Goal: Information Seeking & Learning: Get advice/opinions

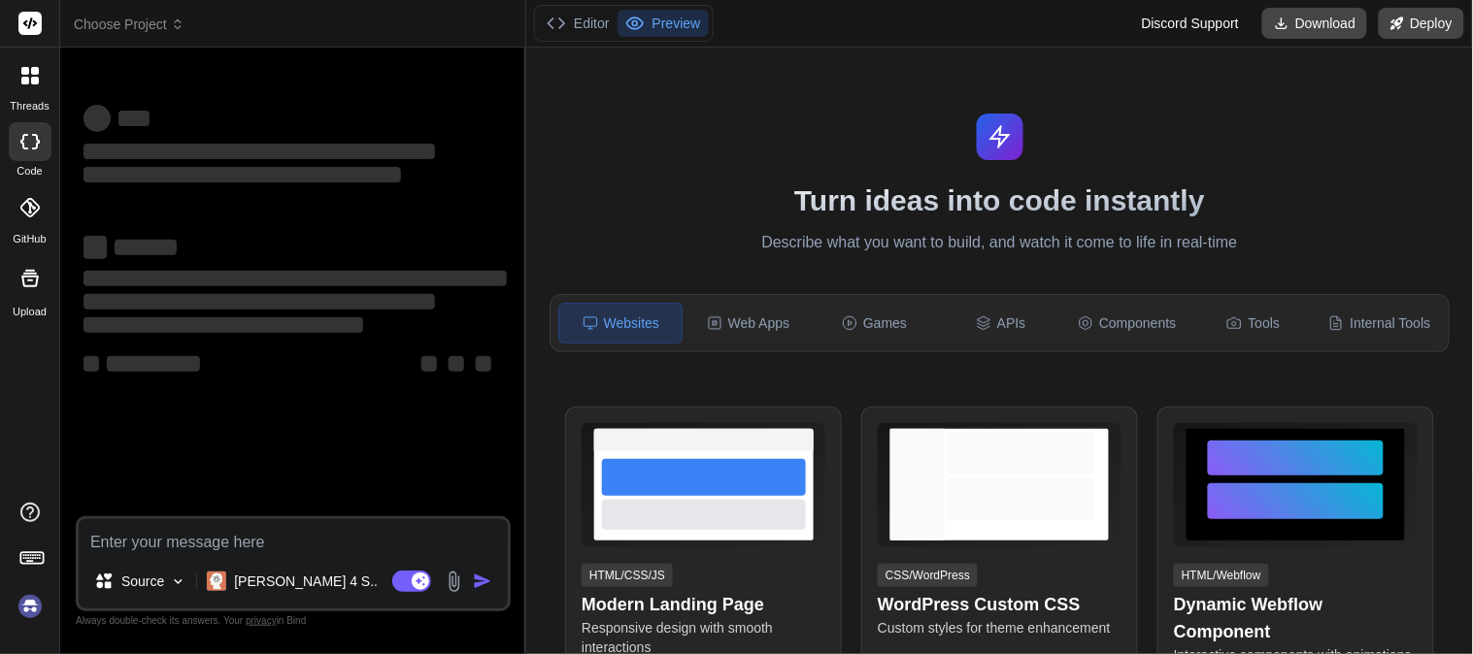
click at [344, 251] on div "‌ ‌" at bounding box center [295, 246] width 423 height 26
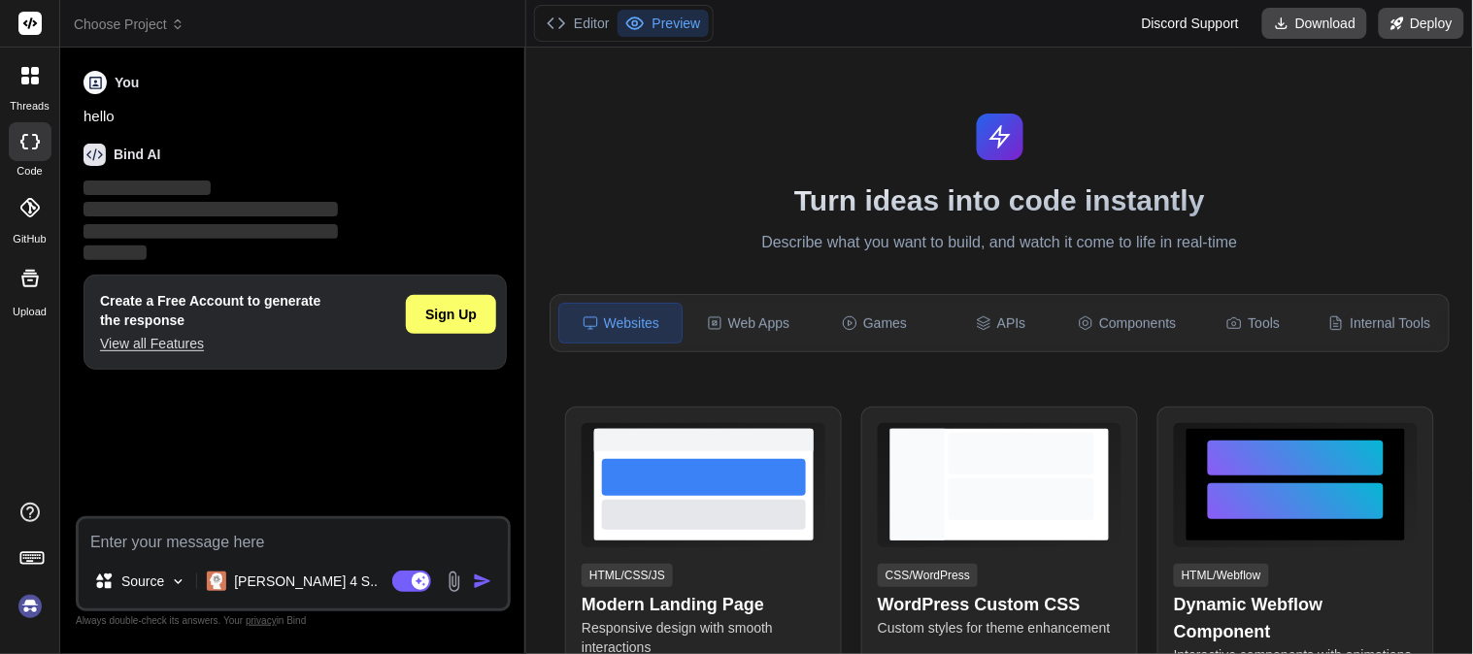
type textarea "x"
drag, startPoint x: 210, startPoint y: 309, endPoint x: 109, endPoint y: 293, distance: 102.2
click at [109, 293] on h1 "Create a Free Account to generate the response" at bounding box center [210, 310] width 220 height 39
click at [274, 343] on p "View all Features" at bounding box center [210, 343] width 220 height 19
click at [479, 311] on div "Sign Up" at bounding box center [451, 314] width 90 height 39
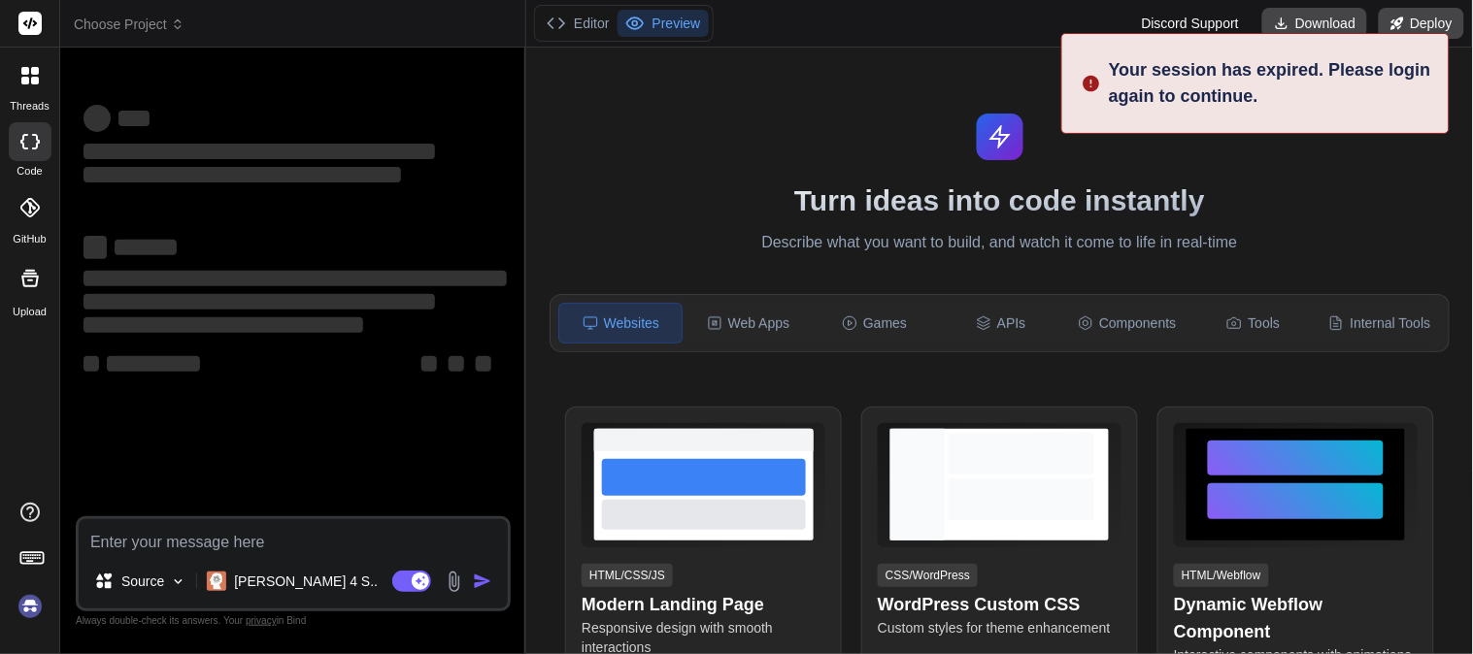
scroll to position [39, 0]
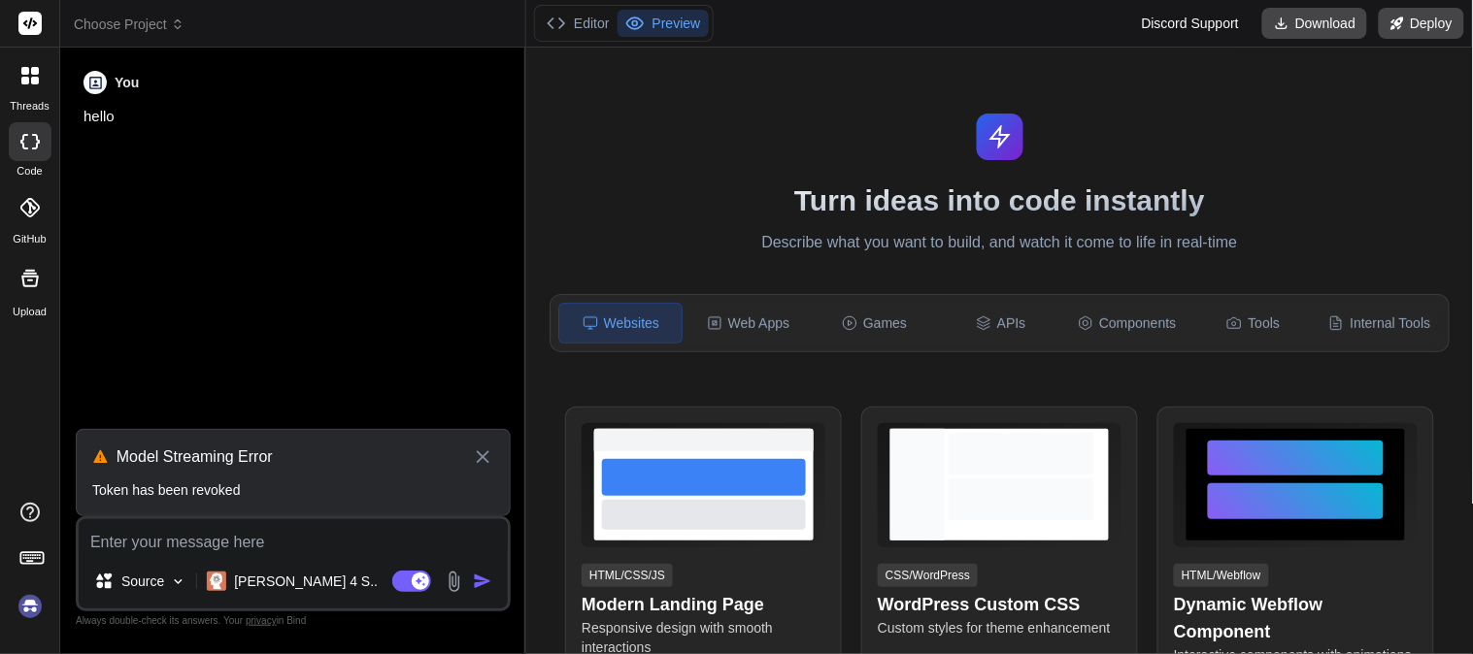
click at [481, 454] on icon at bounding box center [483, 457] width 22 height 23
type textarea "x"
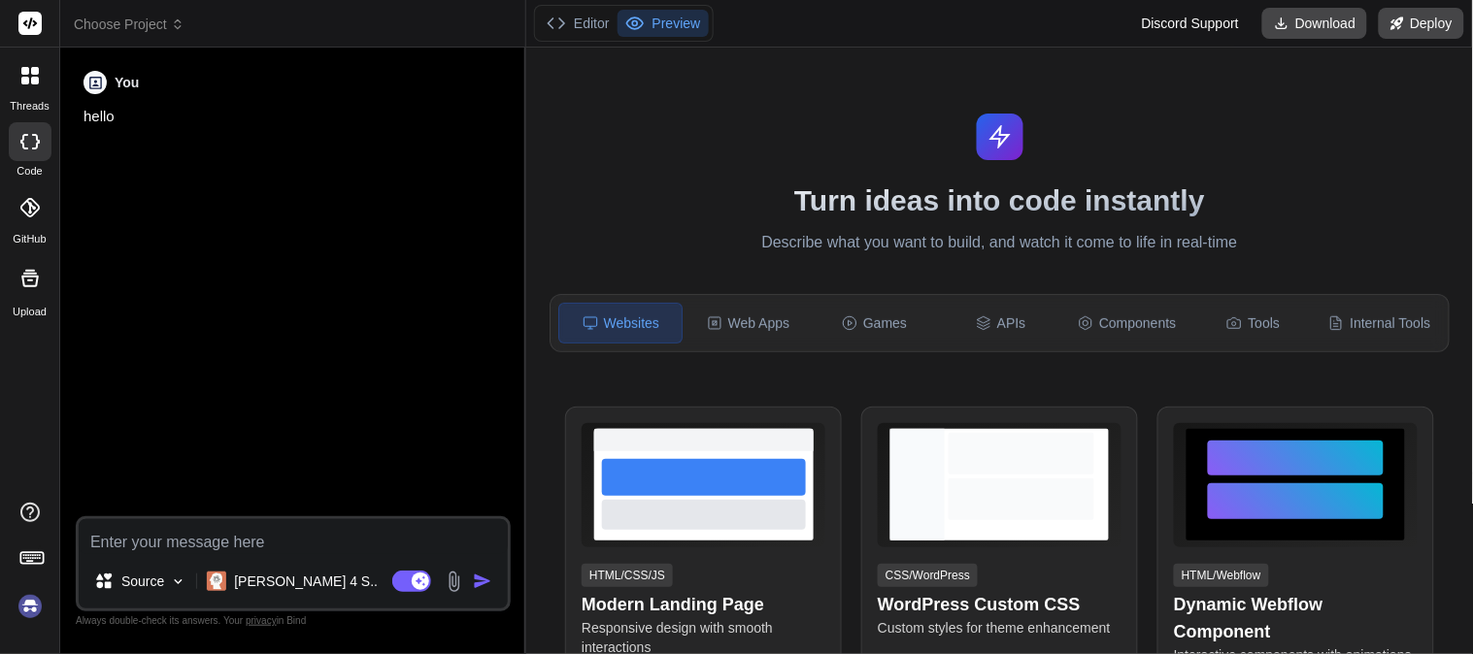
click at [152, 545] on textarea at bounding box center [293, 537] width 429 height 35
paste textarea "Given an array nums of n integers, your task is to find the maximum value of k …"
type textarea "Given an array nums of n integers, your task is to find the maximum value of k …"
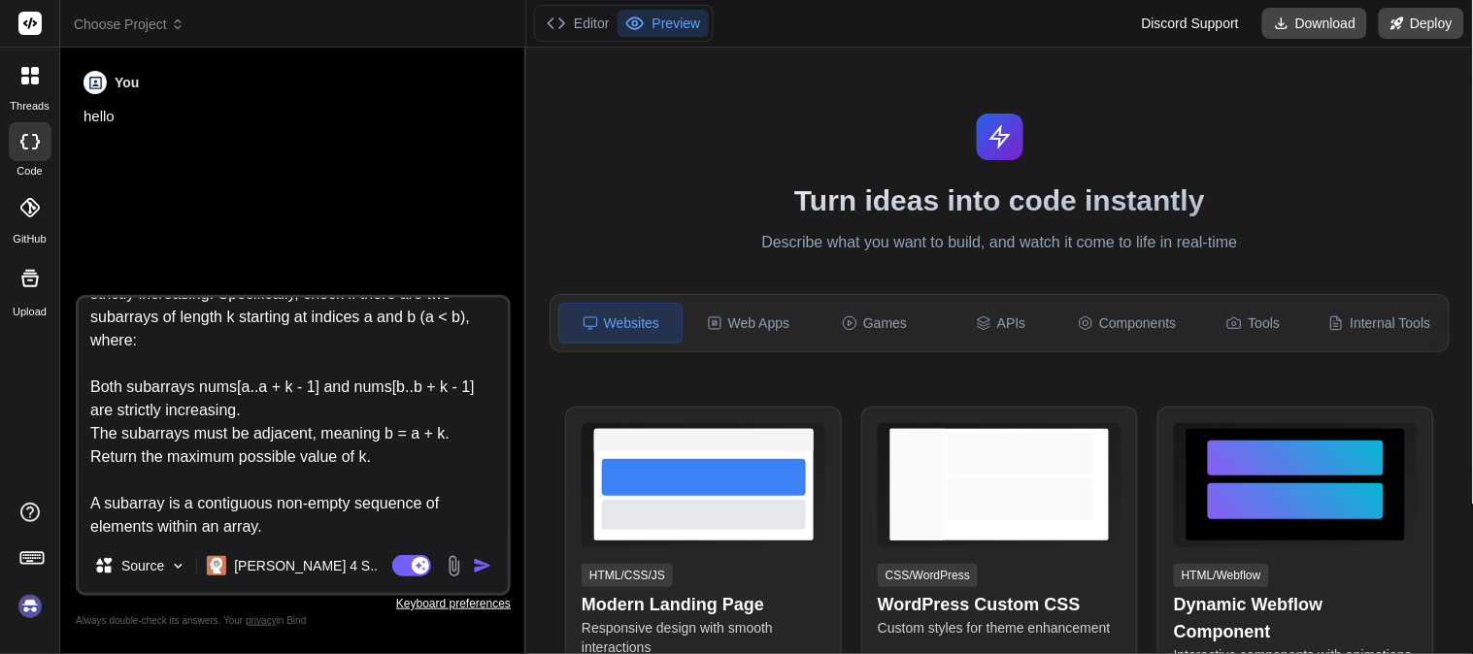
scroll to position [0, 0]
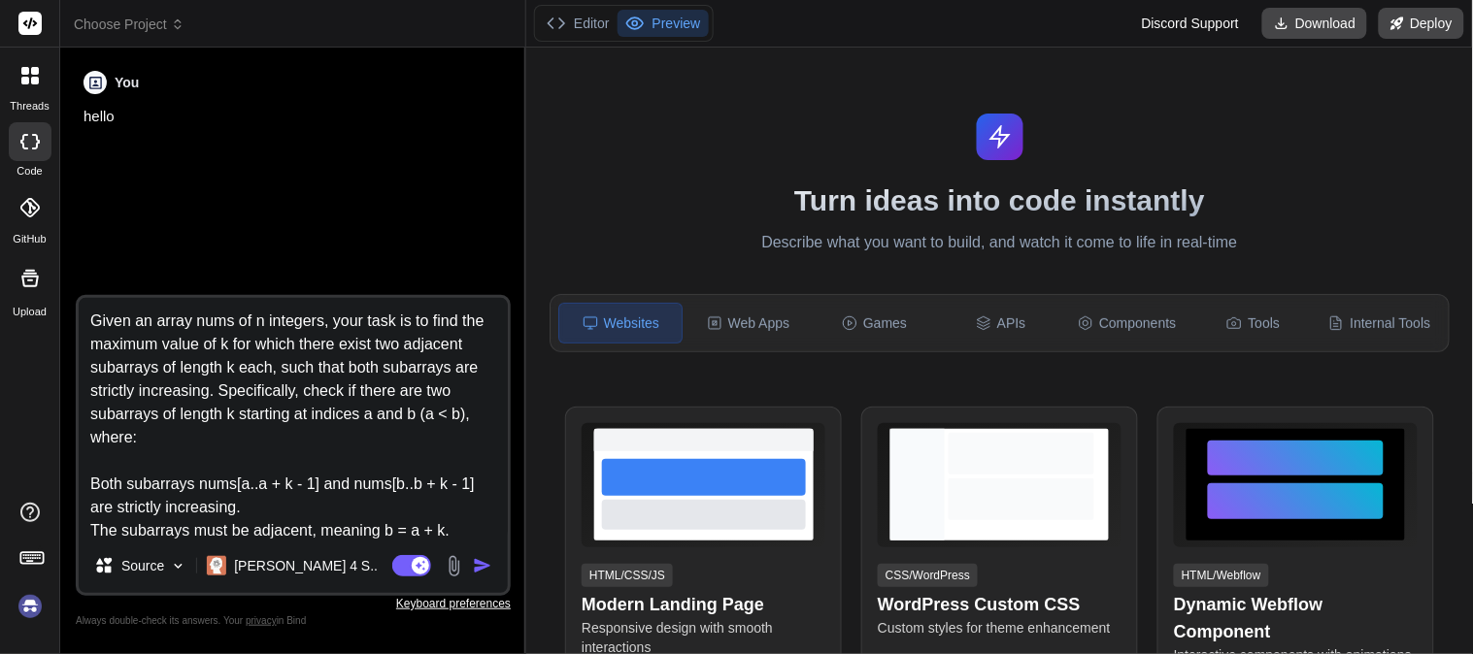
click at [90, 316] on textarea "Given an array nums of n integers, your task is to find the maximum value of k …" at bounding box center [293, 418] width 429 height 241
type textarea "x"
type textarea "Given an array nums of n integers, your task is to find the maximum value of k …"
type textarea "x"
type textarea "Given an array nums of n integers, your task is to find the maximum value of k …"
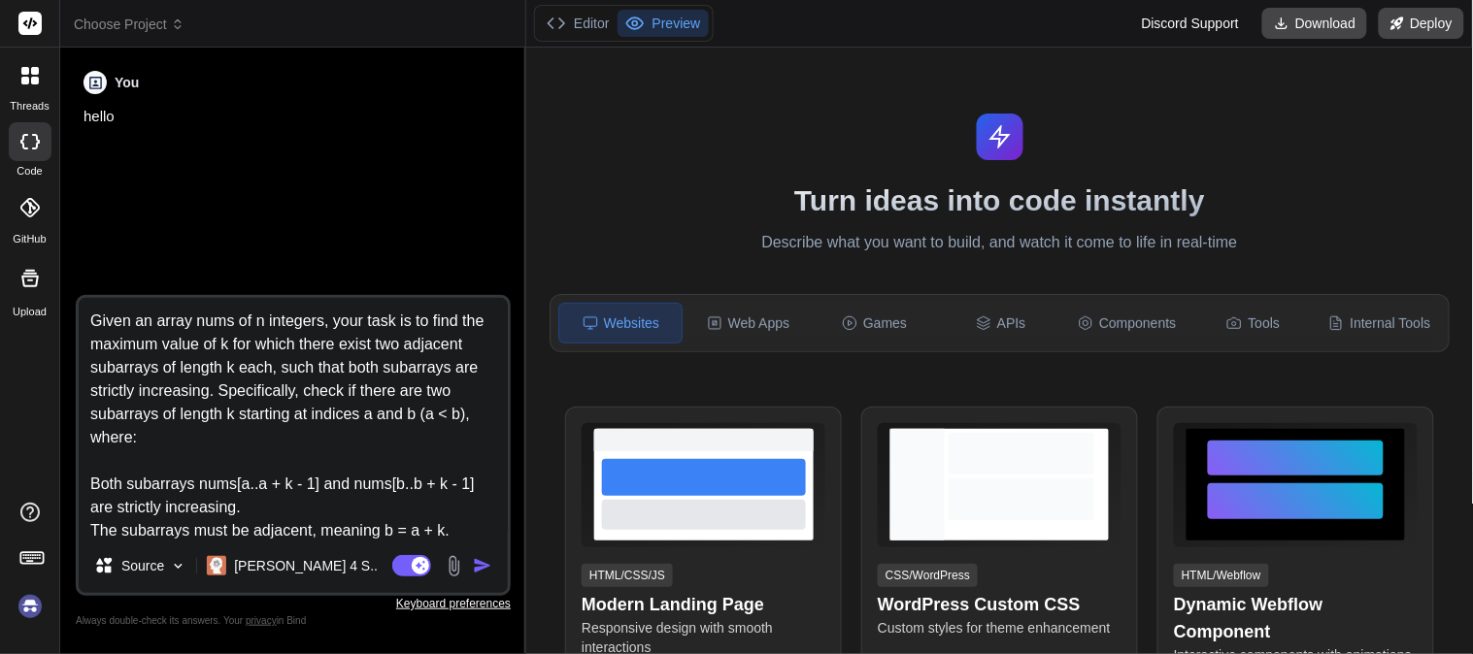
type textarea "x"
type textarea "Given an array nums of n integers, your task is to find the maximum value of k …"
type textarea "x"
paste textarea "public int maxIncreasingSubarrays(List<Integer> nums) { if (nums.size() < 2) { …"
type textarea "public int maxIncreasingSubarrays(List<Integer> nums) { if (nums.size() < 2) { …"
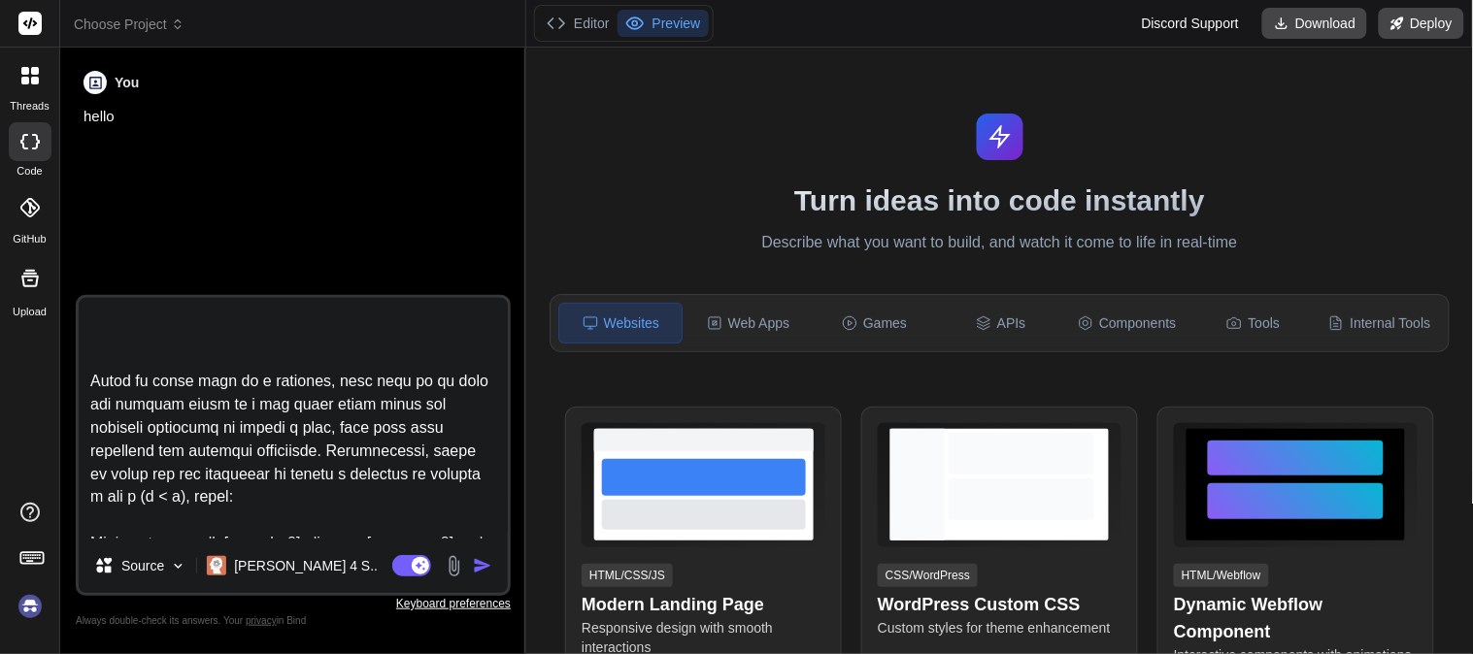
scroll to position [958, 0]
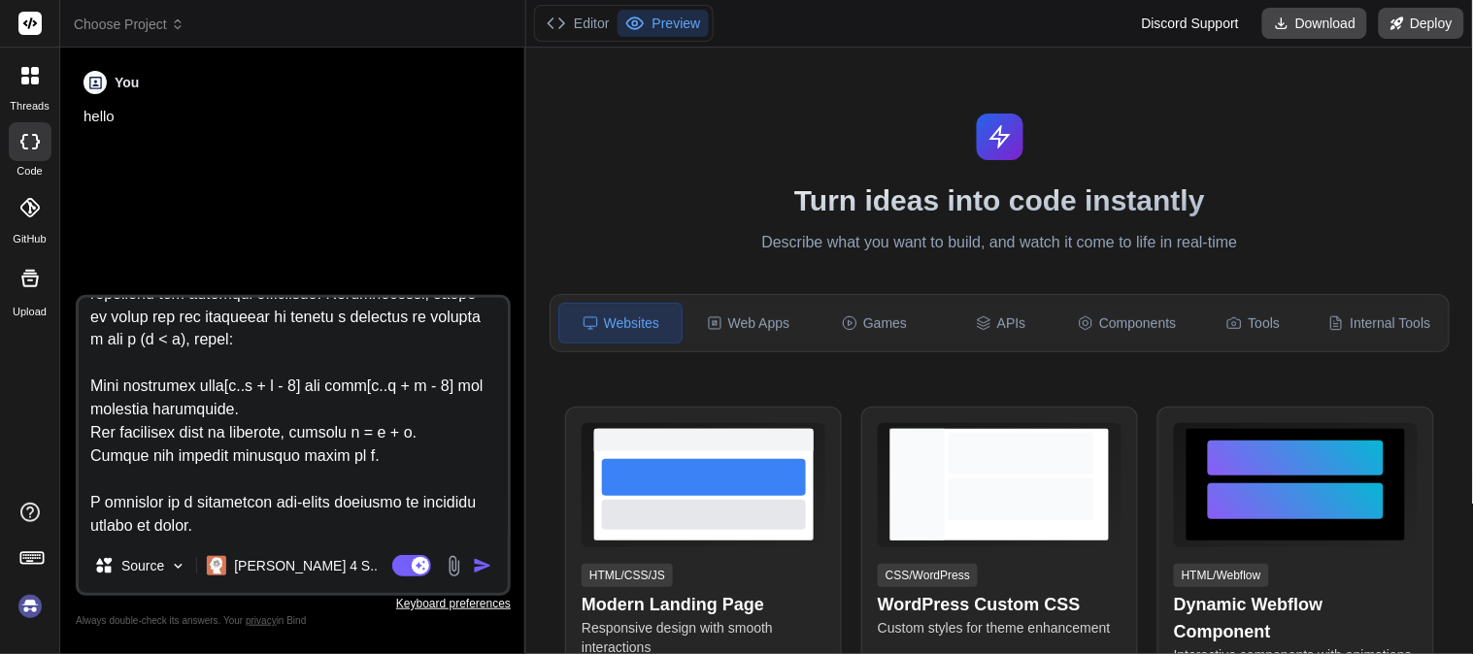
click at [285, 529] on textarea at bounding box center [293, 418] width 429 height 241
type textarea "x"
type textarea "public int maxIncreasingSubarrays(List<Integer> nums) { if (nums.size() < 2) { …"
type textarea "x"
type textarea "public int maxIncreasingSubarrays(List<Integer> nums) { if (nums.size() < 2) { …"
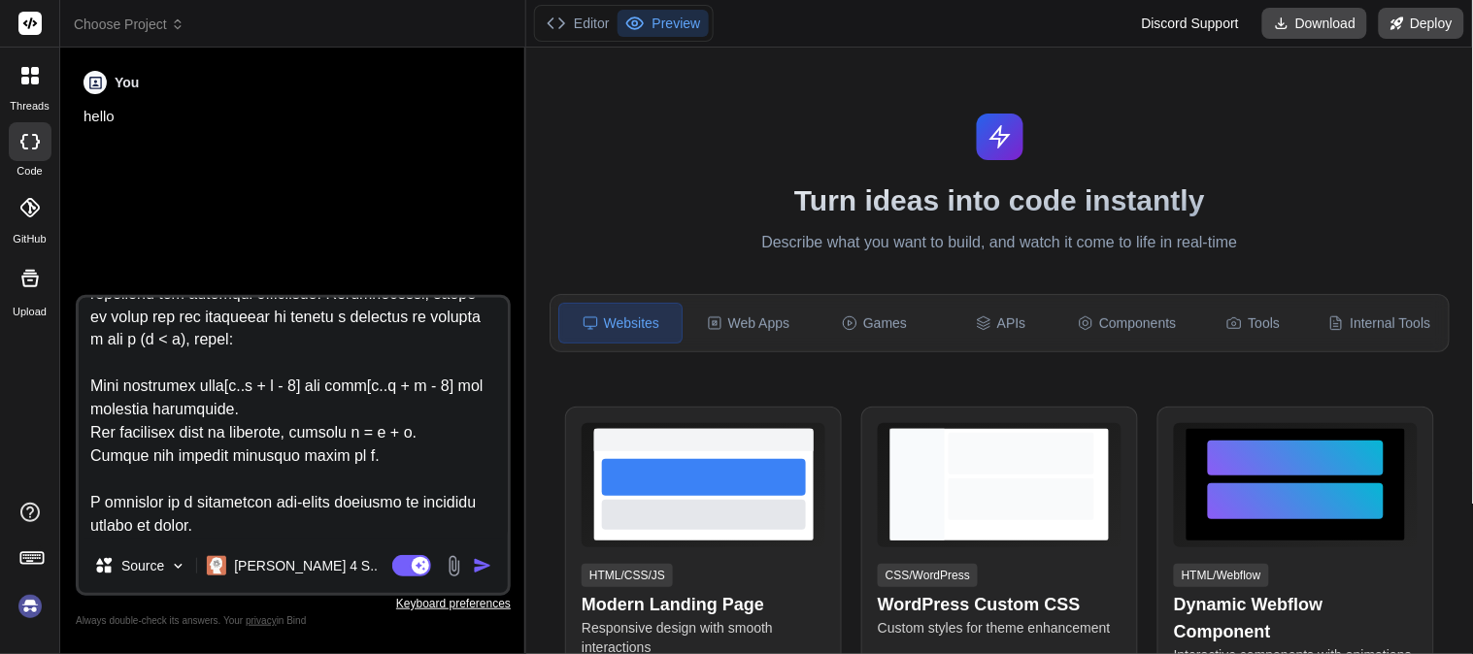
type textarea "x"
type textarea "public int maxIncreasingSubarrays(List<Integer> nums) { if (nums.size() < 2) { …"
type textarea "x"
type textarea "public int maxIncreasingSubarrays(List<Integer> nums) { if (nums.size() < 2) { …"
type textarea "x"
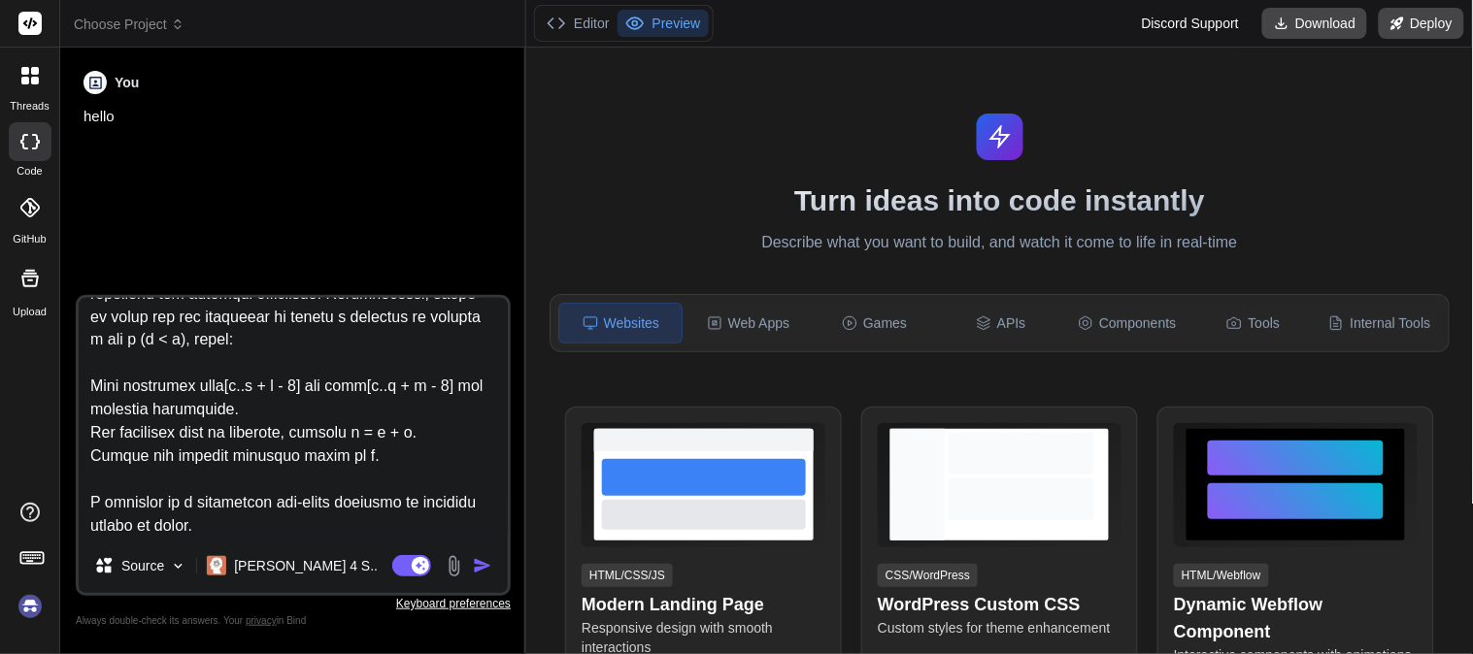
type textarea "public int maxIncreasingSubarrays(List<Integer> nums) { if (nums.size() < 2) { …"
type textarea "x"
type textarea "public int maxIncreasingSubarrays(List<Integer> nums) { if (nums.size() < 2) { …"
type textarea "x"
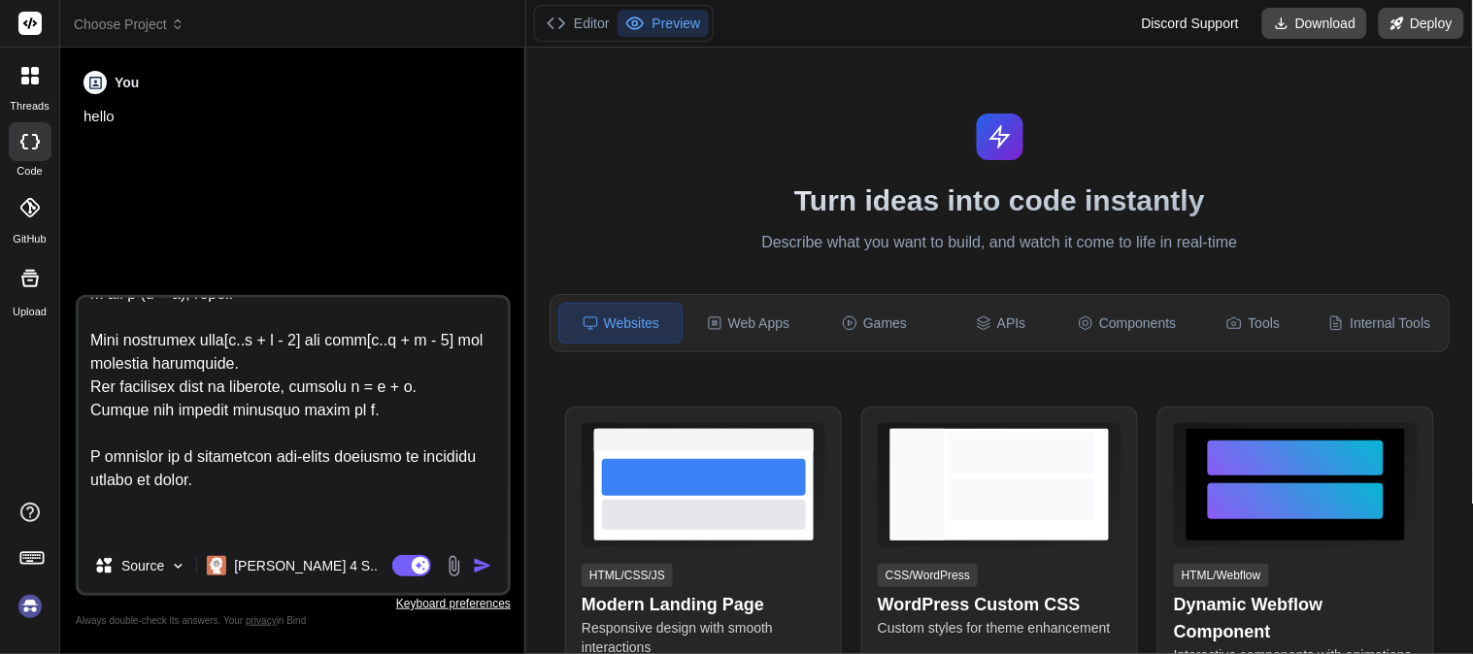
type textarea "public int maxIncreasingSubarrays(List<Integer> nums) { if (nums.size() < 2) { …"
type textarea "x"
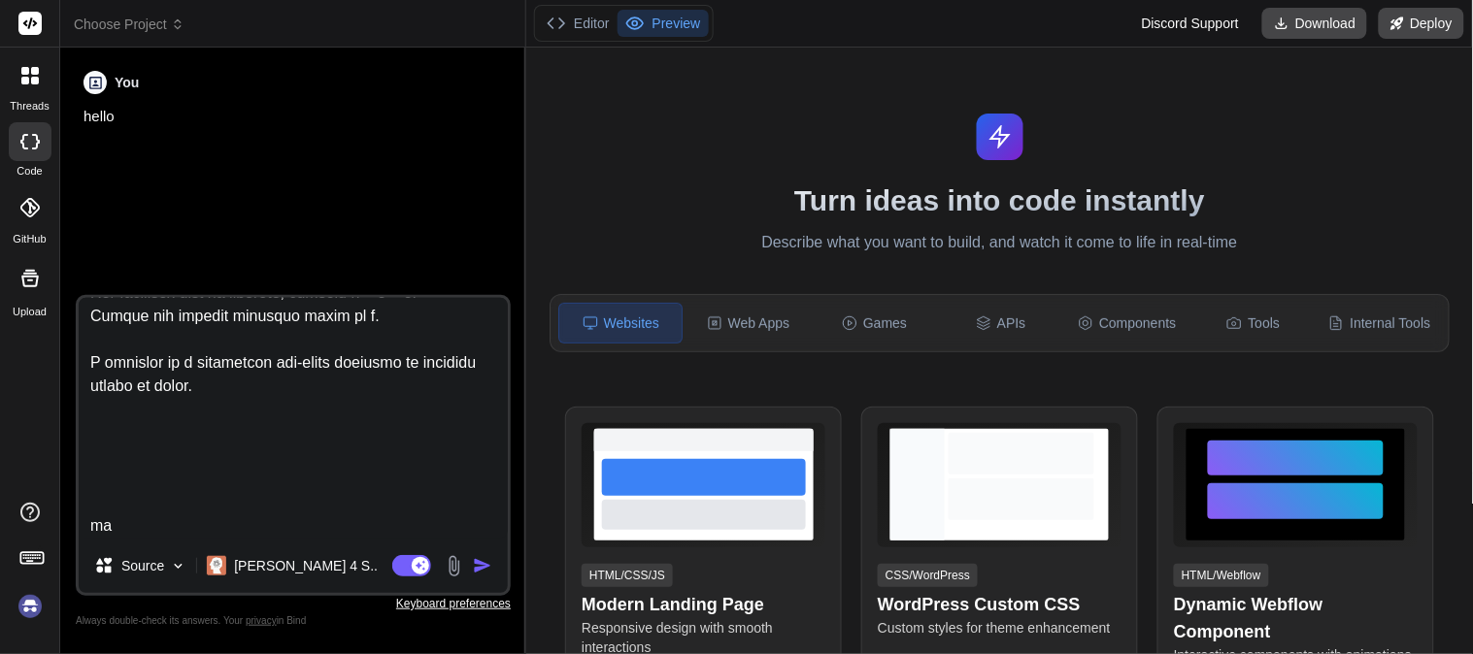
type textarea "public int maxIncreasingSubarrays(List<Integer> nums) { if (nums.size() < 2) { …"
type textarea "x"
type textarea "public int maxIncreasingSubarrays(List<Integer> nums) { if (nums.size() < 2) { …"
type textarea "x"
type textarea "public int maxIncreasingSubarrays(List<Integer> nums) { if (nums.size() < 2) { …"
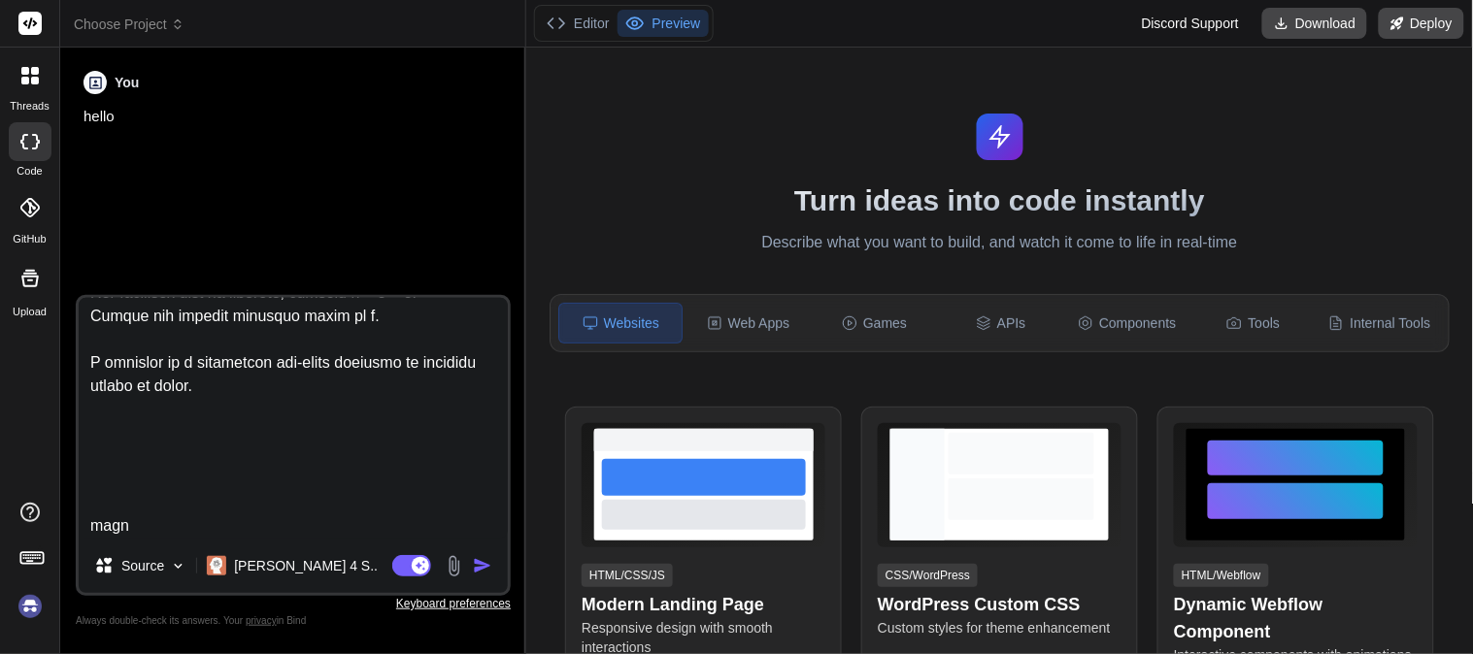
type textarea "x"
type textarea "public int maxIncreasingSubarrays(List<Integer> nums) { if (nums.size() < 2) { …"
type textarea "x"
type textarea "public int maxIncreasingSubarrays(List<Integer> nums) { if (nums.size() < 2) { …"
type textarea "x"
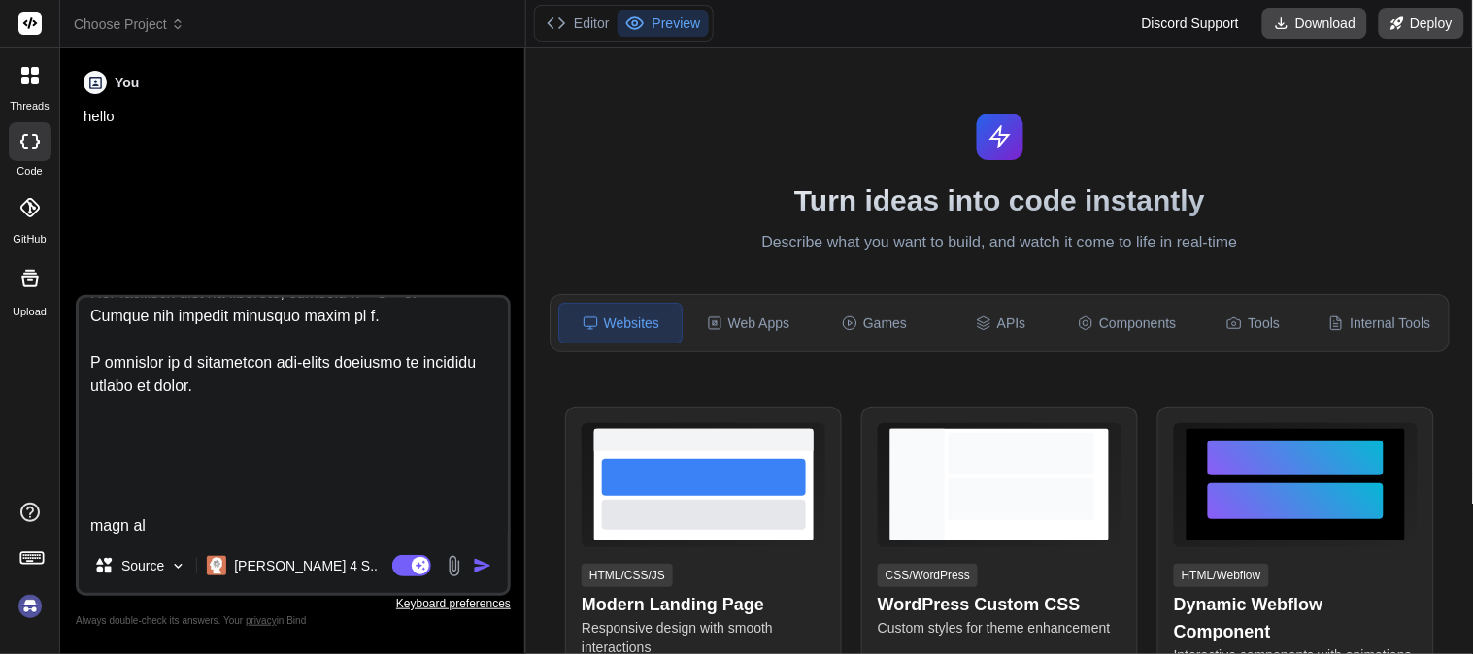
type textarea "public int maxIncreasingSubarrays(List<Integer> nums) { if (nums.size() < 2) { …"
type textarea "x"
type textarea "public int maxIncreasingSubarrays(List<Integer> nums) { if (nums.size() < 2) { …"
type textarea "x"
type textarea "public int maxIncreasingSubarrays(List<Integer> nums) { if (nums.size() < 2) { …"
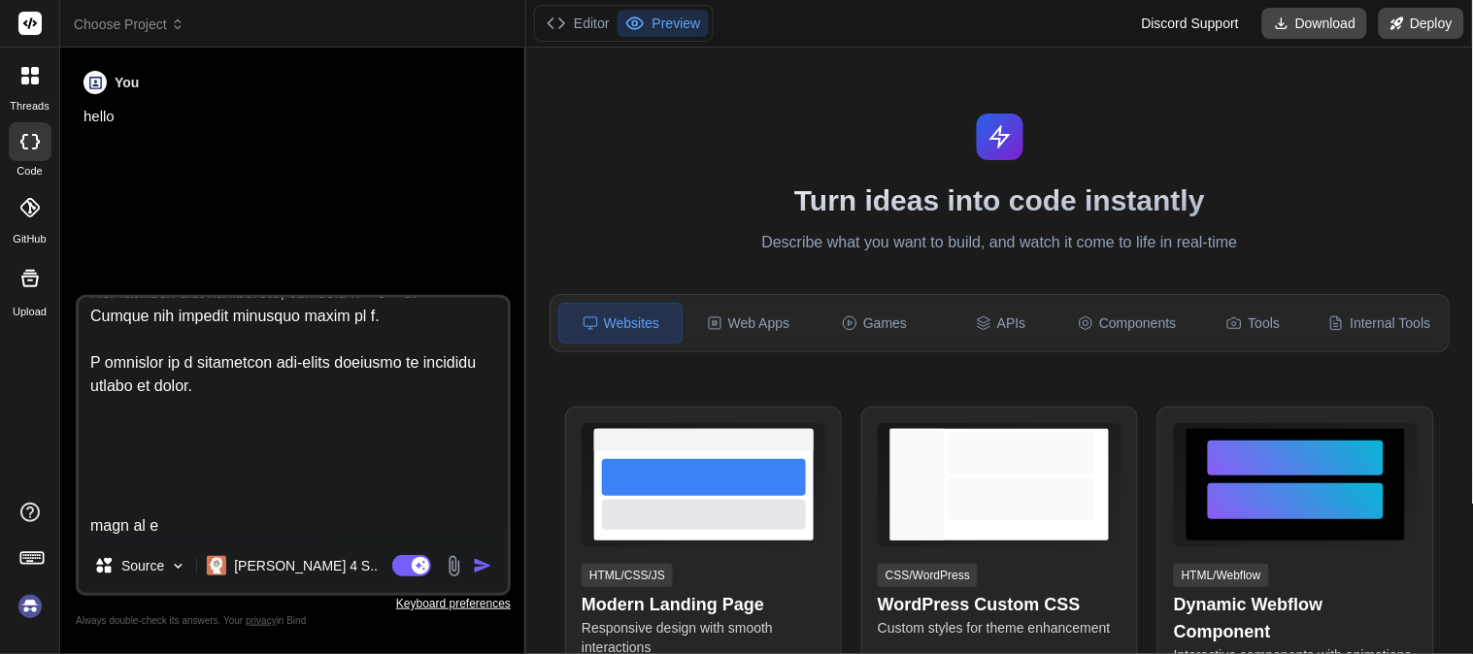
type textarea "x"
type textarea "public int maxIncreasingSubarrays(List<Integer> nums) { if (nums.size() < 2) { …"
type textarea "x"
type textarea "public int maxIncreasingSubarrays(List<Integer> nums) { if (nums.size() < 2) { …"
type textarea "x"
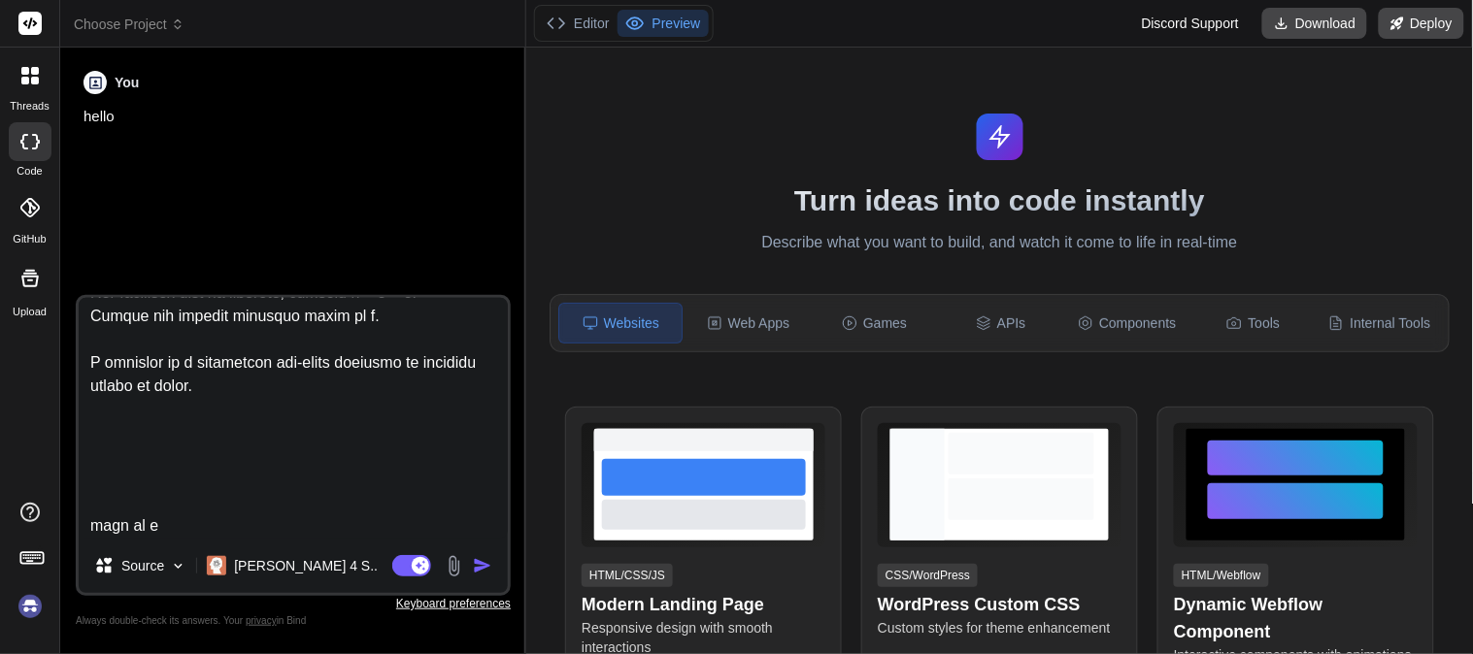
type textarea "public int maxIncreasingSubarrays(List<Integer> nums) { if (nums.size() < 2) { …"
type textarea "x"
type textarea "public int maxIncreasingSubarrays(List<Integer> nums) { if (nums.size() < 2) { …"
type textarea "x"
type textarea "public int maxIncreasingSubarrays(List<Integer> nums) { if (nums.size() < 2) { …"
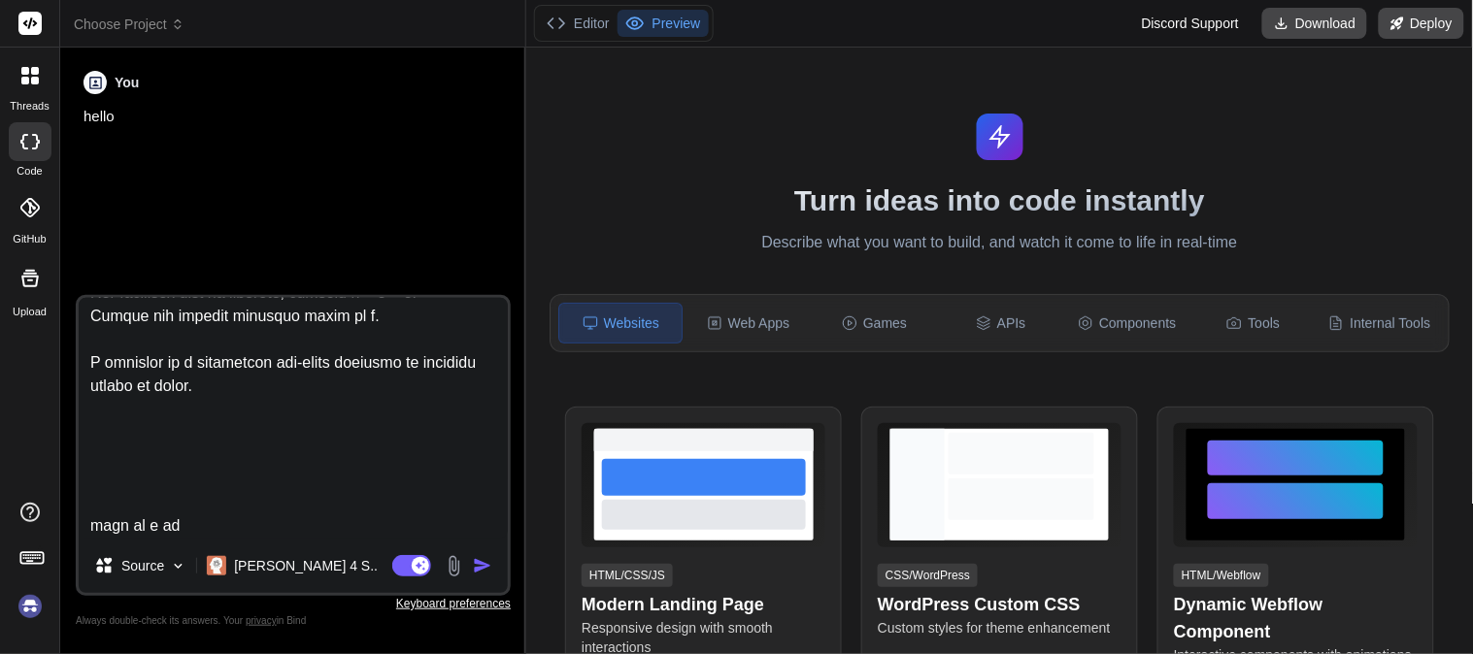
type textarea "x"
type textarea "public int maxIncreasingSubarrays(List<Integer> nums) { if (nums.size() < 2) { …"
type textarea "x"
type textarea "public int maxIncreasingSubarrays(List<Integer> nums) { if (nums.size() < 2) { …"
type textarea "x"
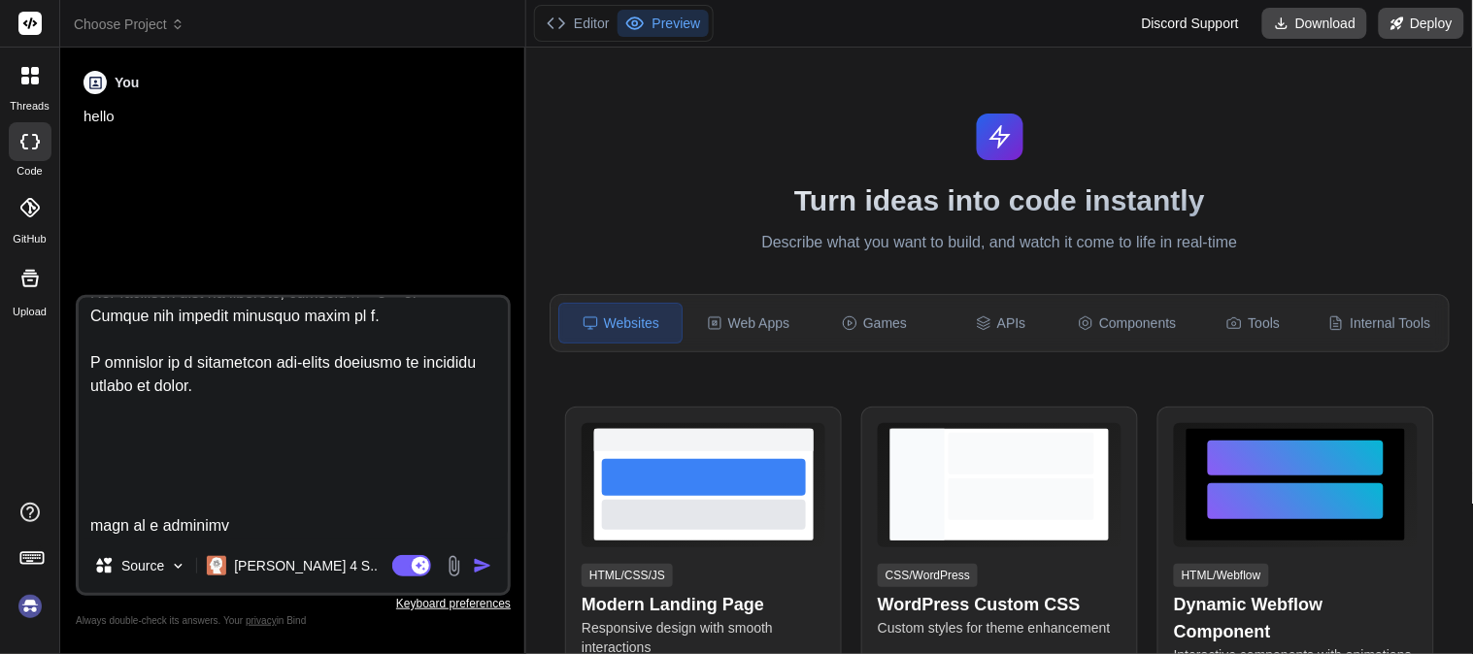
type textarea "public int maxIncreasingSubarrays(List<Integer> nums) { if (nums.size() < 2) { …"
type textarea "x"
type textarea "public int maxIncreasingSubarrays(List<Integer> nums) { if (nums.size() < 2) { …"
type textarea "x"
type textarea "public int maxIncreasingSubarrays(List<Integer> nums) { if (nums.size() < 2) { …"
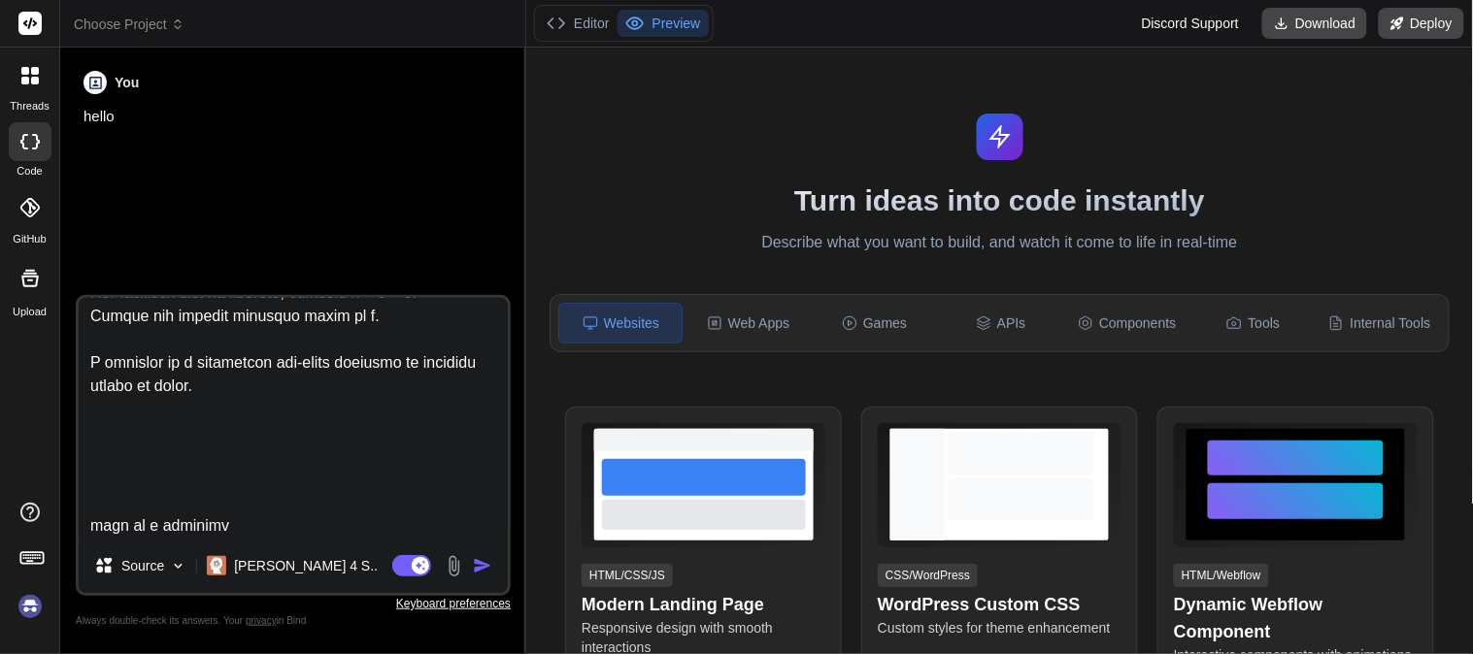
type textarea "x"
type textarea "public int maxIncreasingSubarrays(List<Integer> nums) { if (nums.size() < 2) { …"
type textarea "x"
type textarea "public int maxIncreasingSubarrays(List<Integer> nums) { if (nums.size() < 2) { …"
type textarea "x"
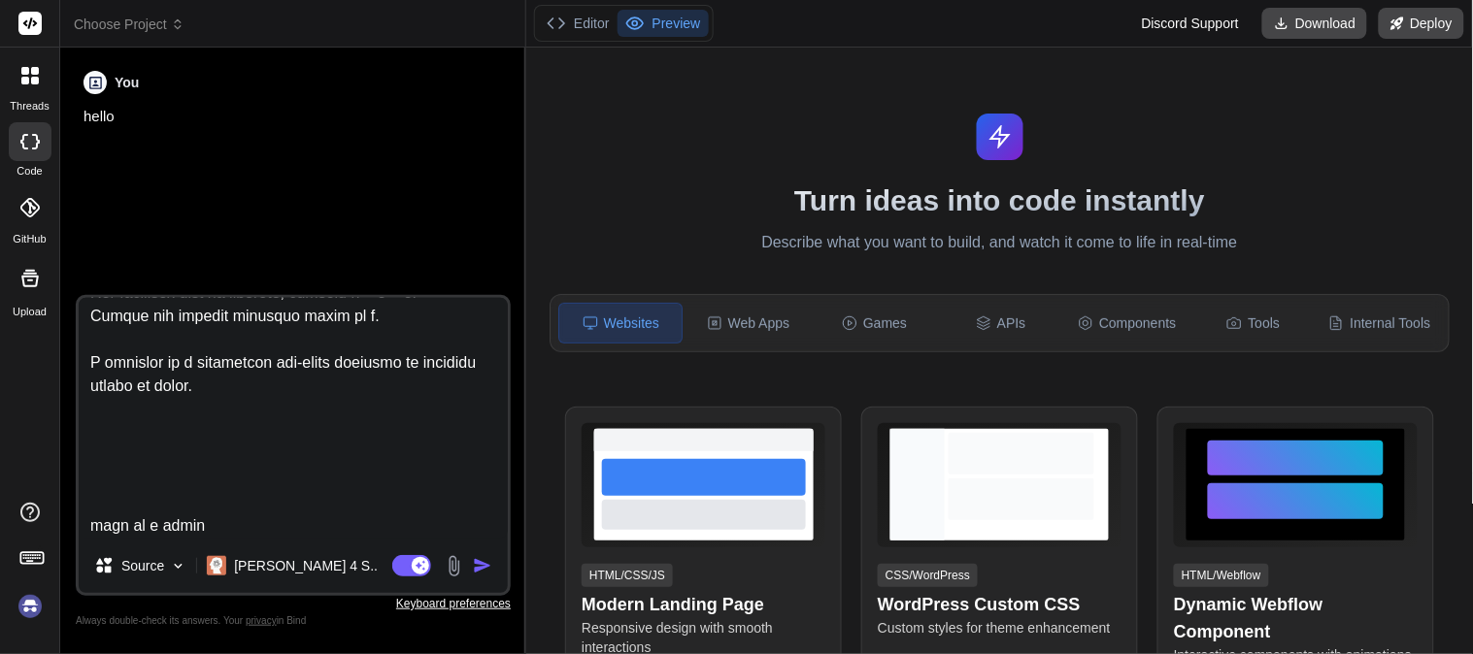
type textarea "public int maxIncreasingSubarrays(List<Integer> nums) { if (nums.size() < 2) { …"
type textarea "x"
type textarea "public int maxIncreasingSubarrays(List<Integer> nums) { if (nums.size() < 2) { …"
type textarea "x"
type textarea "public int maxIncreasingSubarrays(List<Integer> nums) { if (nums.size() < 2) { …"
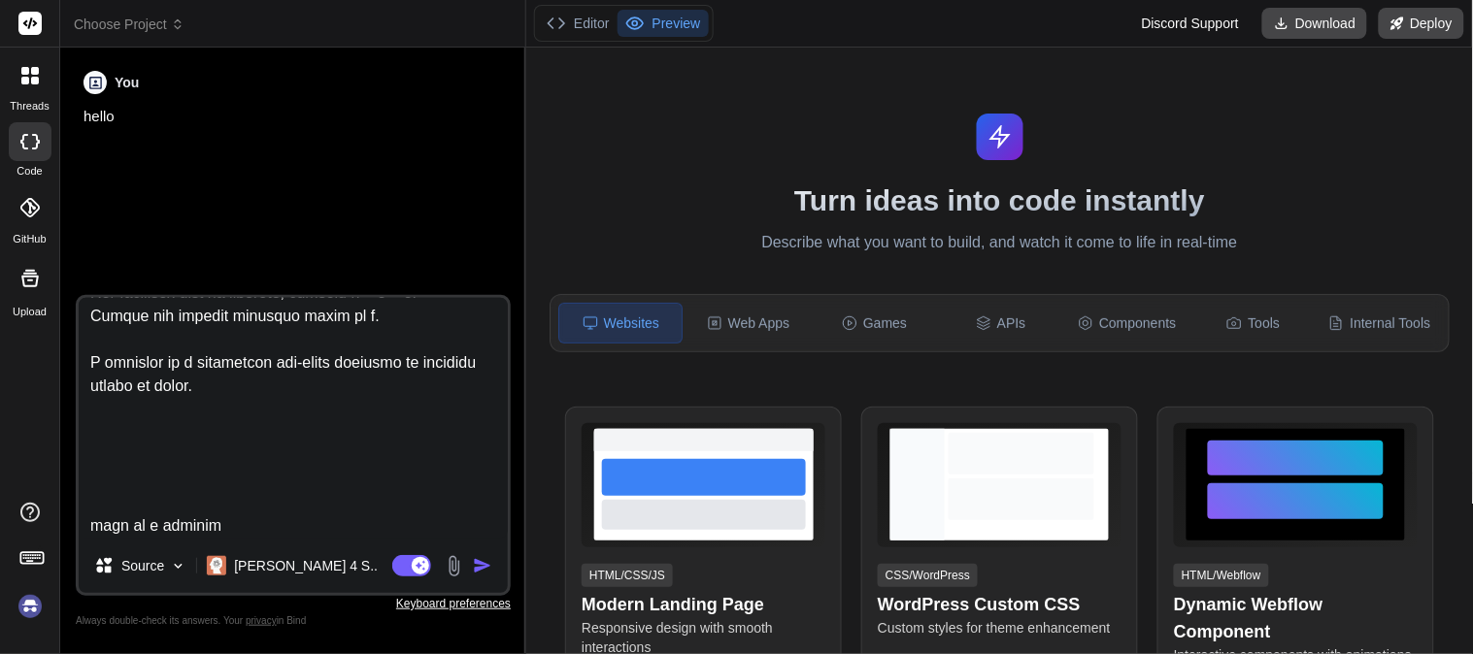
type textarea "x"
type textarea "public int maxIncreasingSubarrays(List<Integer> nums) { if (nums.size() < 2) { …"
type textarea "x"
type textarea "public int maxIncreasingSubarrays(List<Integer> nums) { if (nums.size() < 2) { …"
type textarea "x"
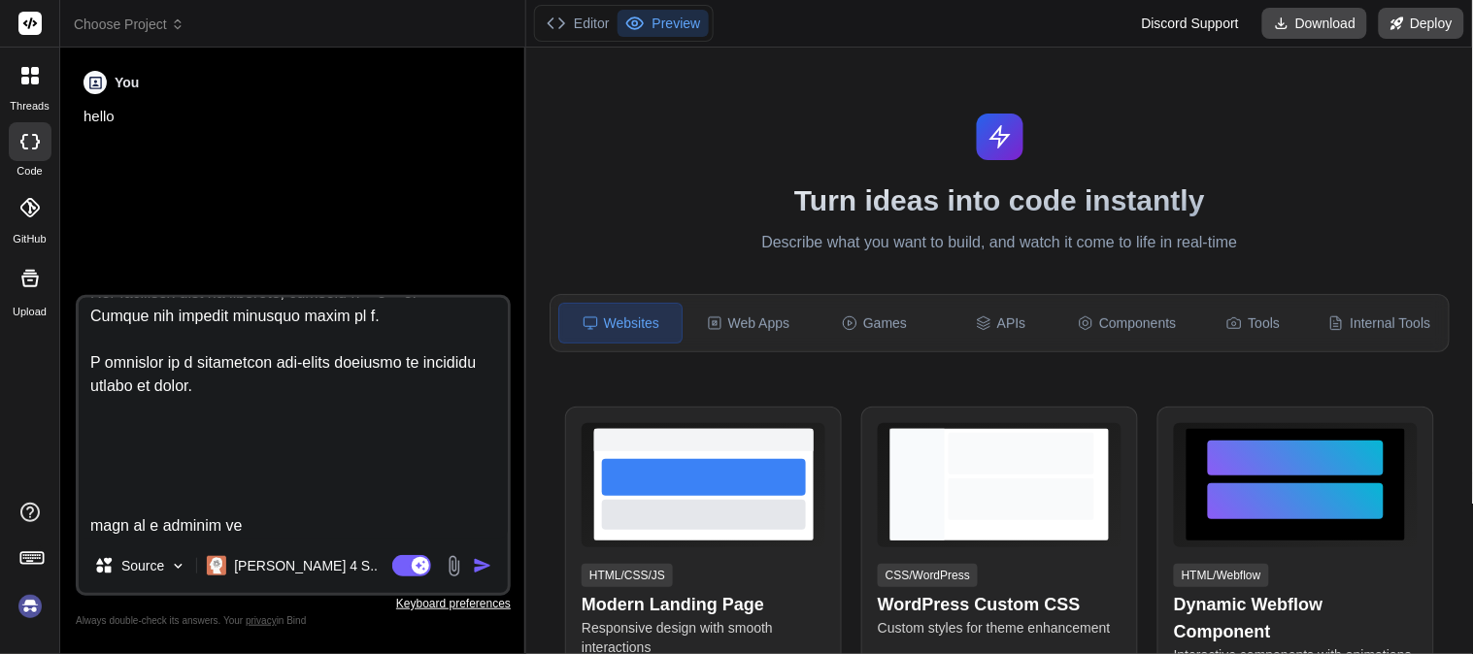
type textarea "public int maxIncreasingSubarrays(List<Integer> nums) { if (nums.size() < 2) { …"
type textarea "x"
type textarea "public int maxIncreasingSubarrays(List<Integer> nums) { if (nums.size() < 2) { …"
type textarea "x"
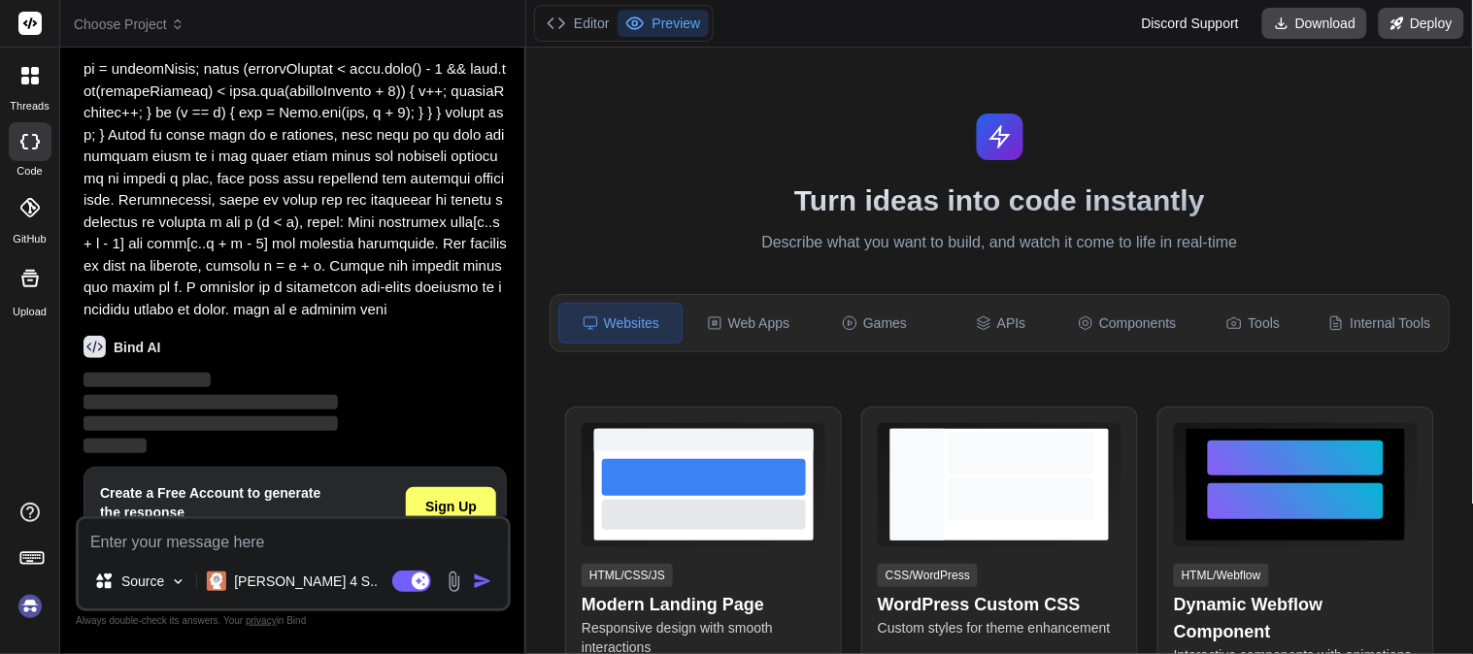
scroll to position [274, 0]
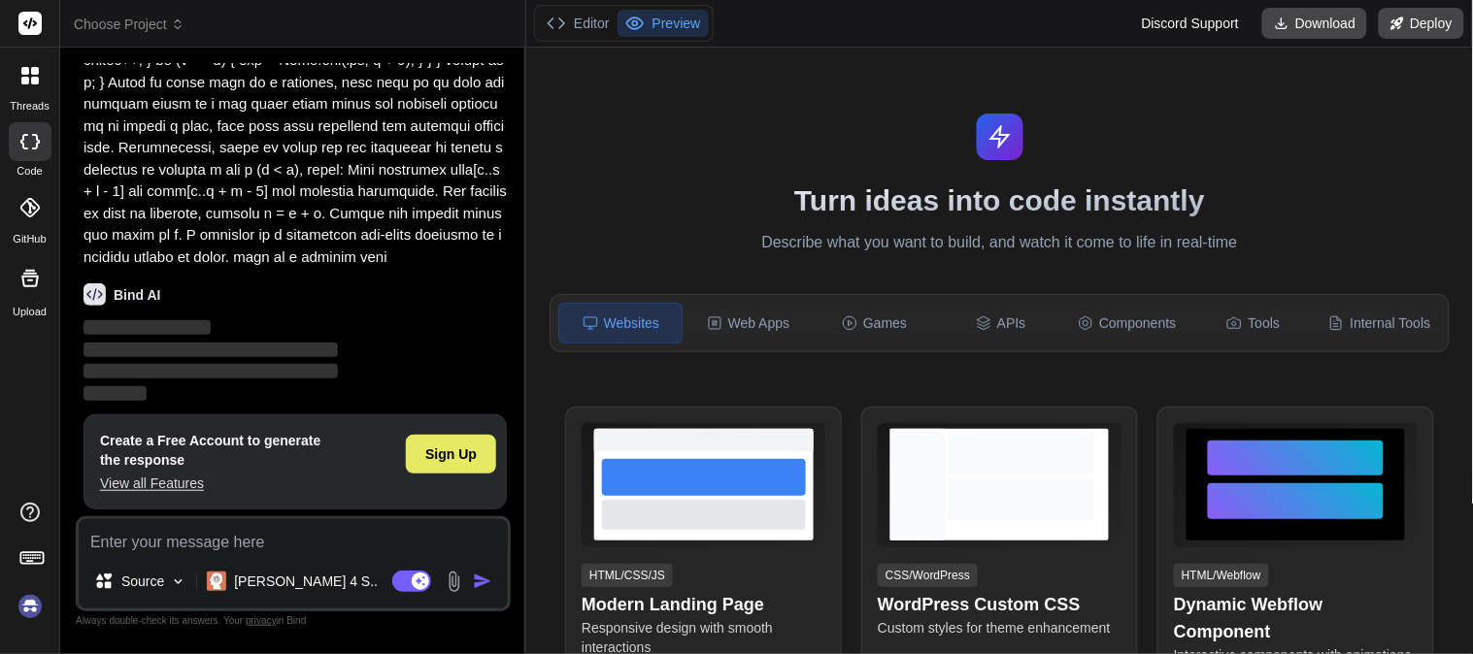
click at [453, 457] on span "Sign Up" at bounding box center [450, 454] width 51 height 19
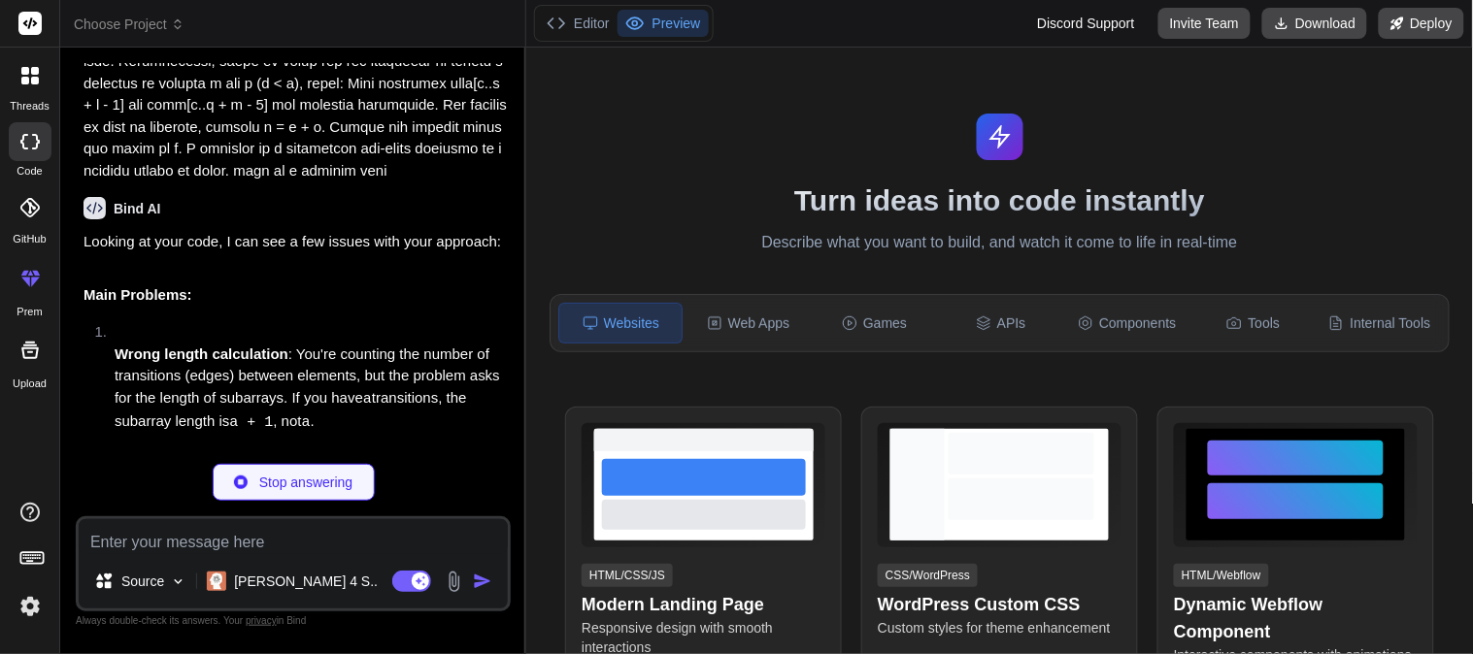
scroll to position [427, 0]
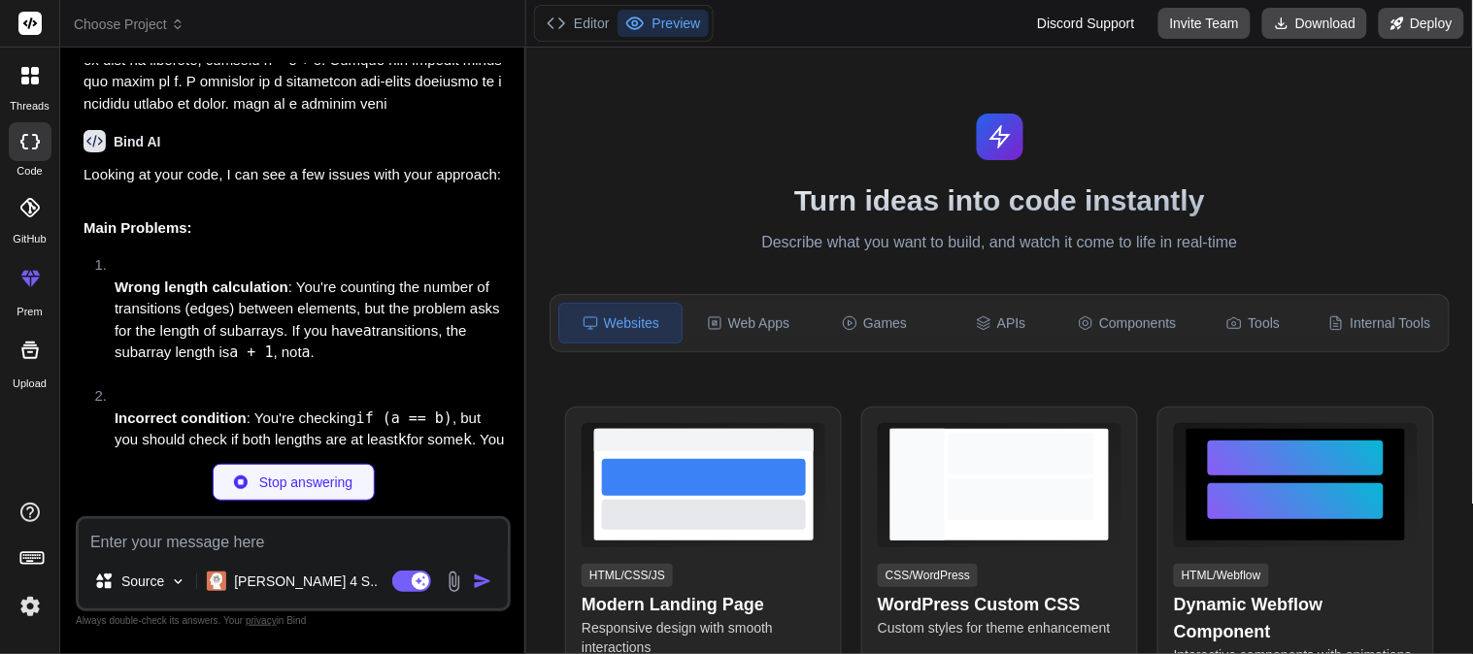
click at [156, 309] on p "Wrong length calculation : You're counting the number of transitions (edges) be…" at bounding box center [311, 320] width 392 height 87
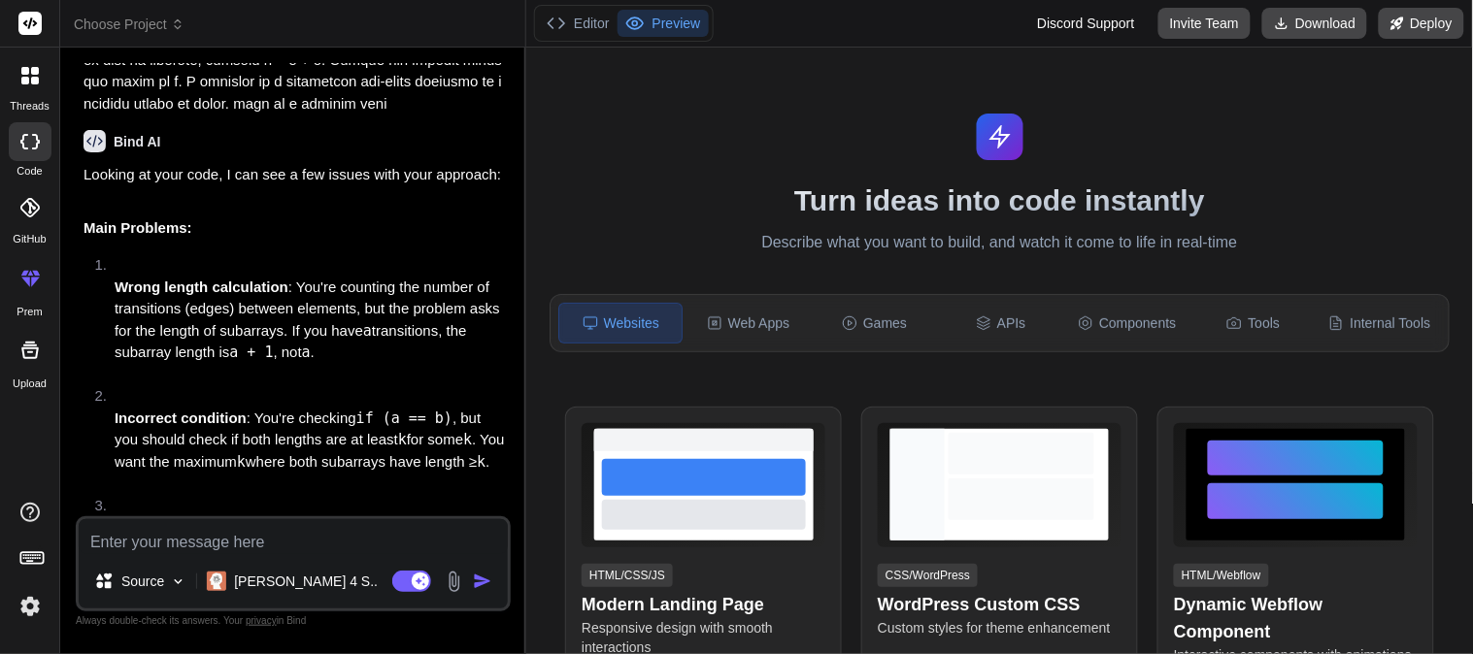
click at [437, 333] on p "Wrong length calculation : You're counting the number of transitions (edges) be…" at bounding box center [311, 320] width 392 height 87
drag, startPoint x: 235, startPoint y: 356, endPoint x: 272, endPoint y: 354, distance: 37.0
click at [272, 354] on code "a + 1" at bounding box center [251, 352] width 44 height 17
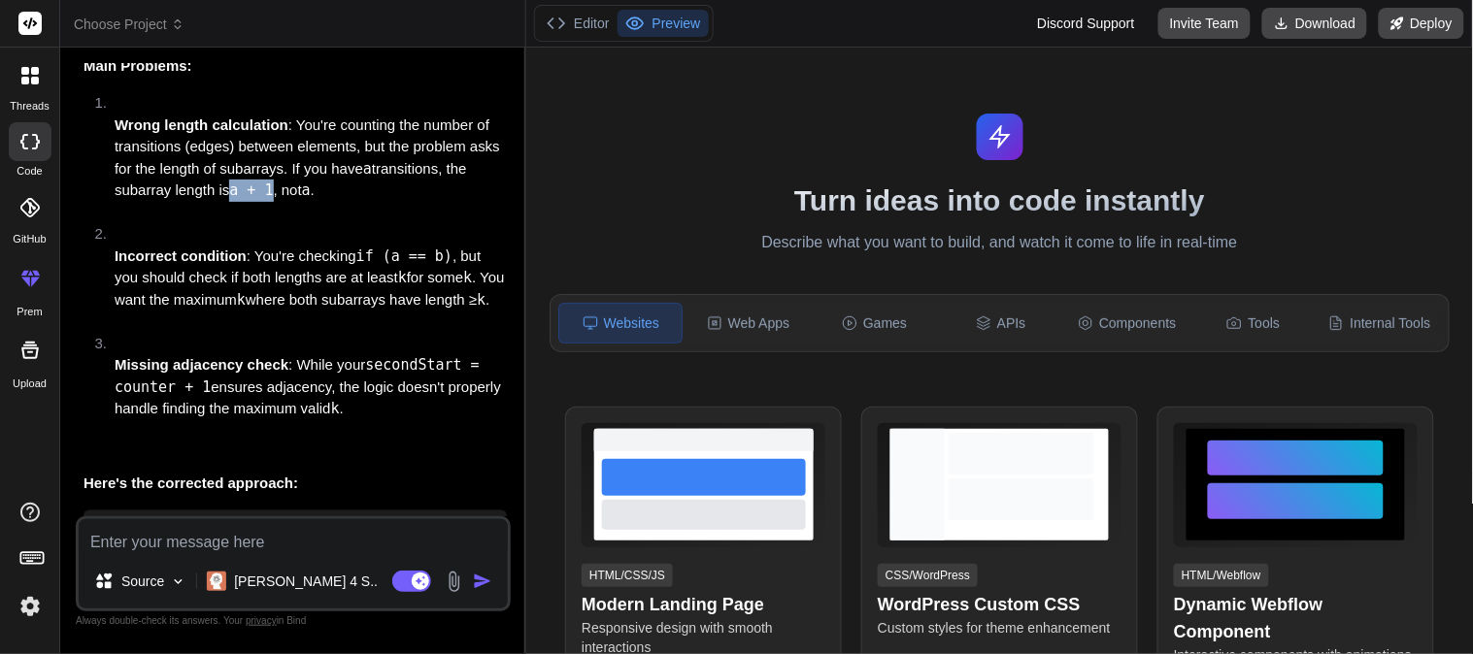
scroll to position [643, 0]
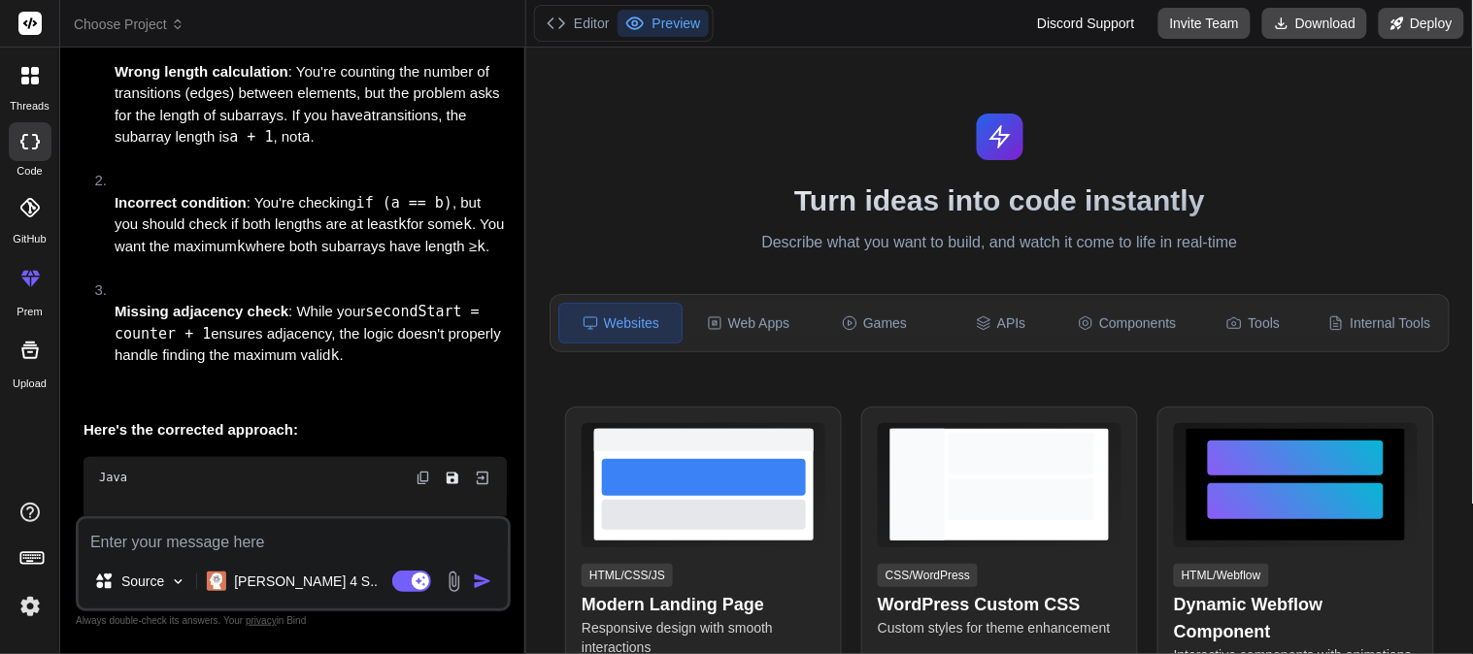
click at [404, 311] on code "secondStart = counter + 1" at bounding box center [302, 323] width 374 height 40
drag, startPoint x: 114, startPoint y: 356, endPoint x: 351, endPoint y: 353, distance: 237.0
click at [351, 353] on p "Missing adjacency check : While your secondStart = counter + 1 ensures adjacenc…" at bounding box center [311, 334] width 392 height 66
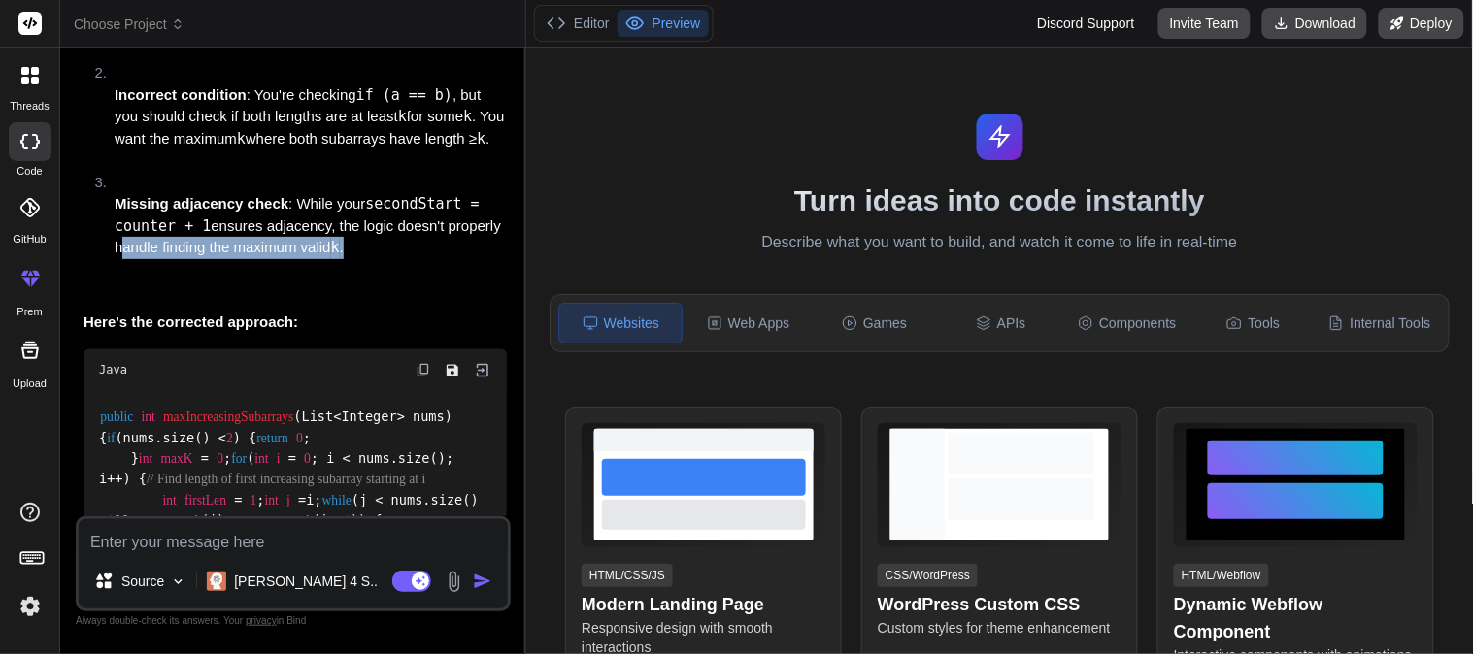
scroll to position [858, 0]
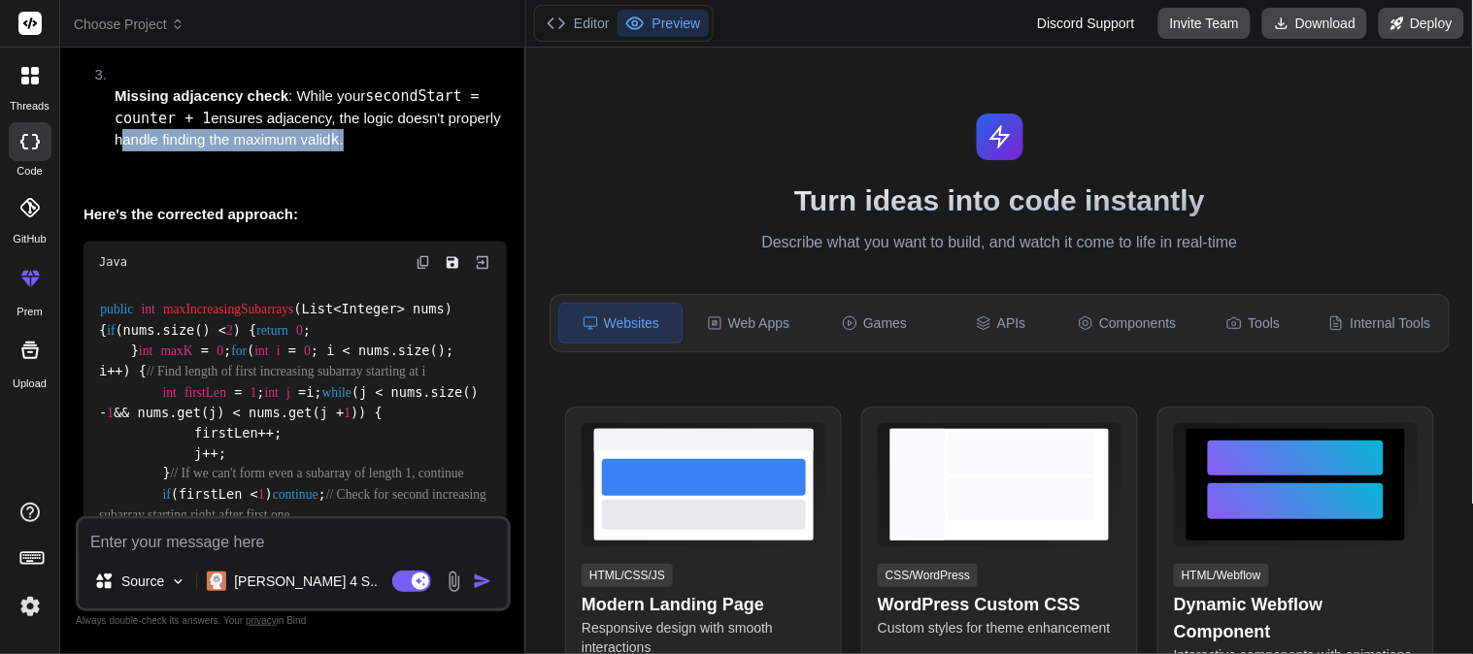
drag, startPoint x: 119, startPoint y: 408, endPoint x: 251, endPoint y: 402, distance: 131.2
click at [251, 402] on div "public int maxIncreasingSubarrays (List<Integer> nums) { if (nums.size() < 2 ) …" at bounding box center [295, 536] width 423 height 502
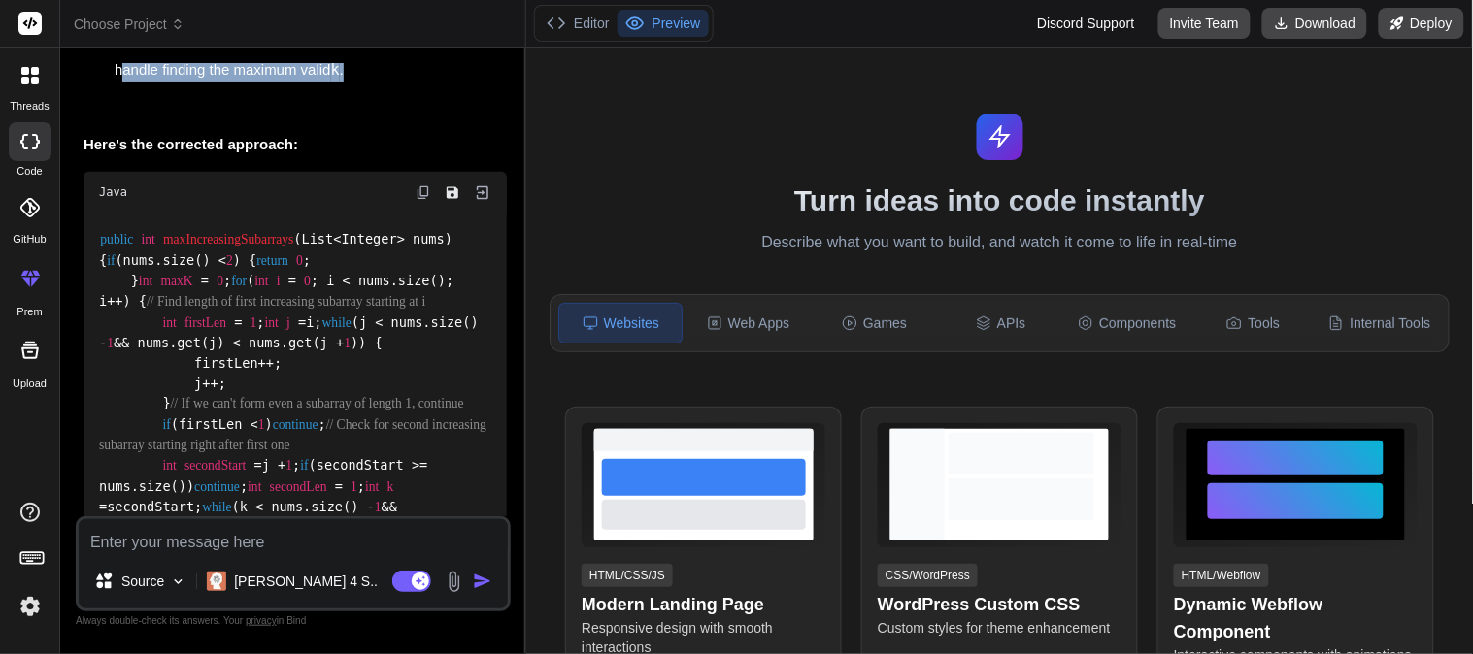
scroll to position [966, 0]
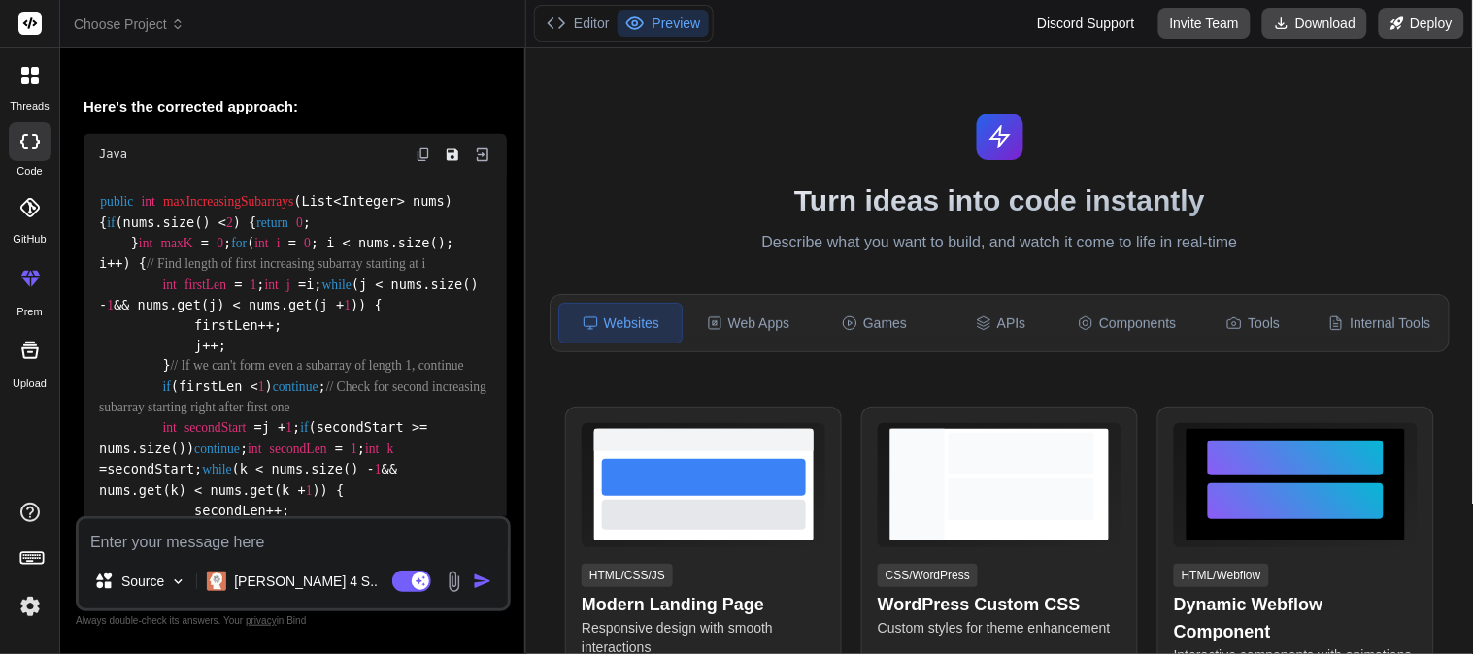
drag, startPoint x: 113, startPoint y: 224, endPoint x: 178, endPoint y: 266, distance: 77.3
click at [178, 266] on div "public int maxIncreasingSubarrays (List<Integer> nums) { if (nums.size() < 2 ) …" at bounding box center [295, 428] width 423 height 502
click at [254, 251] on span "int" at bounding box center [261, 243] width 14 height 15
click at [394, 336] on div "public int maxIncreasingSubarrays (List<Integer> nums) { if (nums.size() < 2 ) …" at bounding box center [295, 428] width 423 height 502
drag, startPoint x: 151, startPoint y: 379, endPoint x: 304, endPoint y: 380, distance: 152.5
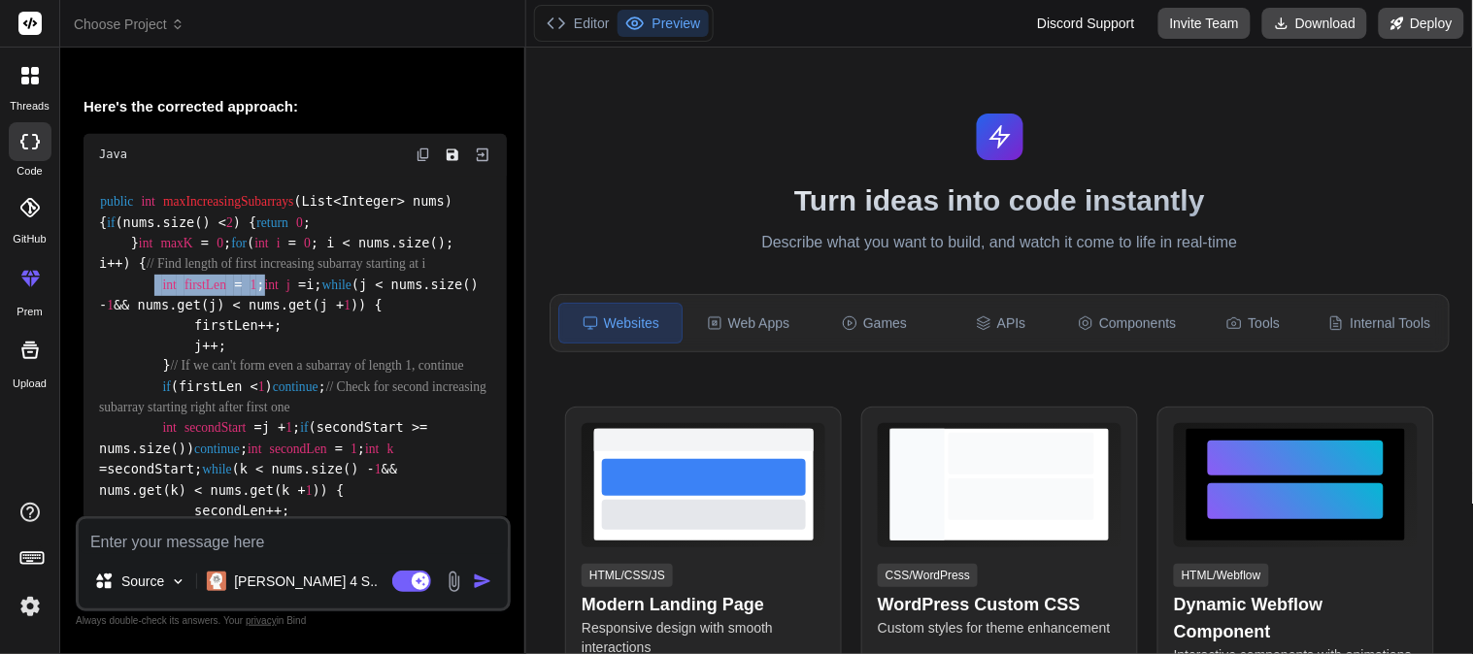
click at [304, 380] on div "public int maxIncreasingSubarrays (List<Integer> nums) { if (nums.size() < 2 ) …" at bounding box center [295, 428] width 423 height 502
drag, startPoint x: 144, startPoint y: 400, endPoint x: 239, endPoint y: 400, distance: 95.2
click at [239, 400] on div "public int maxIncreasingSubarrays (List<Integer> nums) { if (nums.size() < 2 ) …" at bounding box center [295, 428] width 423 height 502
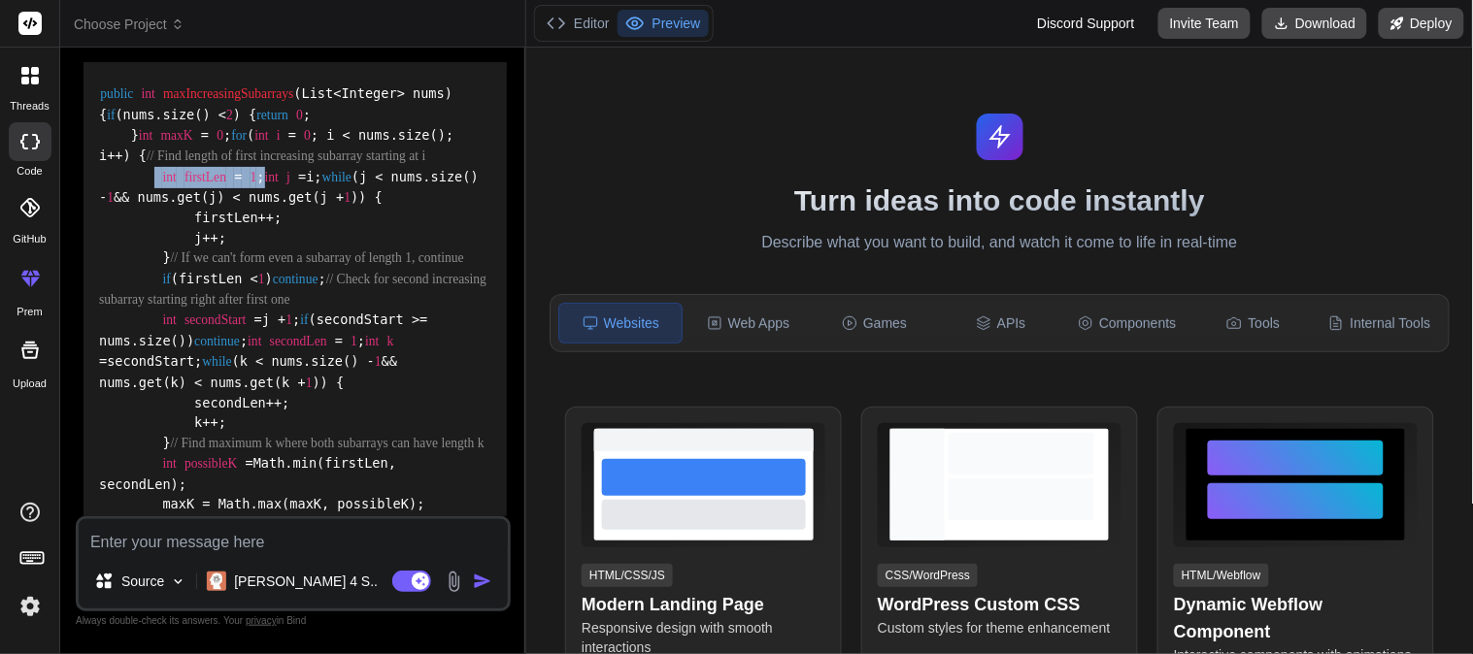
drag, startPoint x: 140, startPoint y: 429, endPoint x: 453, endPoint y: 424, distance: 312.7
click at [453, 424] on div "public int maxIncreasingSubarrays (List<Integer> nums) { if (nums.size() < 2 ) …" at bounding box center [295, 320] width 423 height 502
click at [322, 184] on span "while" at bounding box center [336, 177] width 29 height 15
drag, startPoint x: 153, startPoint y: 293, endPoint x: 231, endPoint y: 288, distance: 77.8
click at [231, 288] on div "public int maxIncreasingSubarrays (List<Integer> nums) { if (nums.size() < 2 ) …" at bounding box center [295, 320] width 423 height 502
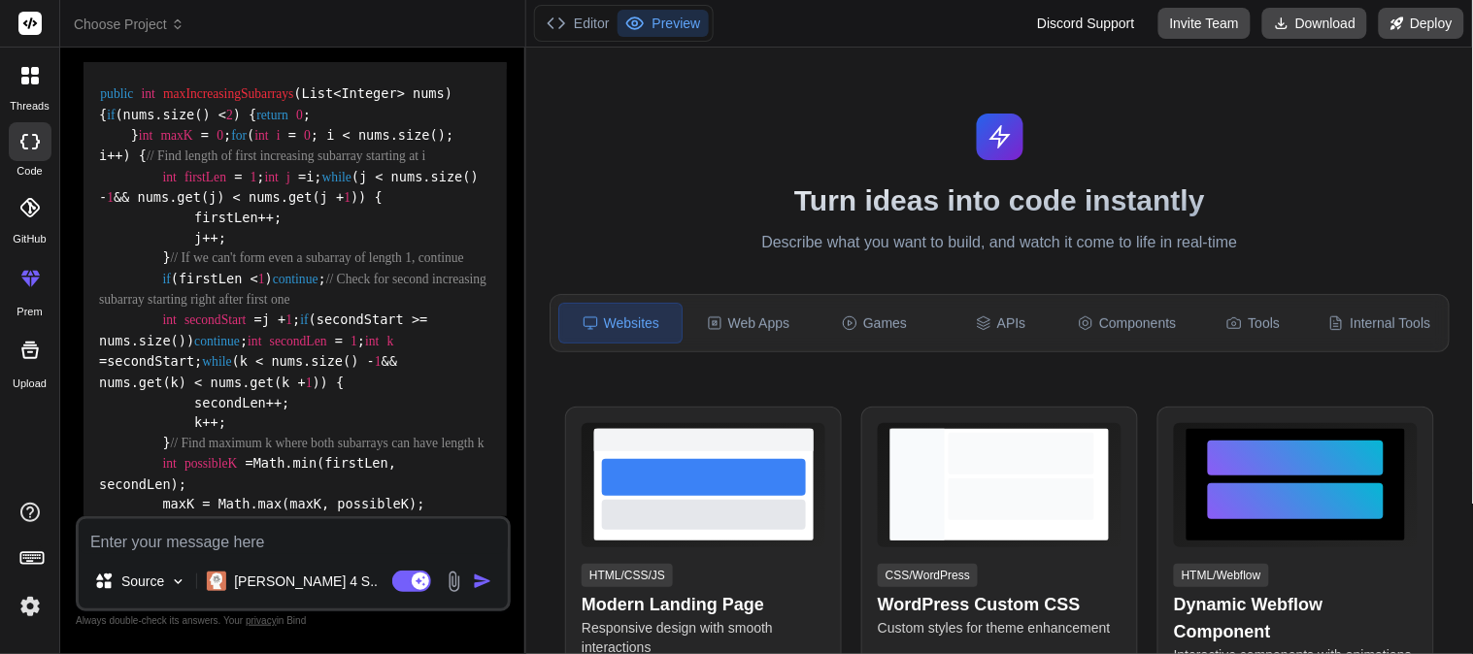
click at [211, 184] on span "firstLen" at bounding box center [205, 177] width 42 height 15
click at [251, 184] on span "1" at bounding box center [254, 177] width 7 height 15
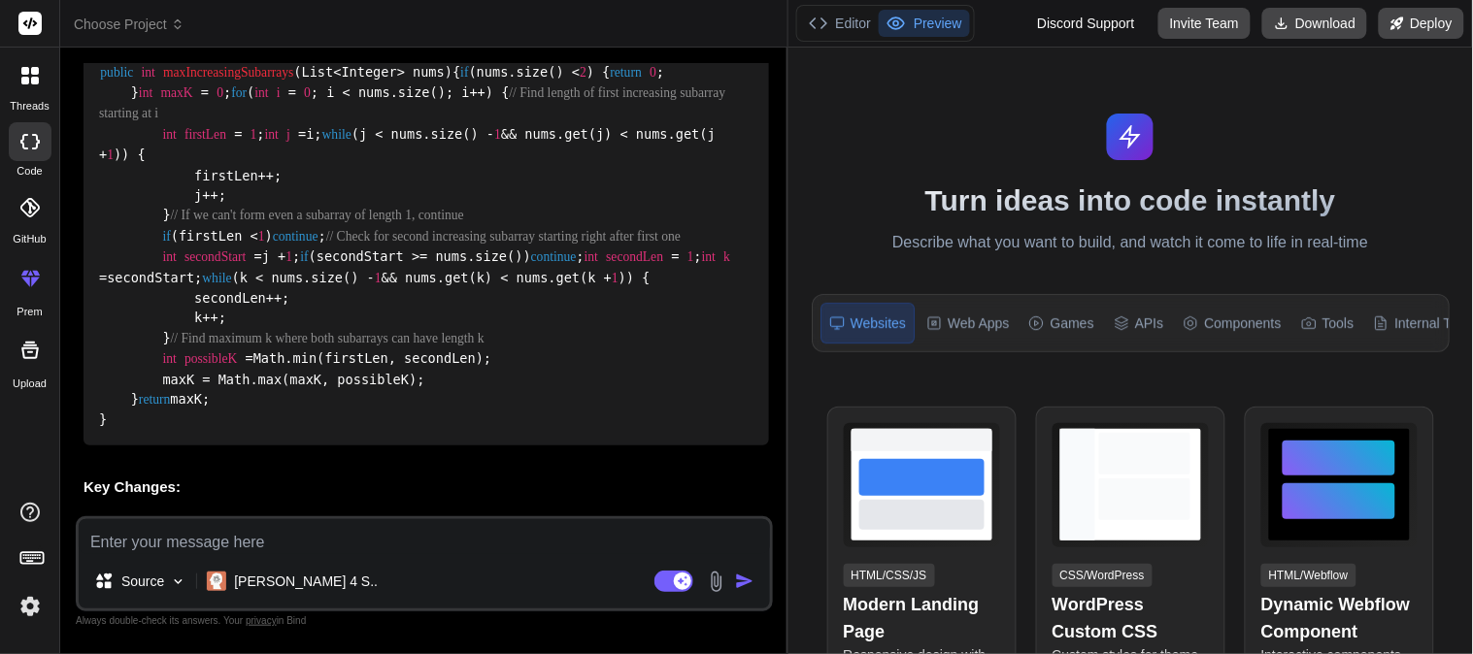
scroll to position [877, 0]
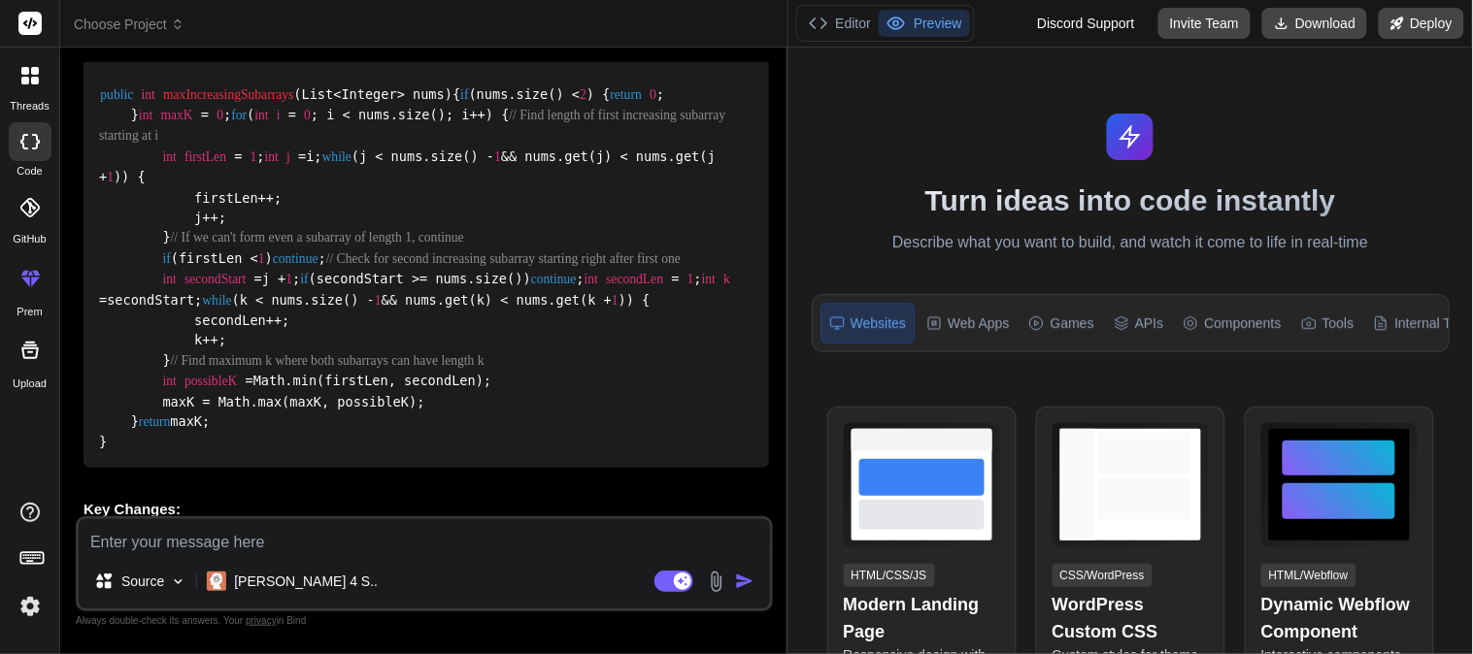
type textarea "x"
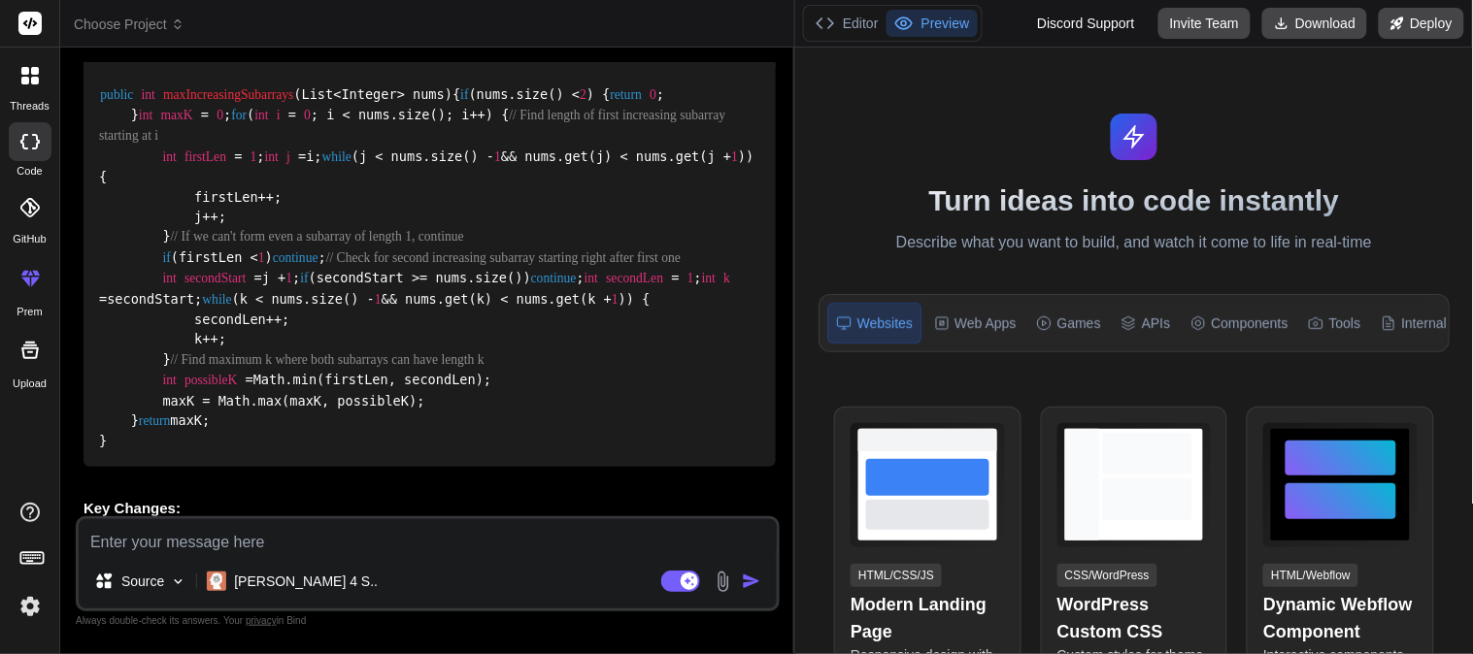
drag, startPoint x: 525, startPoint y: 342, endPoint x: 767, endPoint y: 302, distance: 245.0
click at [767, 302] on div "Bind AI Web Search Created with Pixso. Code Generator You hello You Bind AI Loo…" at bounding box center [427, 351] width 735 height 607
click at [197, 286] on code "public int maxIncreasingSubarrays (List<Integer> nums) { if (nums.size() < 2 ) …" at bounding box center [430, 267] width 663 height 365
drag, startPoint x: 151, startPoint y: 275, endPoint x: 284, endPoint y: 274, distance: 132.1
click at [284, 274] on div "public int maxIncreasingSubarrays (List<Integer> nums) { if (nums.size() < 2 ) …" at bounding box center [430, 268] width 692 height 398
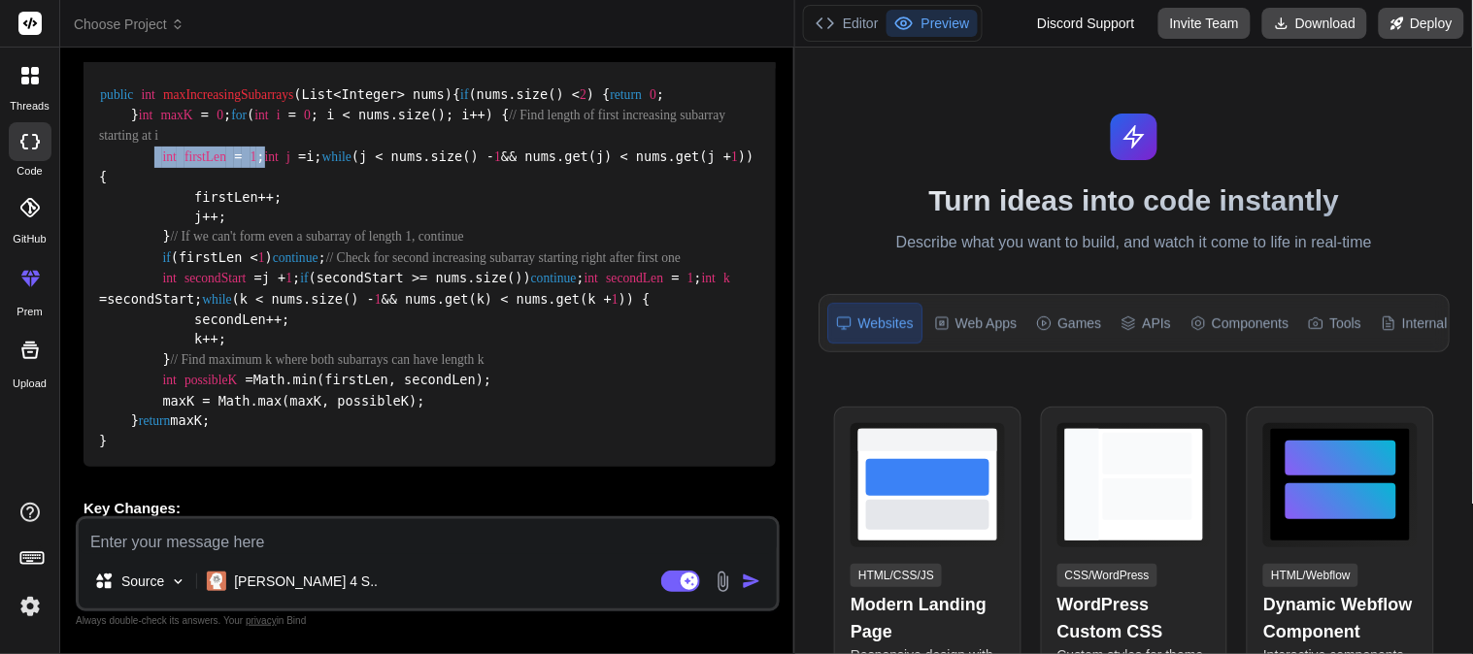
click at [284, 274] on div "public int maxIncreasingSubarrays (List<Integer> nums) { if (nums.size() < 2 ) …" at bounding box center [430, 268] width 692 height 398
drag, startPoint x: 153, startPoint y: 293, endPoint x: 266, endPoint y: 289, distance: 112.7
click at [266, 289] on div "public int maxIncreasingSubarrays (List<Integer> nums) { if (nums.size() < 2 ) …" at bounding box center [430, 268] width 692 height 398
click at [202, 313] on code "public int maxIncreasingSubarrays (List<Integer> nums) { if (nums.size() < 2 ) …" at bounding box center [430, 267] width 663 height 365
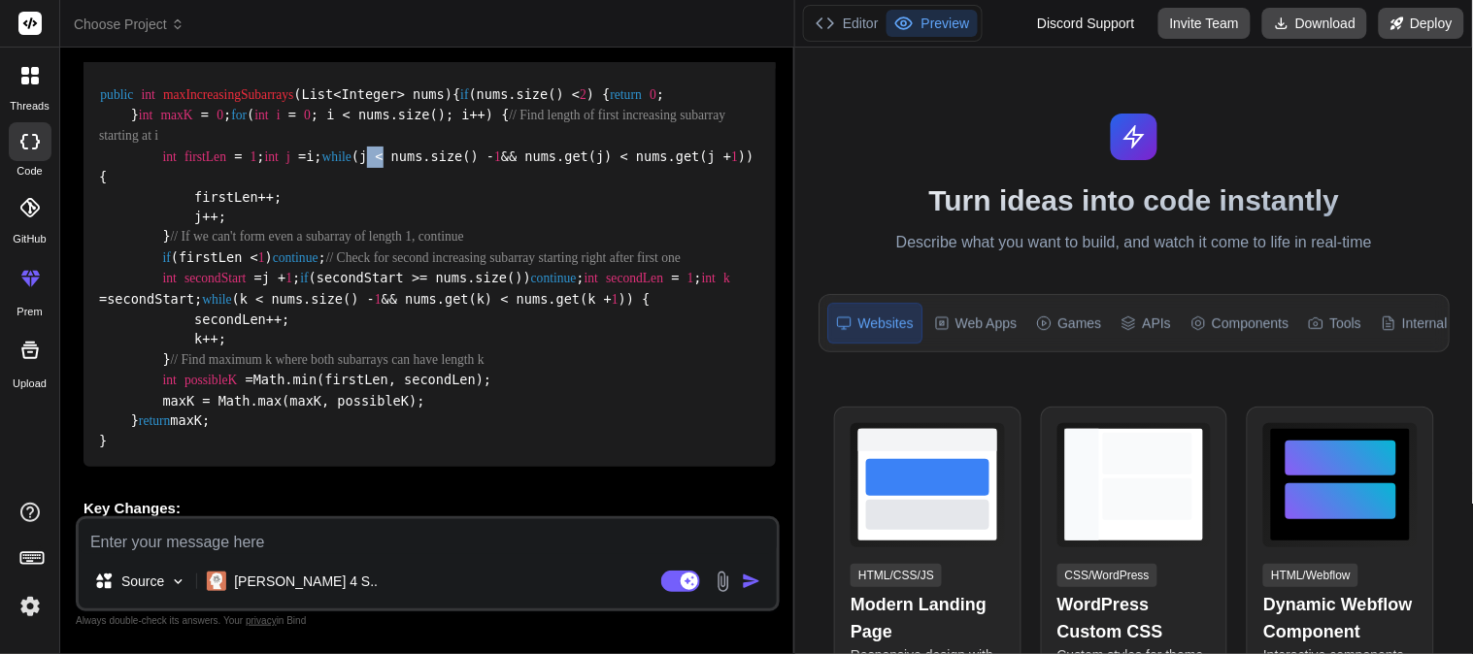
click at [202, 313] on code "public int maxIncreasingSubarrays (List<Integer> nums) { if (nums.size() < 2 ) …" at bounding box center [430, 267] width 663 height 365
click at [202, 293] on code "public int maxIncreasingSubarrays (List<Integer> nums) { if (nums.size() < 2 ) …" at bounding box center [430, 267] width 663 height 365
click at [431, 319] on code "public int maxIncreasingSubarrays (List<Integer> nums) { if (nums.size() < 2 ) …" at bounding box center [430, 267] width 663 height 365
drag, startPoint x: 153, startPoint y: 429, endPoint x: 389, endPoint y: 423, distance: 236.0
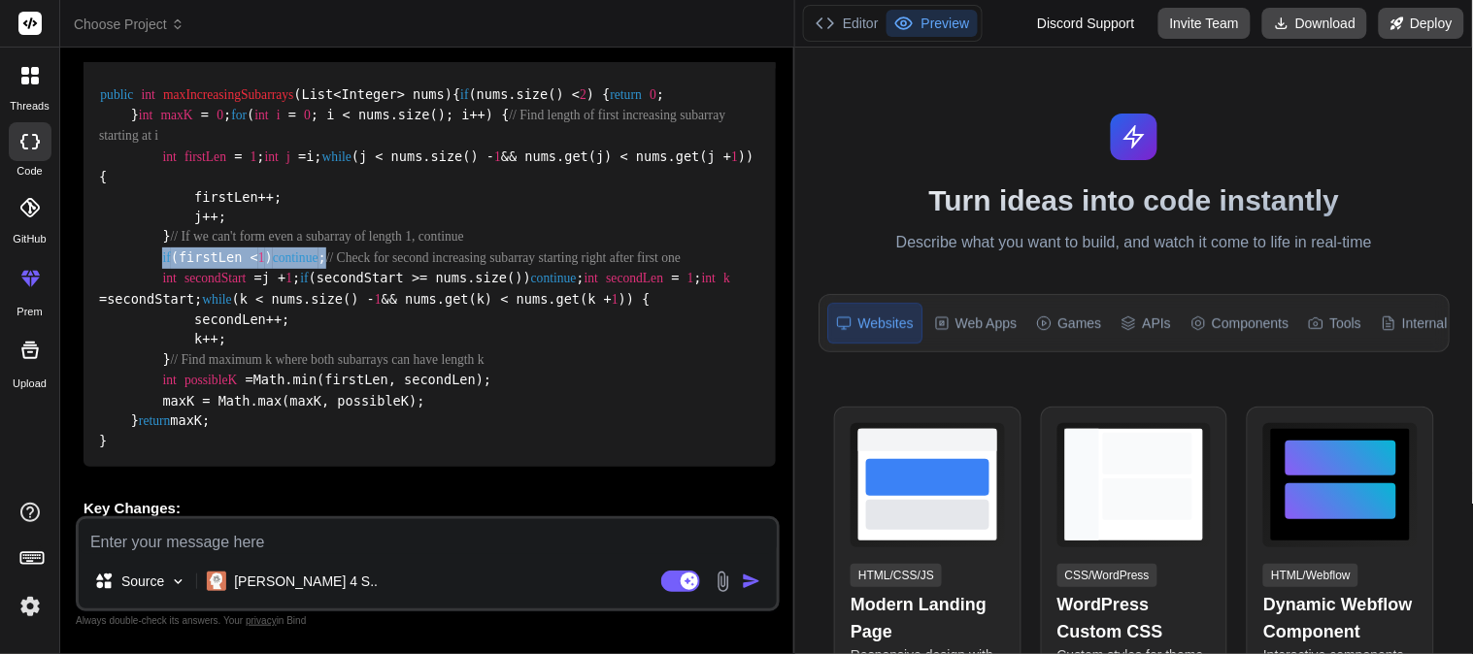
click at [389, 423] on div "public int maxIncreasingSubarrays (List<Integer> nums) { if (nums.size() < 2 ) …" at bounding box center [430, 268] width 692 height 398
copy code "if (firstLen < 1 ) continue ;"
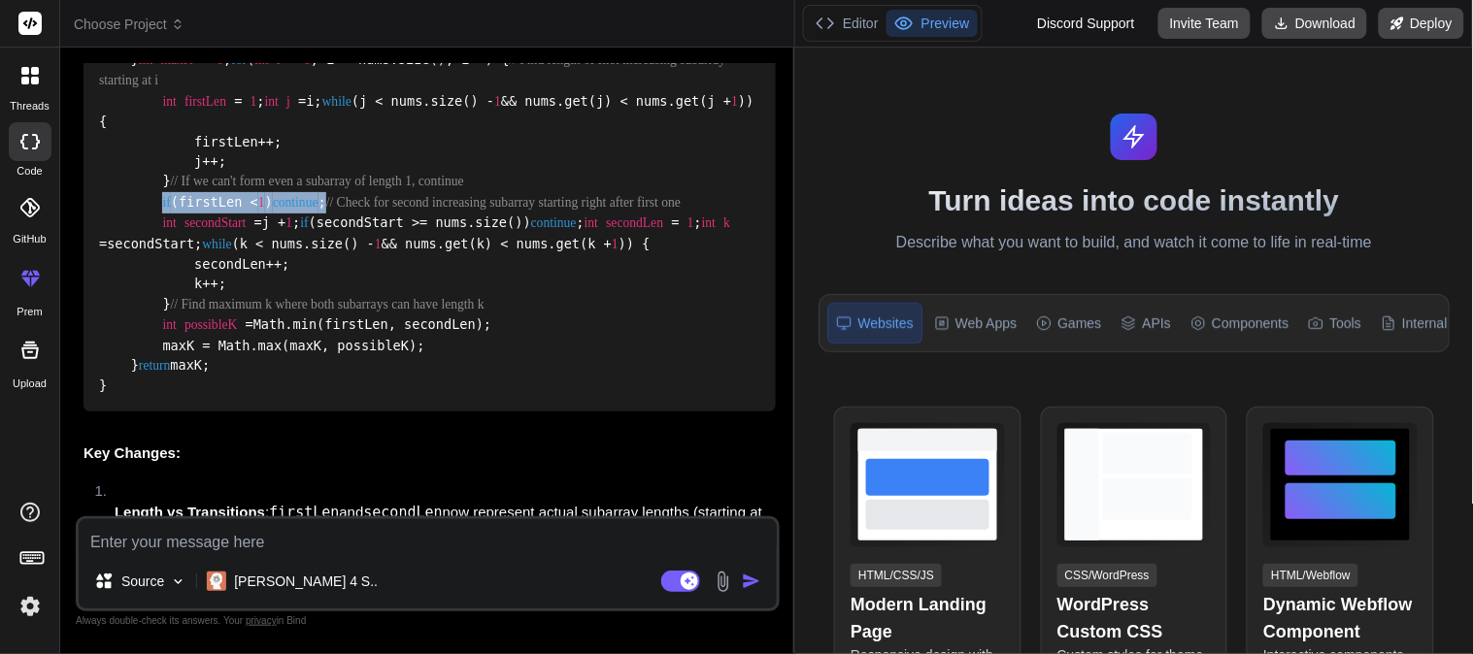
scroll to position [985, 0]
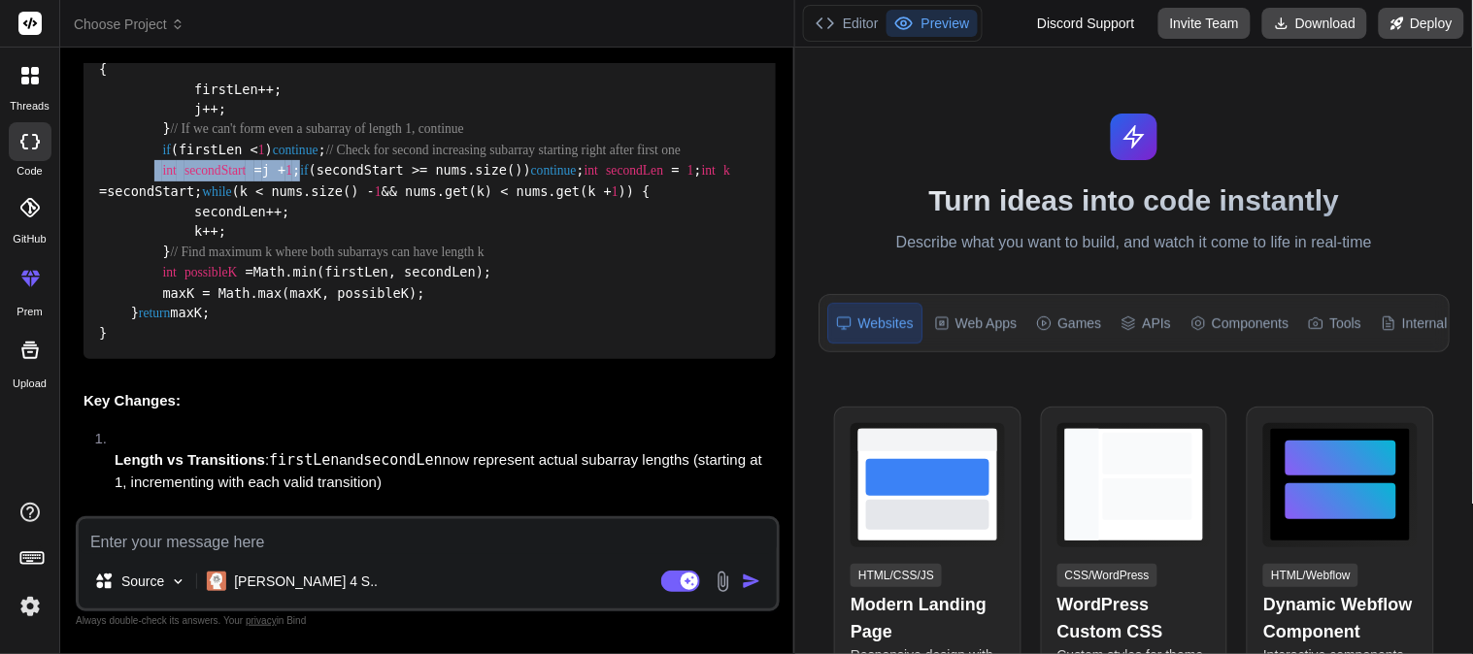
drag, startPoint x: 152, startPoint y: 385, endPoint x: 325, endPoint y: 375, distance: 173.1
click at [325, 359] on div "public int maxIncreasingSubarrays (List<Integer> nums) { if (nums.size() < 2 ) …" at bounding box center [430, 160] width 692 height 398
click at [228, 179] on span "secondStart" at bounding box center [214, 171] width 61 height 15
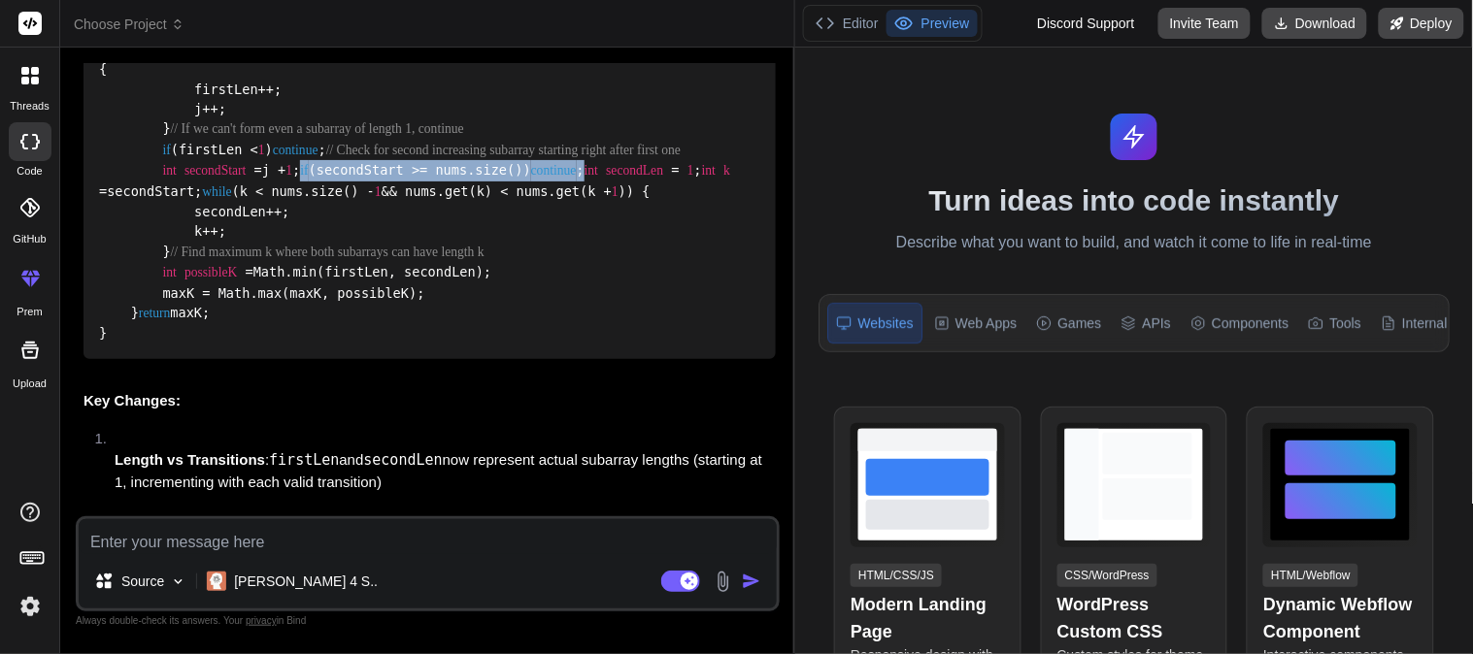
drag, startPoint x: 155, startPoint y: 406, endPoint x: 453, endPoint y: 406, distance: 297.1
click at [453, 359] on div "public int maxIncreasingSubarrays (List<Integer> nums) { if (nums.size() < 2 ) …" at bounding box center [430, 160] width 692 height 398
copy code "if (secondStart >= nums.size()) continue ;"
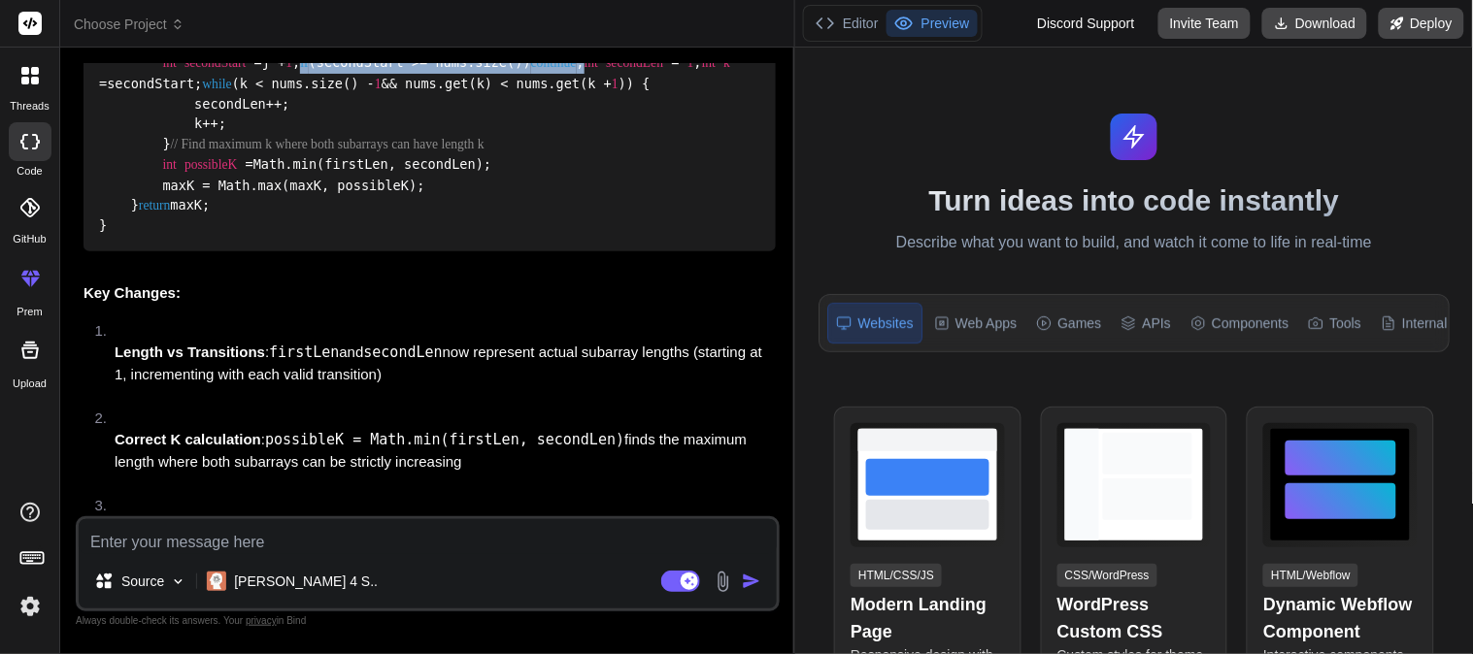
drag, startPoint x: 151, startPoint y: 355, endPoint x: 195, endPoint y: 354, distance: 43.7
click at [195, 235] on code "public int maxIncreasingSubarrays (List<Integer> nums) { if (nums.size() < 2 ) …" at bounding box center [430, 52] width 663 height 365
click at [606, 71] on span "secondLen" at bounding box center [634, 63] width 57 height 15
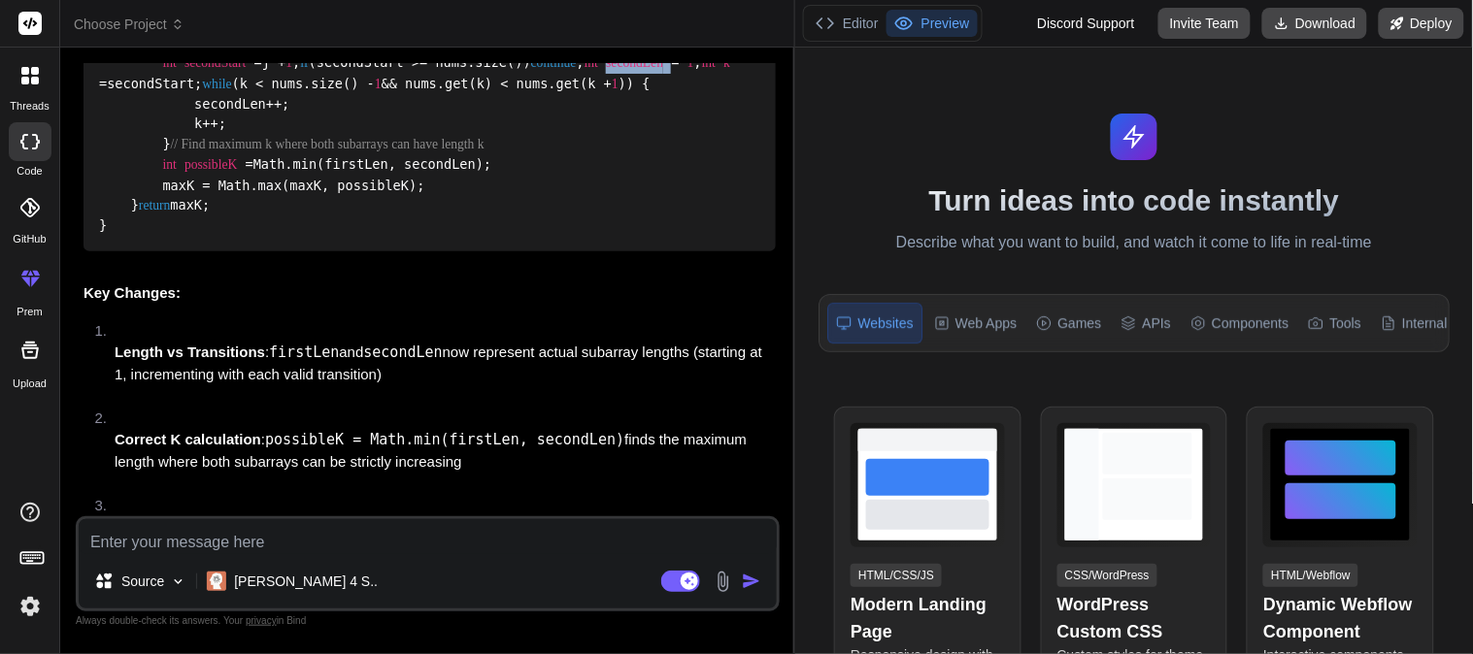
click at [606, 71] on span "secondLen" at bounding box center [634, 63] width 57 height 15
click at [687, 71] on span "1" at bounding box center [690, 63] width 7 height 15
drag, startPoint x: 151, startPoint y: 351, endPoint x: 313, endPoint y: 352, distance: 161.2
click at [313, 251] on div "public int maxIncreasingSubarrays (List<Integer> nums) { if (nums.size() < 2 ) …" at bounding box center [430, 52] width 692 height 398
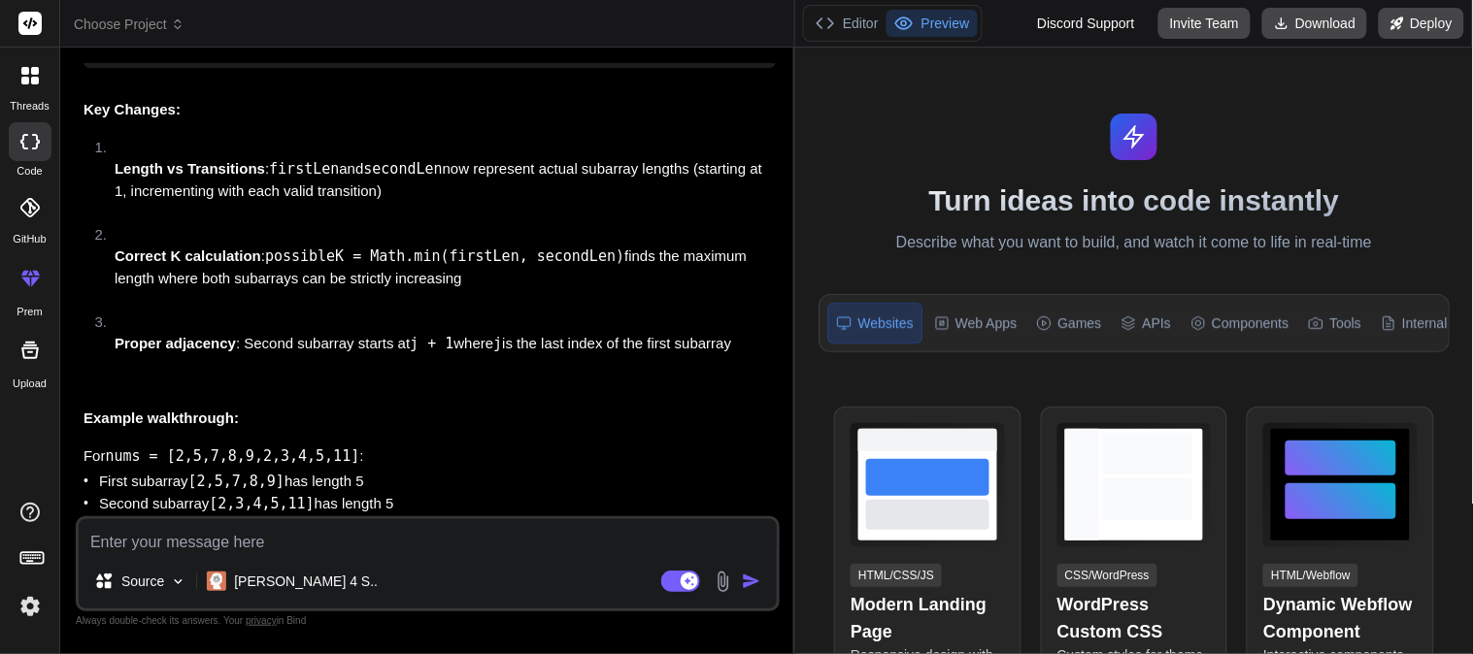
scroll to position [1308, 0]
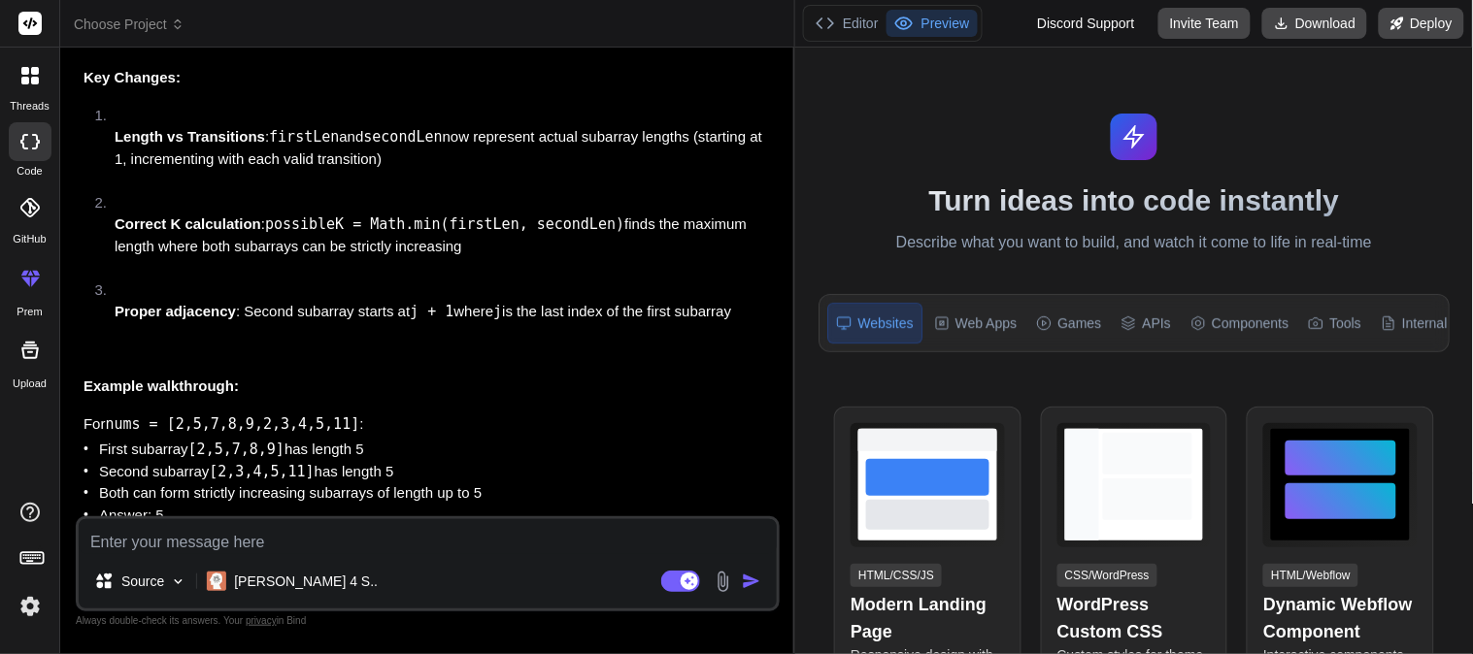
drag, startPoint x: 151, startPoint y: 280, endPoint x: 415, endPoint y: 287, distance: 264.2
copy code "int possibleK = Math.min(firstLen, secondLen); maxK = Math.max(maxK, possibleK);"
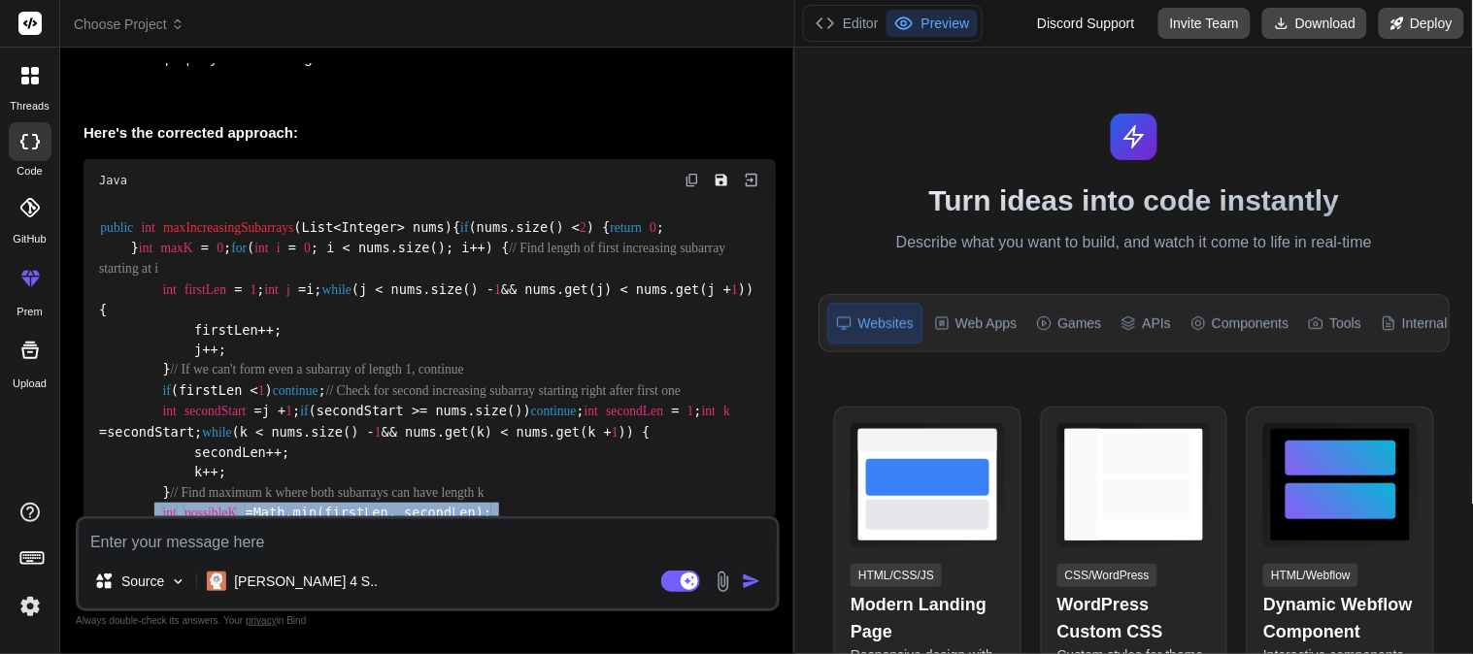
scroll to position [661, 0]
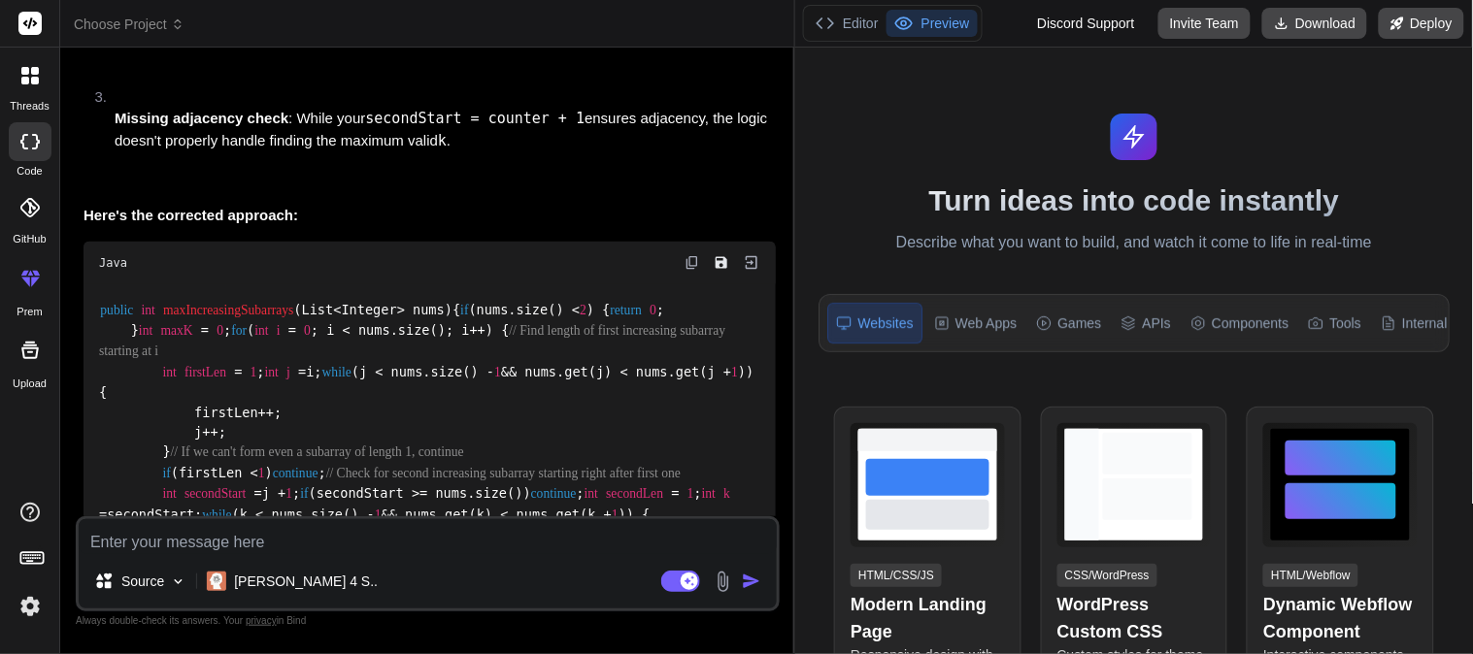
drag, startPoint x: 126, startPoint y: 264, endPoint x: 97, endPoint y: 306, distance: 50.9
click at [97, 306] on div "public int maxIncreasingSubarrays (List<Integer> nums) { if (nums.size() < 2 ) …" at bounding box center [430, 484] width 692 height 398
copy code "public int maxIncreasingSubarrays (List<Integer> nums) { if (nums.size() < 2 ) …"
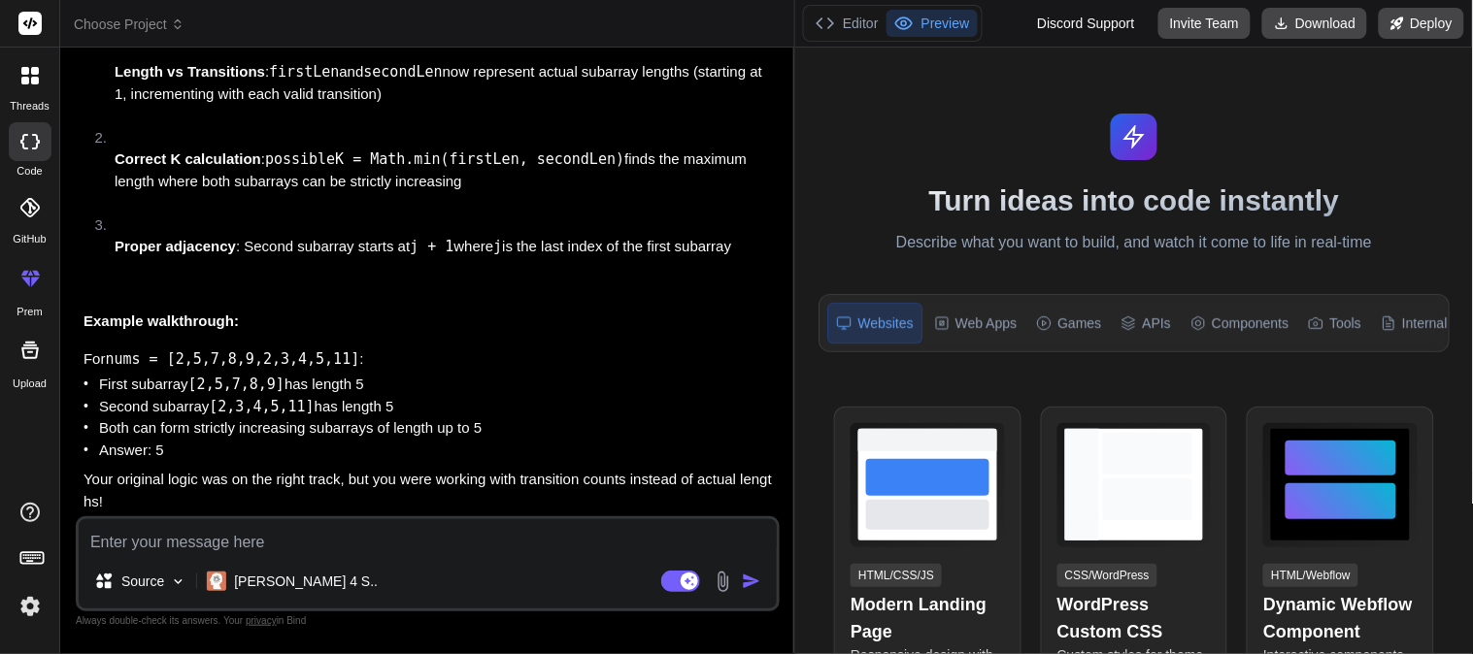
scroll to position [1735, 0]
click at [153, 542] on textarea at bounding box center [428, 537] width 698 height 35
paste textarea "public int maxIncreasingSubarrays(List<Integer> nums) { if (nums.size() < 2) { …"
type textarea "public int maxIncreasingSubarrays(List<Integer> nums) { if (nums.size() < 2) { …"
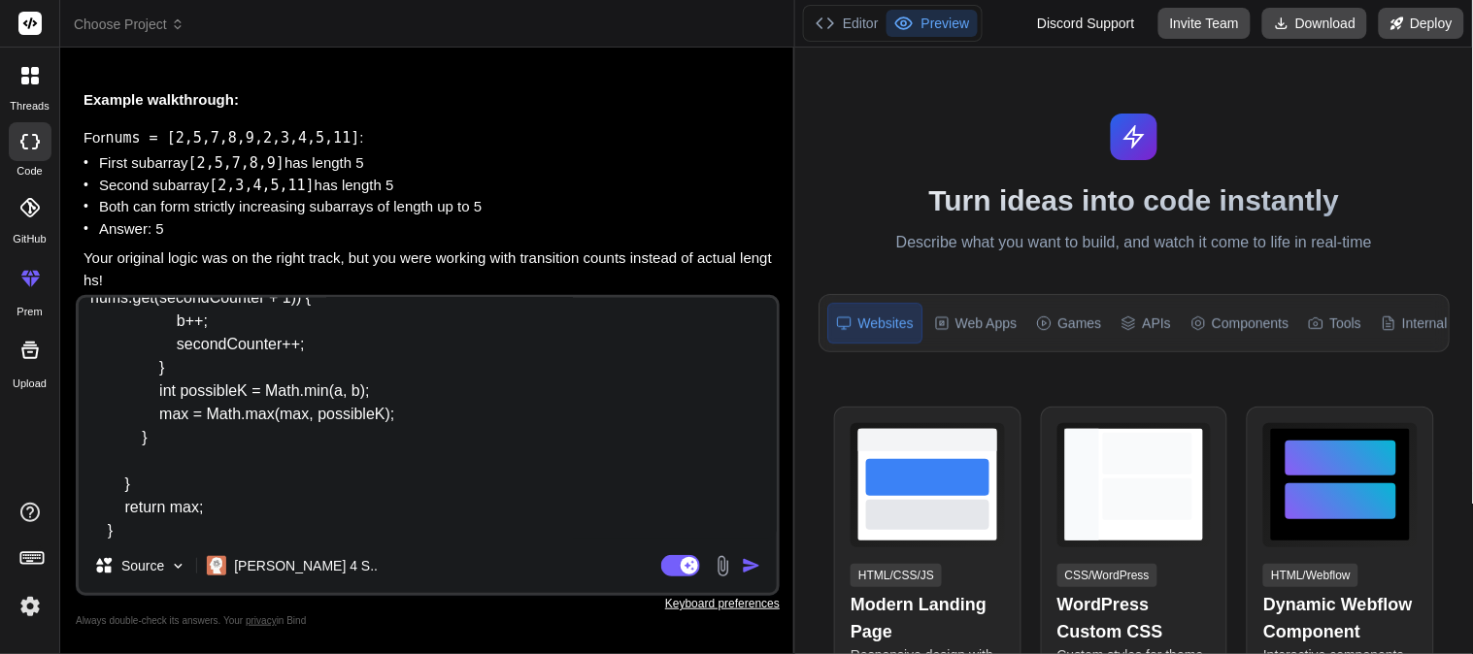
type textarea "x"
type textarea "public int maxIncreasingSubarrays(List<Integer> nums) { if (nums.size() < 2) { …"
type textarea "x"
type textarea "public int maxIncreasingSubarrays(List<Integer> nums) { if (nums.size() < 2) { …"
type textarea "x"
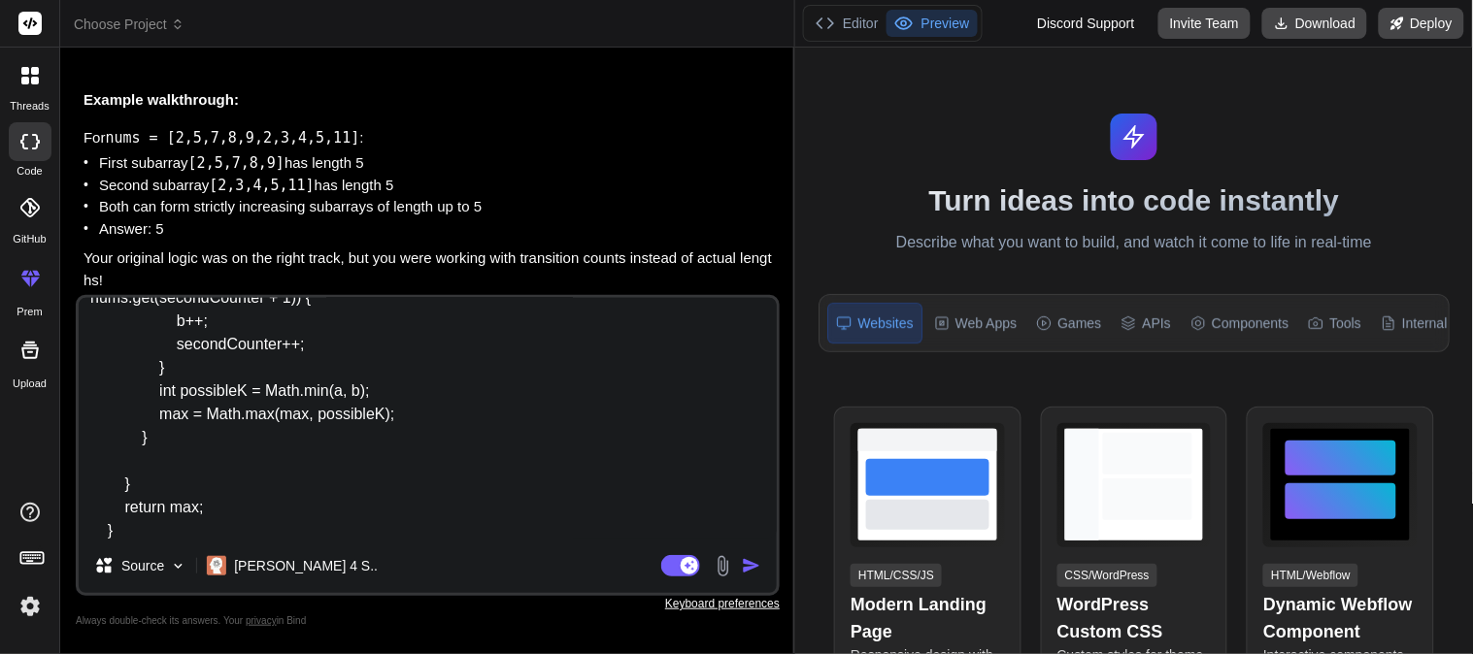
type textarea "public int maxIncreasingSubarrays(List<Integer> nums) { if (nums.size() < 2) { …"
type textarea "x"
type textarea "public int maxIncreasingSubarrays(List<Integer> nums) { if (nums.size() < 2) { …"
type textarea "x"
type textarea "public int maxIncreasingSubarrays(List<Integer> nums) { if (nums.size() < 2) { …"
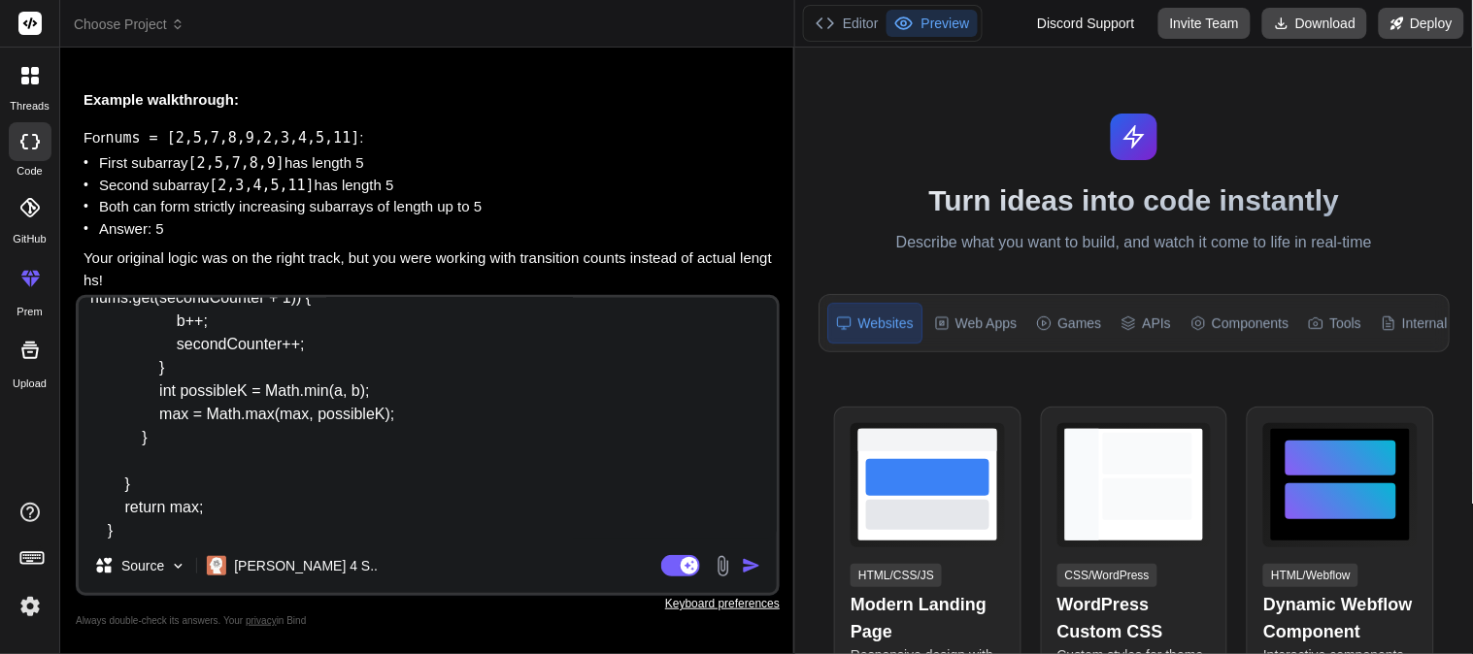
type textarea "x"
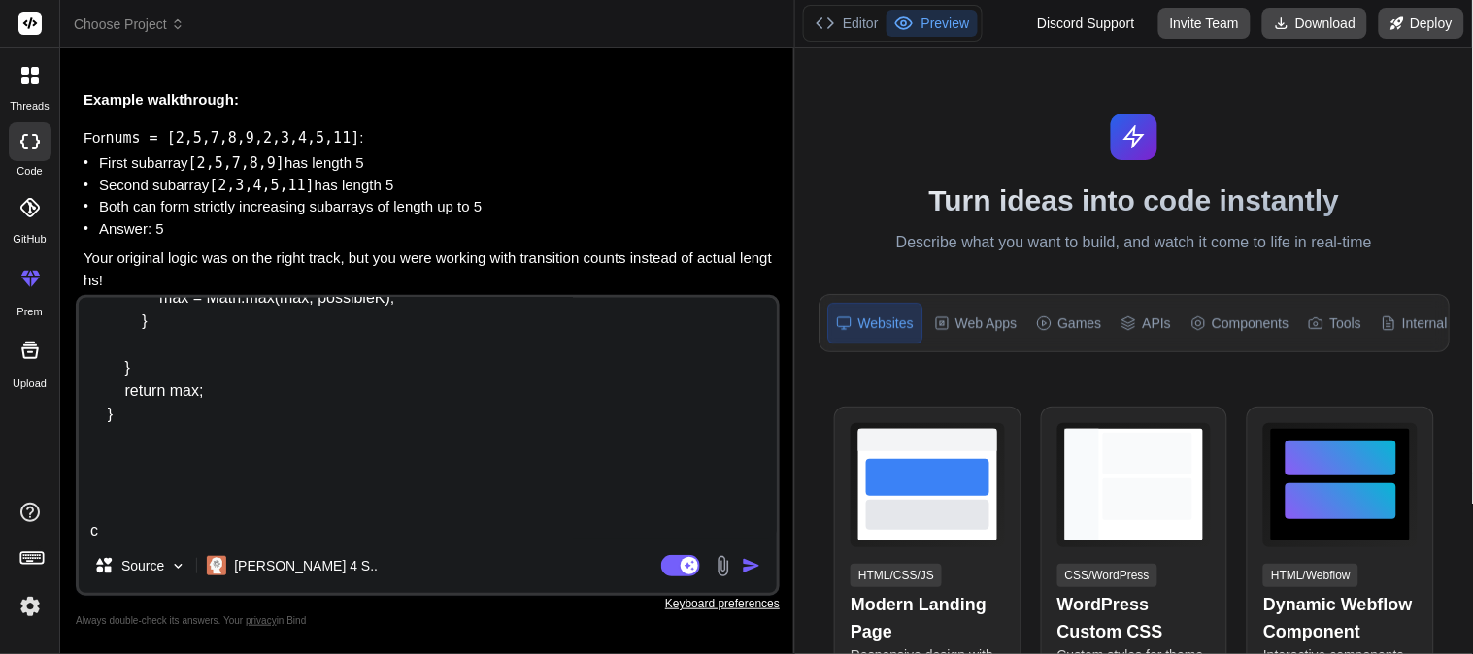
type textarea "public int maxIncreasingSubarrays(List<Integer> nums) { if (nums.size() < 2) { …"
type textarea "x"
type textarea "public int maxIncreasingSubarrays(List<Integer> nums) { if (nums.size() < 2) { …"
type textarea "x"
type textarea "public int maxIncreasingSubarrays(List<Integer> nums) { if (nums.size() < 2) { …"
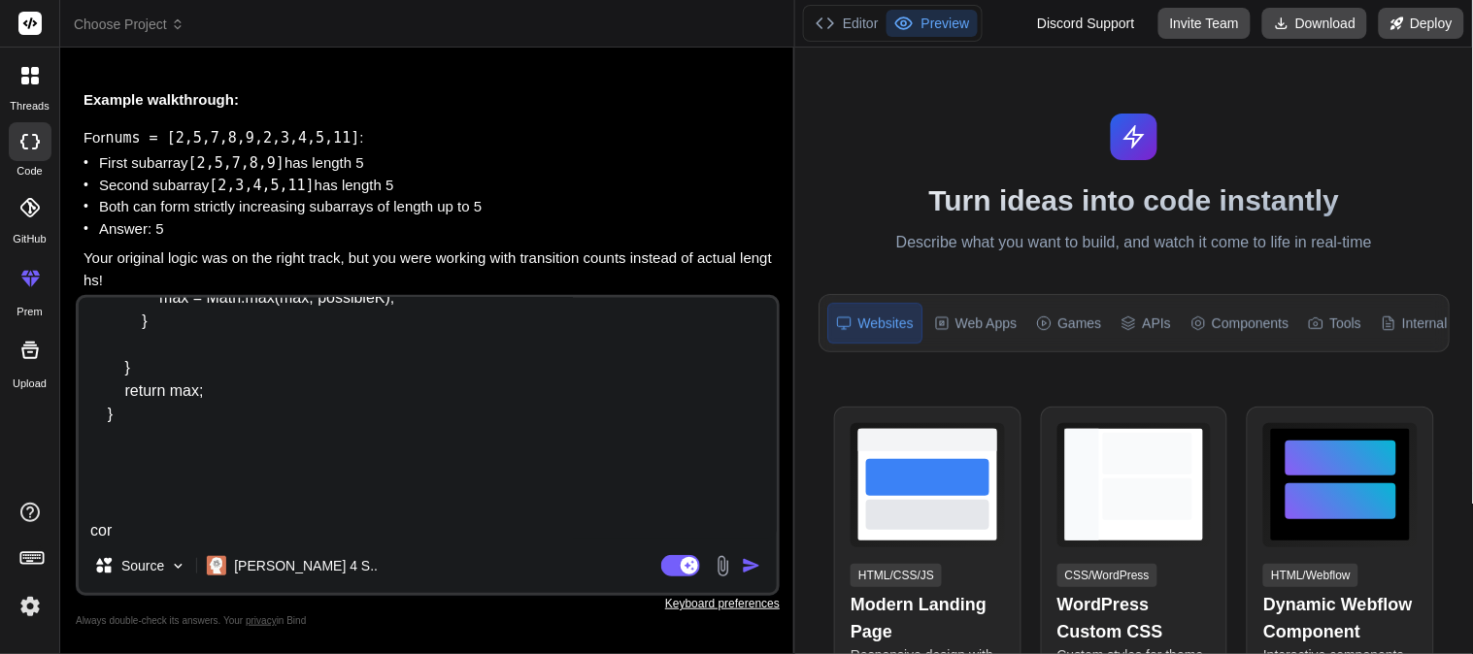
type textarea "x"
type textarea "public int maxIncreasingSubarrays(List<Integer> nums) { if (nums.size() < 2) { …"
type textarea "x"
type textarea "public int maxIncreasingSubarrays(List<Integer> nums) { if (nums.size() < 2) { …"
type textarea "x"
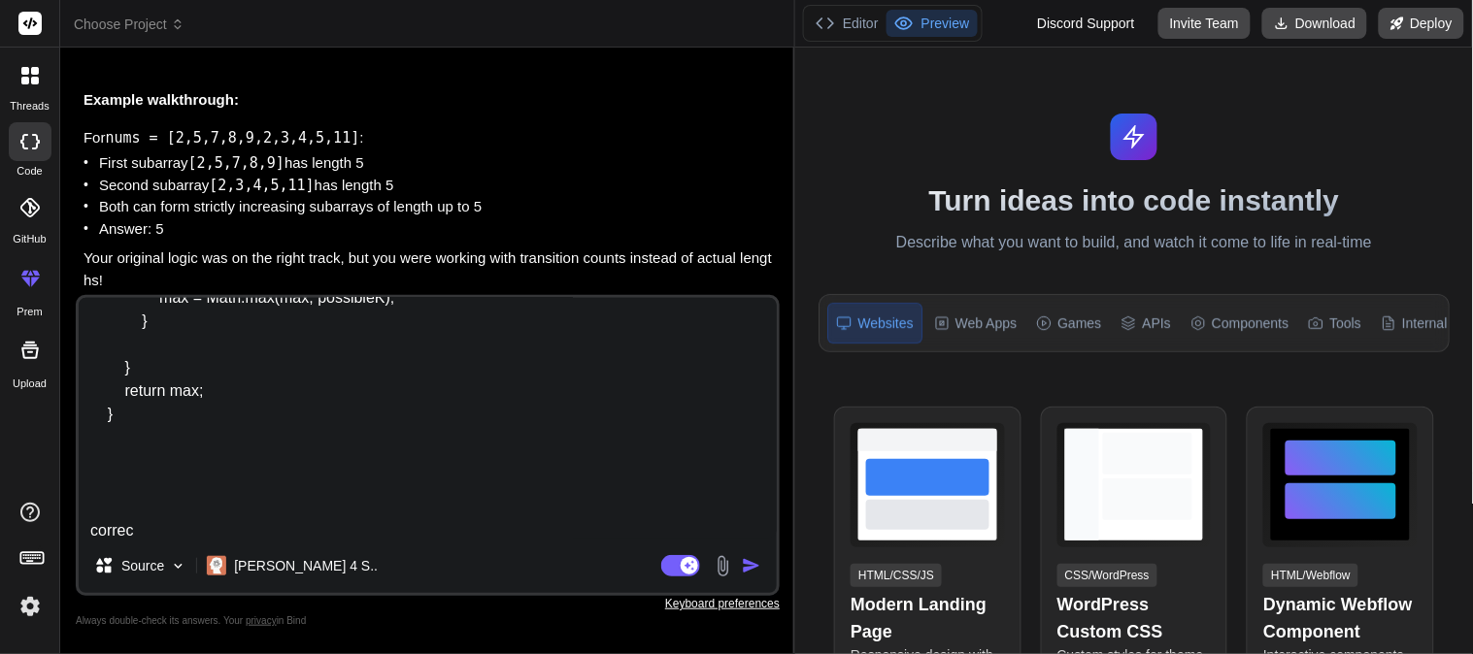
type textarea "public int maxIncreasingSubarrays(List<Integer> nums) { if (nums.size() < 2) { …"
type textarea "x"
type textarea "public int maxIncreasingSubarrays(List<Integer> nums) { if (nums.size() < 2) { …"
type textarea "x"
type textarea "public int maxIncreasingSubarrays(List<Integer> nums) { if (nums.size() < 2) { …"
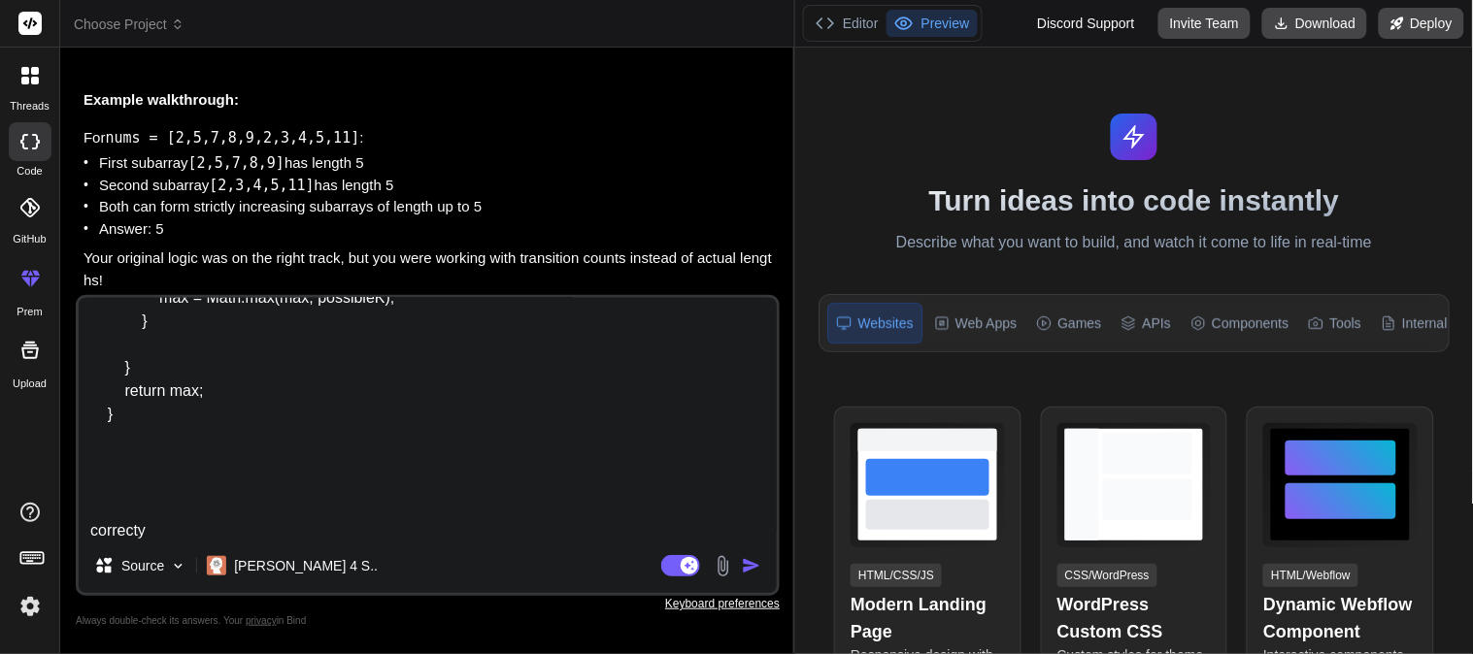
type textarea "x"
type textarea "public int maxIncreasingSubarrays(List<Integer> nums) { if (nums.size() < 2) { …"
type textarea "x"
type textarea "public int maxIncreasingSubarrays(List<Integer> nums) { if (nums.size() < 2) { …"
type textarea "x"
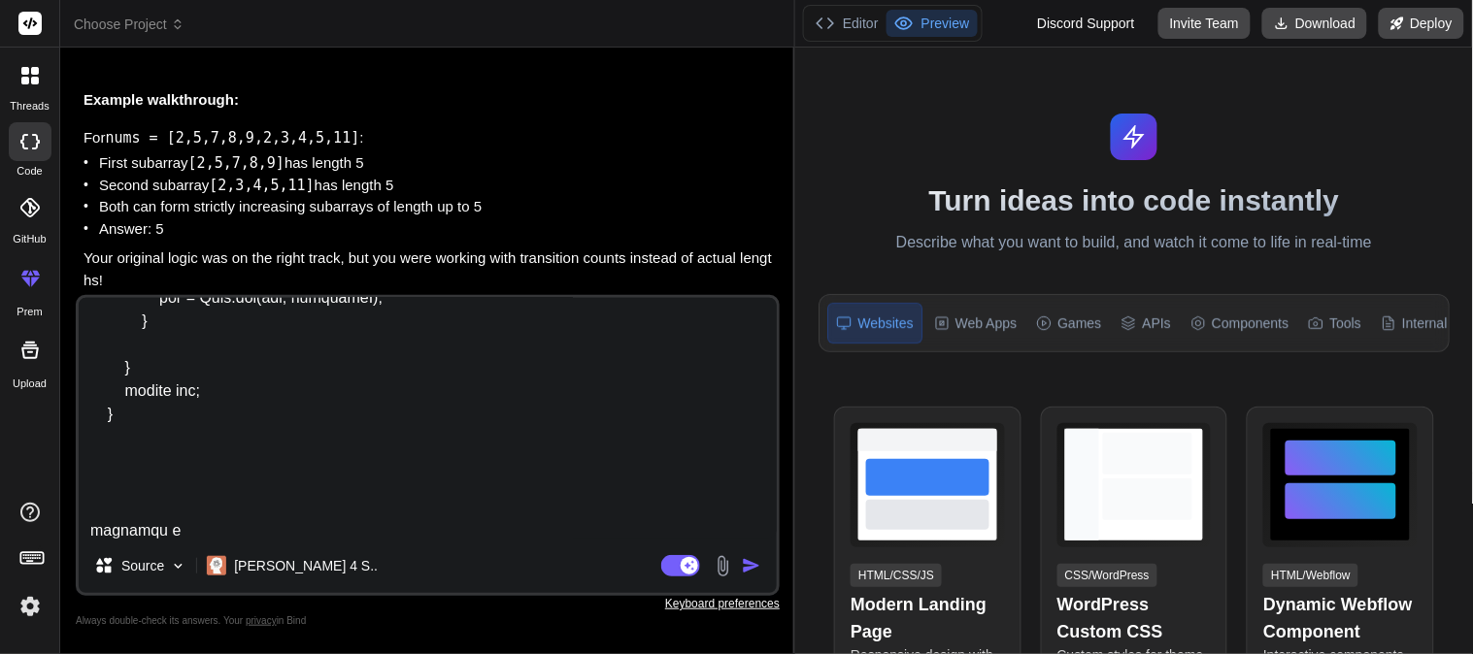
type textarea "public int maxIncreasingSubarrays(List<Integer> nums) { if (nums.size() < 2) { …"
type textarea "x"
type textarea "public int maxIncreasingSubarrays(List<Integer> nums) { if (nums.size() < 2) { …"
type textarea "x"
type textarea "public int maxIncreasingSubarrays(List<Integer> nums) { if (nums.size() < 2) { …"
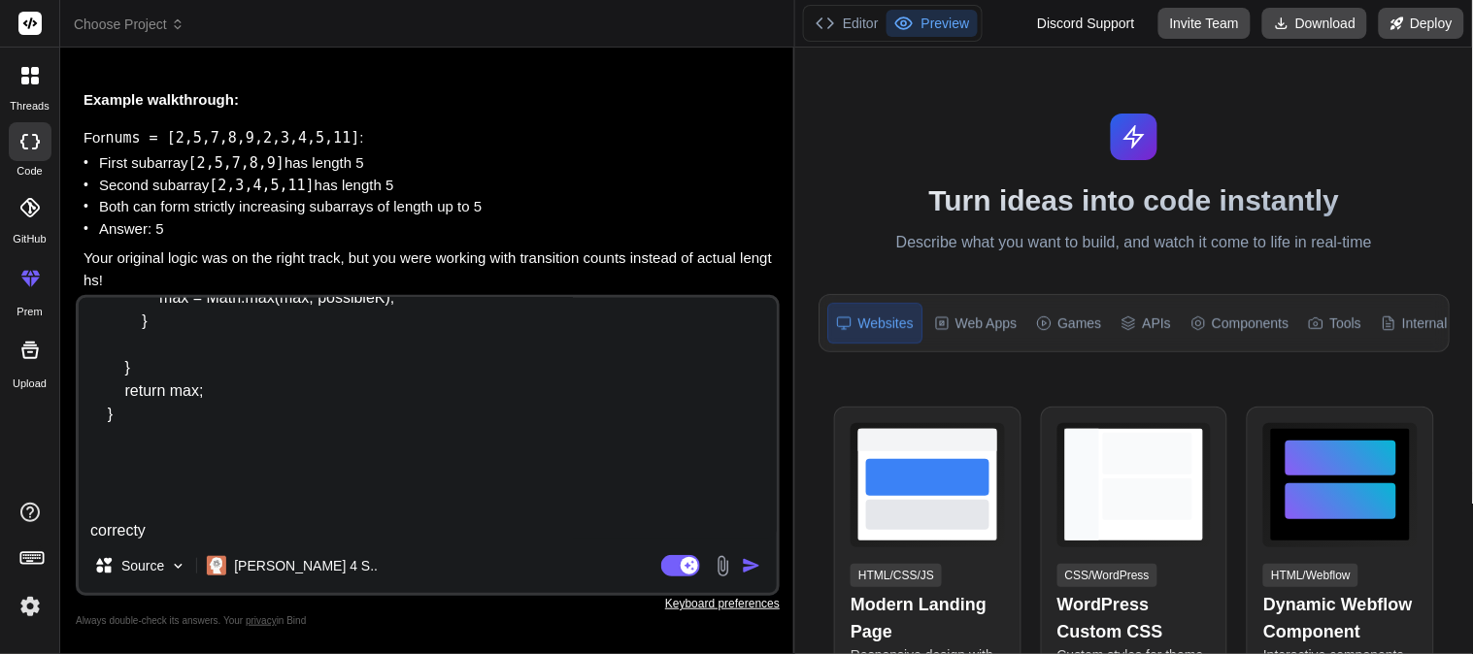
type textarea "x"
type textarea "public int maxIncreasingSubarrays(List<Integer> nums) { if (nums.size() < 2) { …"
type textarea "x"
type textarea "public int maxIncreasingSubarrays(List<Integer> nums) { if (nums.size() < 2) { …"
type textarea "x"
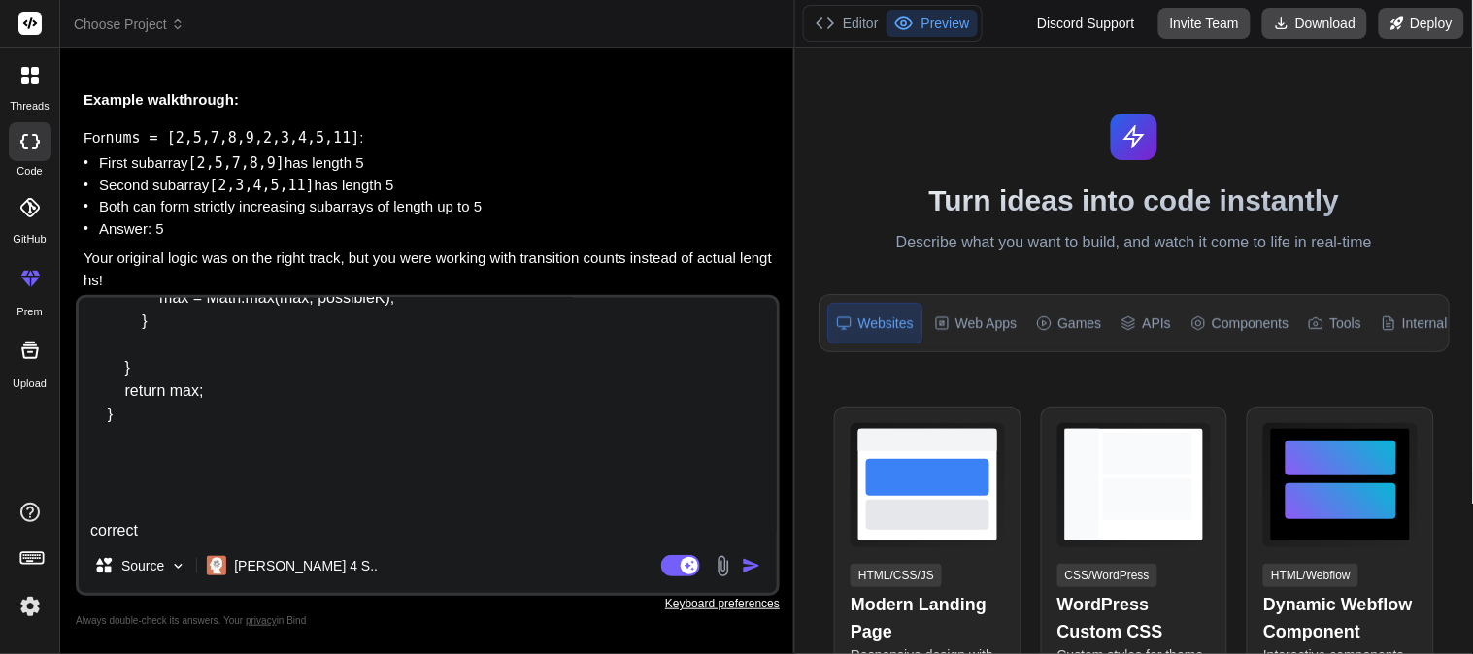
type textarea "public int maxIncreasingSubarrays(List<Integer> nums) { if (nums.size() < 2) { …"
type textarea "x"
type textarea "public int maxIncreasingSubarrays(List<Integer> nums) { if (nums.size() < 2) { …"
type textarea "x"
type textarea "public int maxIncreasingSubarrays(List<Integer> nums) { if (nums.size() < 2) { …"
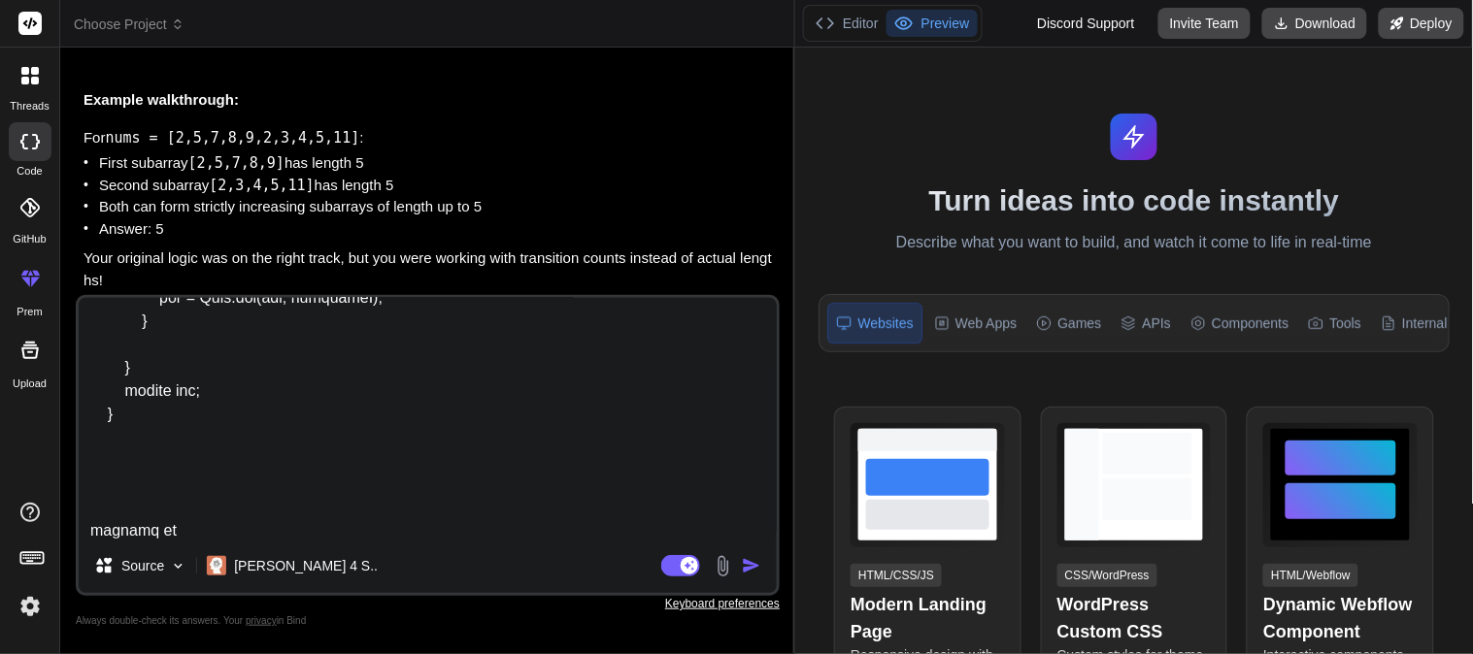
type textarea "x"
type textarea "public int maxIncreasingSubarrays(List<Integer> nums) { if (nums.size() < 2) { …"
type textarea "x"
type textarea "public int maxIncreasingSubarrays(List<Integer> nums) { if (nums.size() < 2) { …"
type textarea "x"
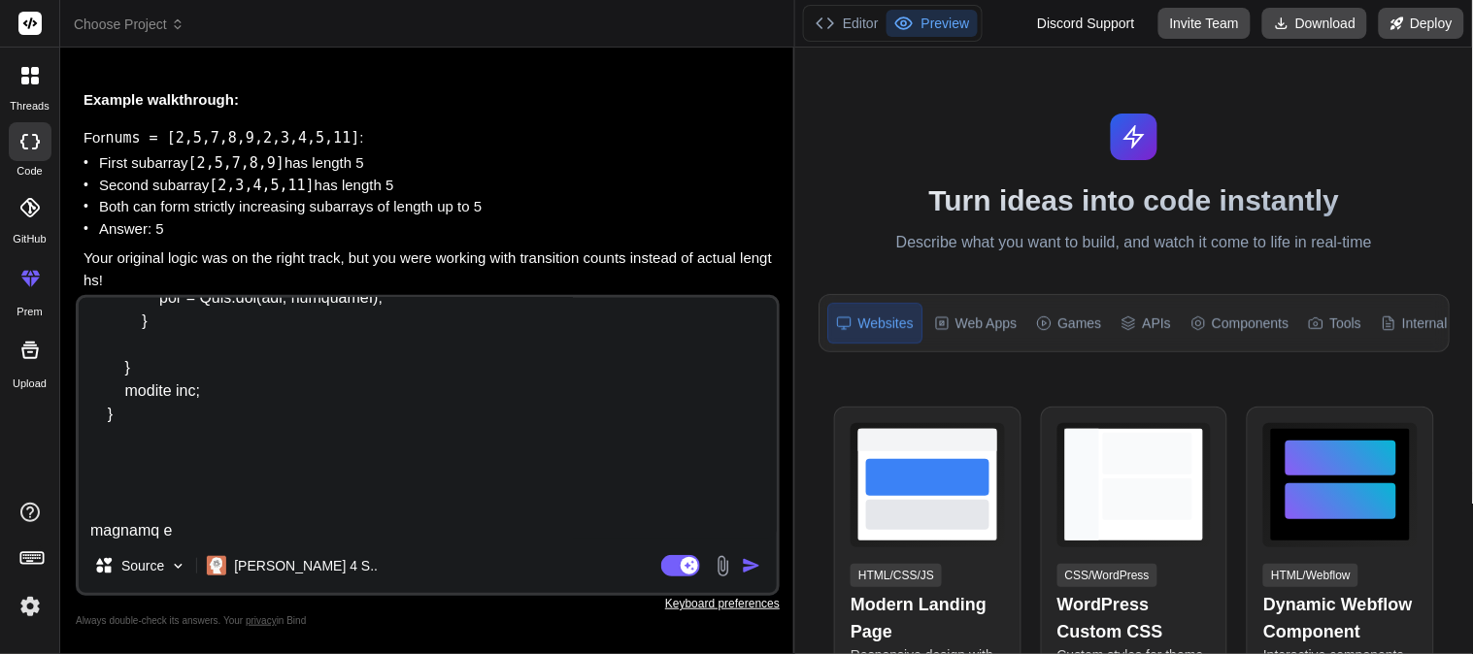
type textarea "public int maxIncreasingSubarrays(List<Integer> nums) { if (nums.size() < 2) { …"
type textarea "x"
type textarea "public int maxIncreasingSubarrays(List<Integer> nums) { if (nums.size() < 2) { …"
type textarea "x"
type textarea "public int maxIncreasingSubarrays(List<Integer> nums) { if (nums.size() < 2) { …"
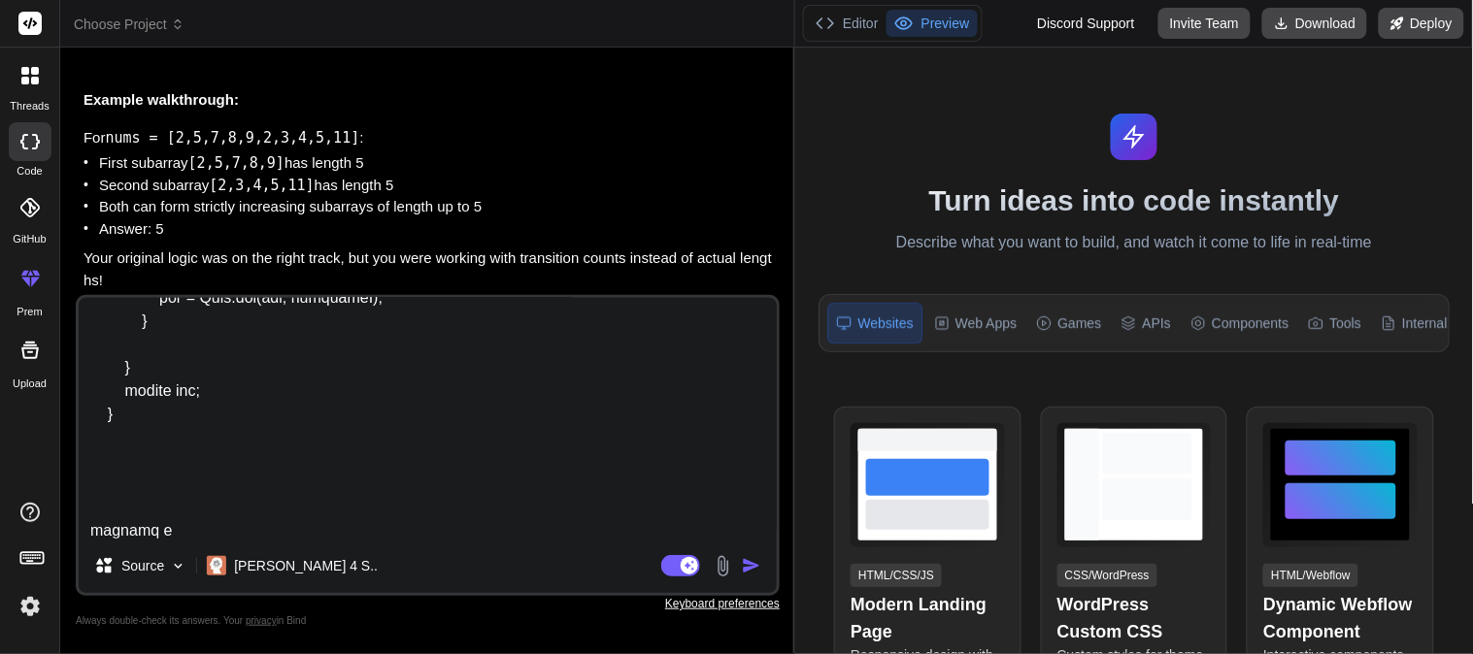
type textarea "x"
type textarea "public int maxIncreasingSubarrays(List<Integer> nums) { if (nums.size() < 2) { …"
type textarea "x"
type textarea "public int maxIncreasingSubarrays(List<Integer> nums) { if (nums.size() < 2) { …"
type textarea "x"
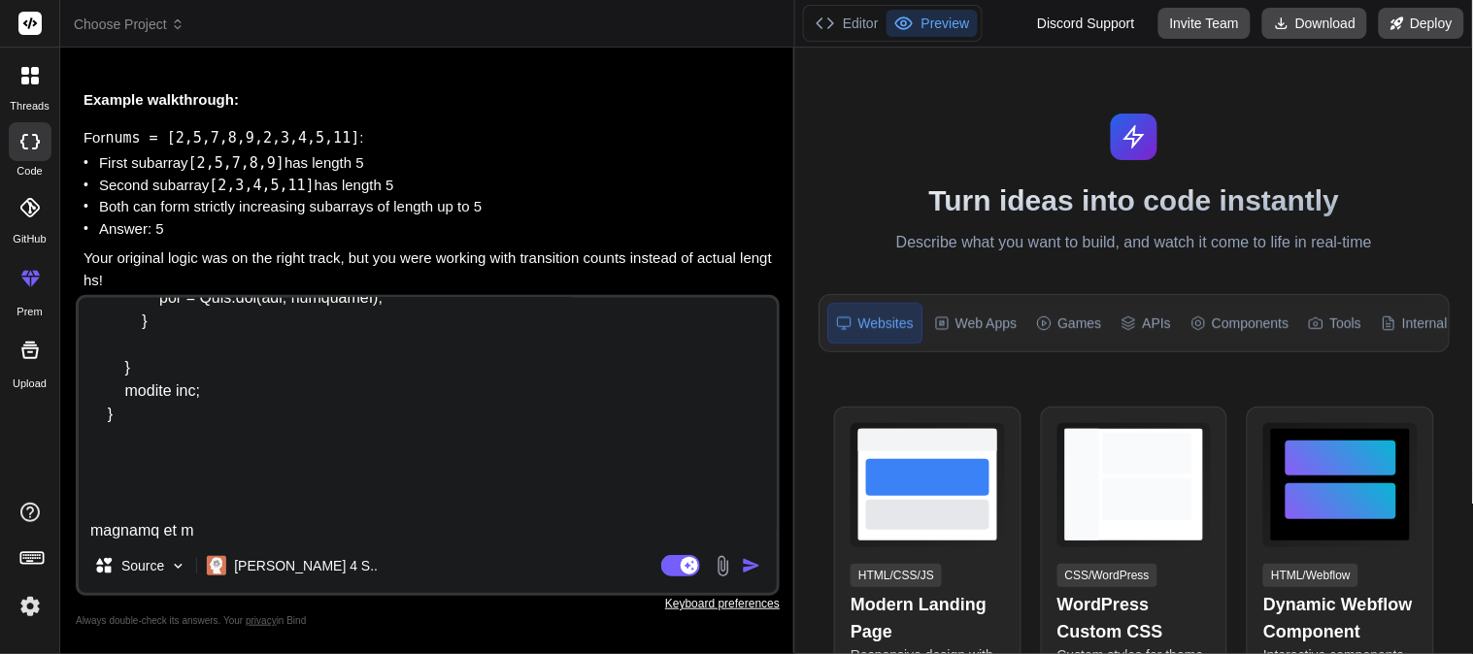
type textarea "public int maxIncreasingSubarrays(List<Integer> nums) { if (nums.size() < 2) { …"
type textarea "x"
type textarea "public int maxIncreasingSubarrays(List<Integer> nums) { if (nums.size() < 2) { …"
type textarea "x"
type textarea "public int maxIncreasingSubarrays(List<Integer> nums) { if (nums.size() < 2) { …"
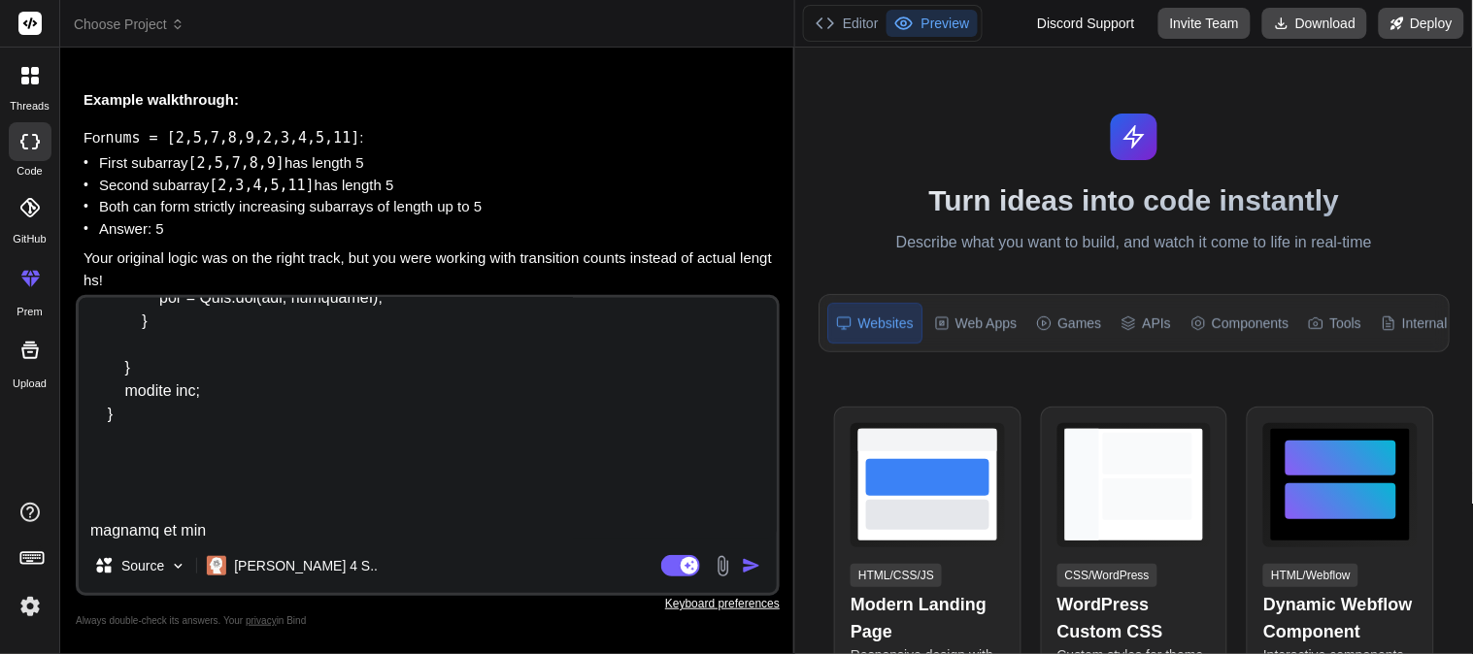
type textarea "x"
type textarea "public int maxIncreasingSubarrays(List<Integer> nums) { if (nums.size() < 2) { …"
type textarea "x"
type textarea "public int maxIncreasingSubarrays(List<Integer> nums) { if (nums.size() < 2) { …"
type textarea "x"
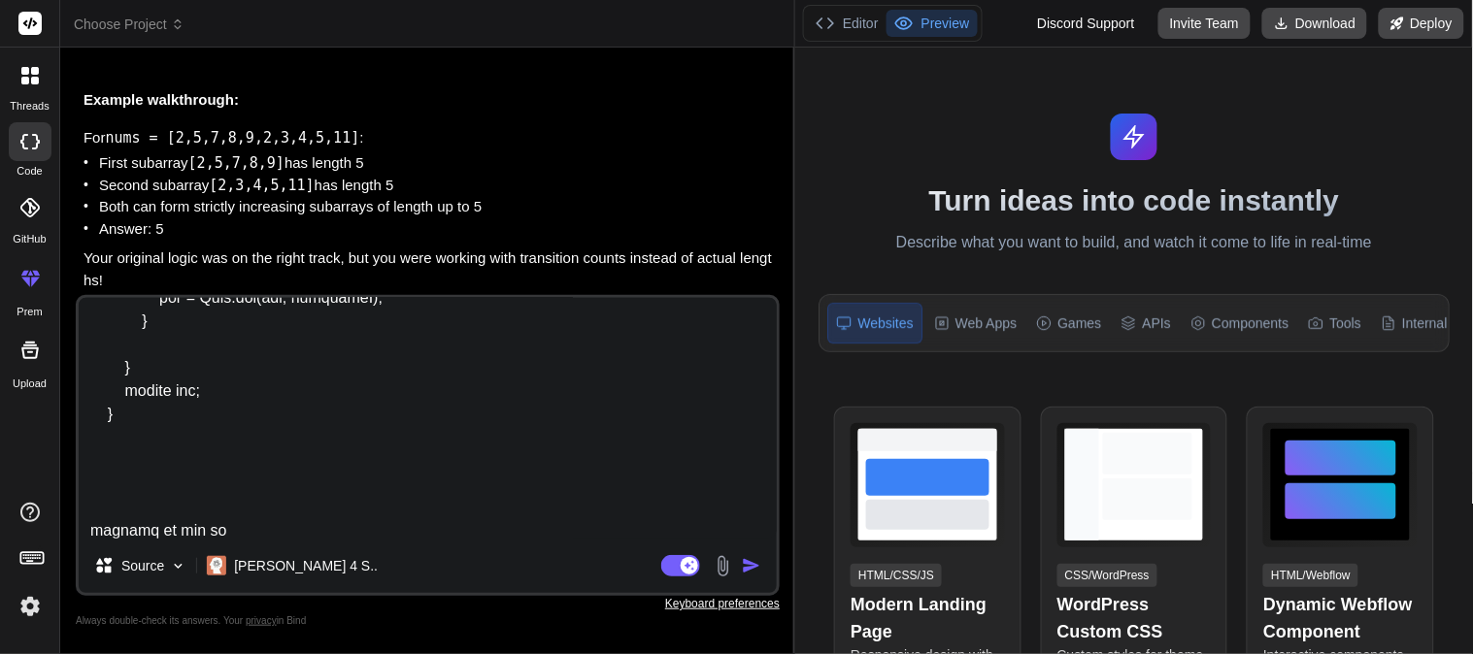
type textarea "public int maxIncreasingSubarrays(List<Integer> nums) { if (nums.size() < 2) { …"
type textarea "x"
type textarea "public int maxIncreasingSubarrays(List<Integer> nums) { if (nums.size() < 2) { …"
type textarea "x"
type textarea "public int maxIncreasingSubarrays(List<Integer> nums) { if (nums.size() < 2) { …"
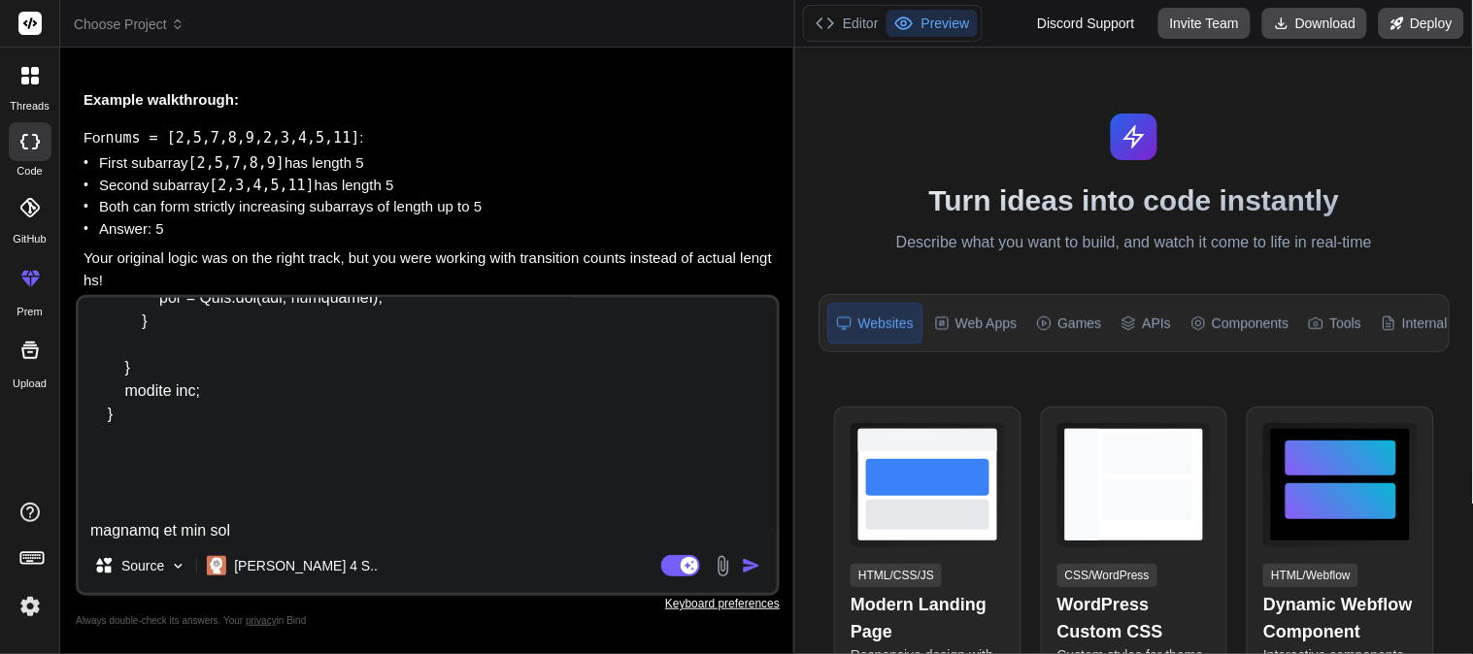
type textarea "x"
type textarea "public int maxIncreasingSubarrays(List<Integer> nums) { if (nums.size() < 2) { …"
type textarea "x"
type textarea "public int maxIncreasingSubarrays(List<Integer> nums) { if (nums.size() < 2) { …"
type textarea "x"
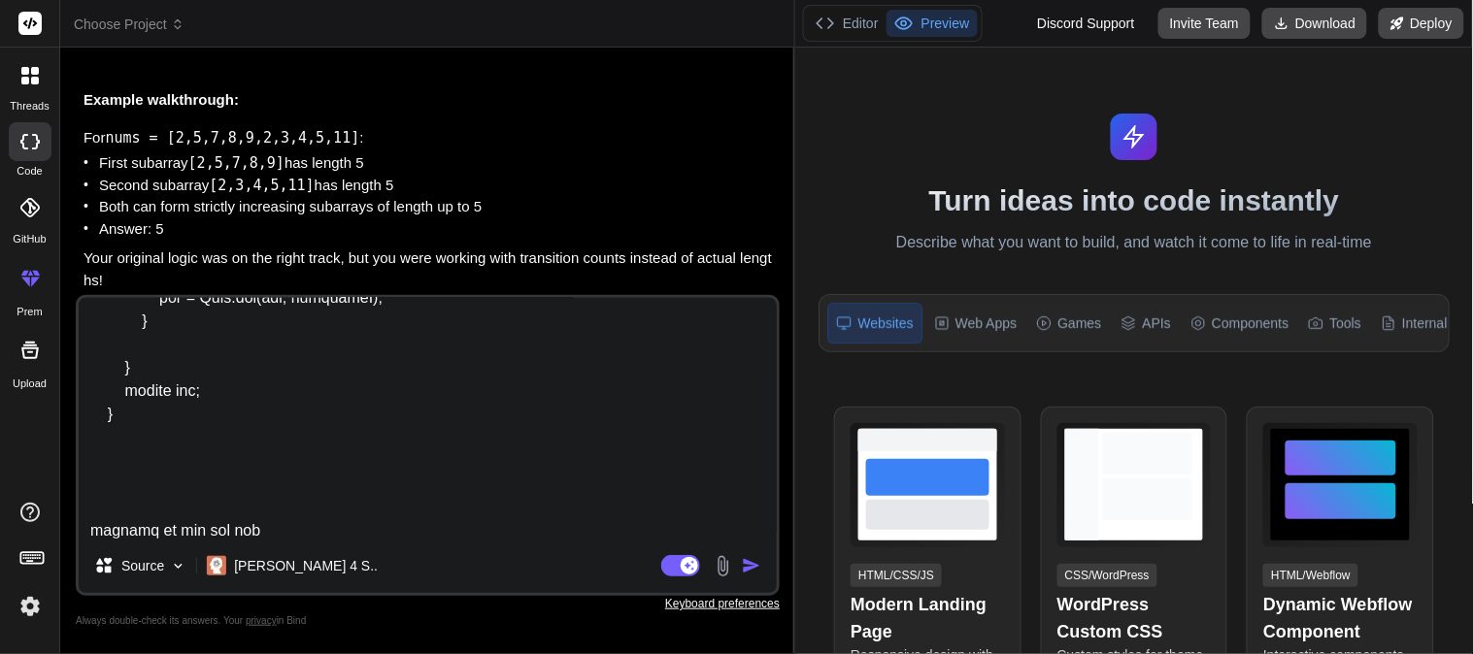
type textarea "public int maxIncreasingSubarrays(List<Integer> nums) { if (nums.size() < 2) { …"
type textarea "x"
type textarea "public int maxIncreasingSubarrays(List<Integer> nums) { if (nums.size() < 2) { …"
type textarea "x"
type textarea "public int maxIncreasingSubarrays(List<Integer> nums) { if (nums.size() < 2) { …"
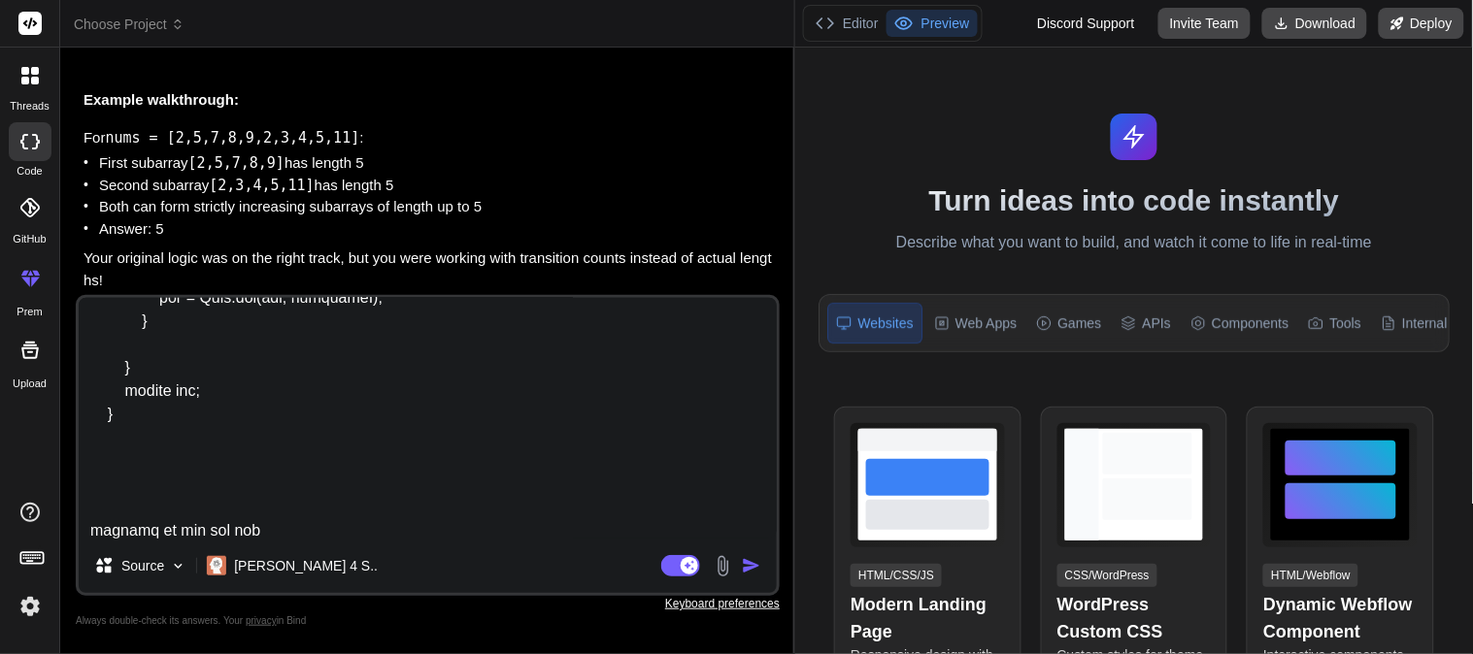
type textarea "x"
type textarea "public int maxIncreasingSubarrays(List<Integer> nums) { if (nums.size() < 2) { …"
type textarea "x"
type textarea "public int maxIncreasingSubarrays(List<Integer> nums) { if (nums.size() < 2) { …"
type textarea "x"
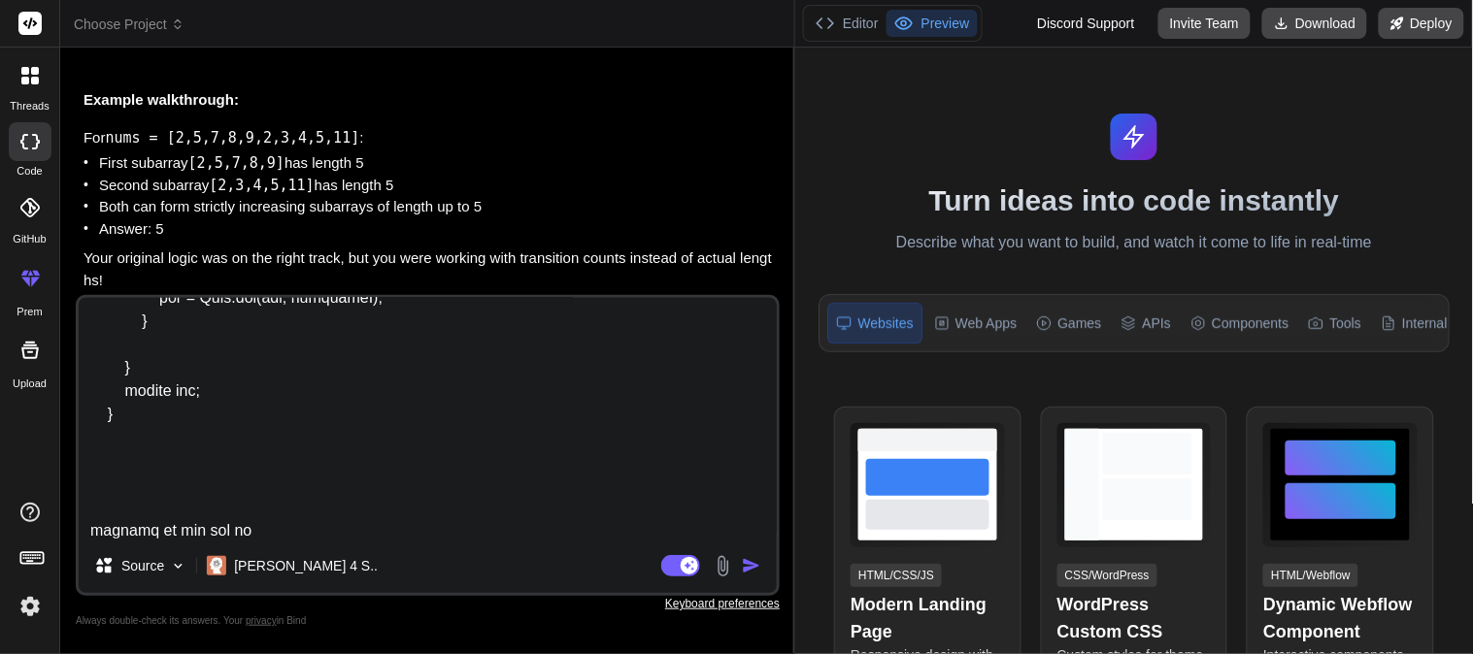
type textarea "public int maxIncreasingSubarrays(List<Integer> nums) { if (nums.size() < 2) { …"
type textarea "x"
type textarea "public int maxIncreasingSubarrays(List<Integer> nums) { if (nums.size() < 2) { …"
type textarea "x"
type textarea "public int maxIncreasingSubarrays(List<Integer> nums) { if (nums.size() < 2) { …"
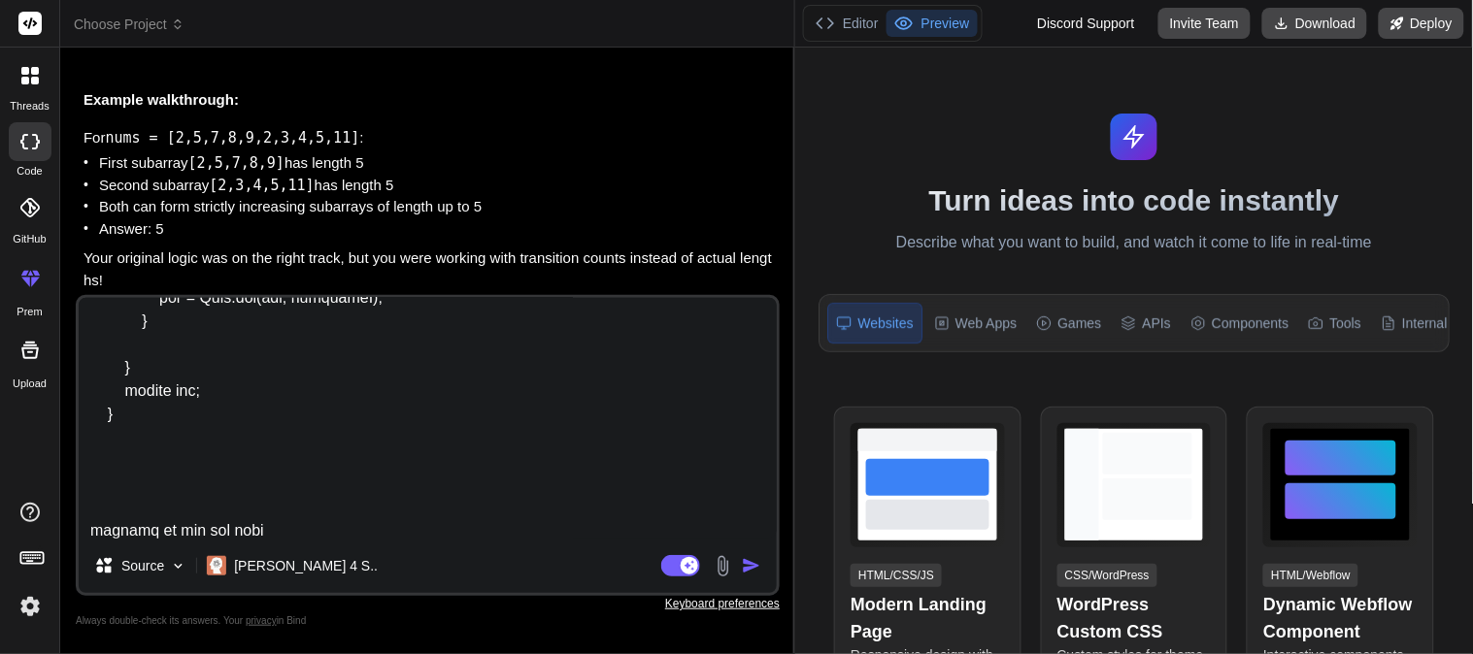
type textarea "x"
type textarea "public int maxIncreasingSubarrays(List<Integer> nums) { if (nums.size() < 2) { …"
type textarea "x"
type textarea "public int maxIncreasingSubarrays(List<Integer> nums) { if (nums.size() < 2) { …"
type textarea "x"
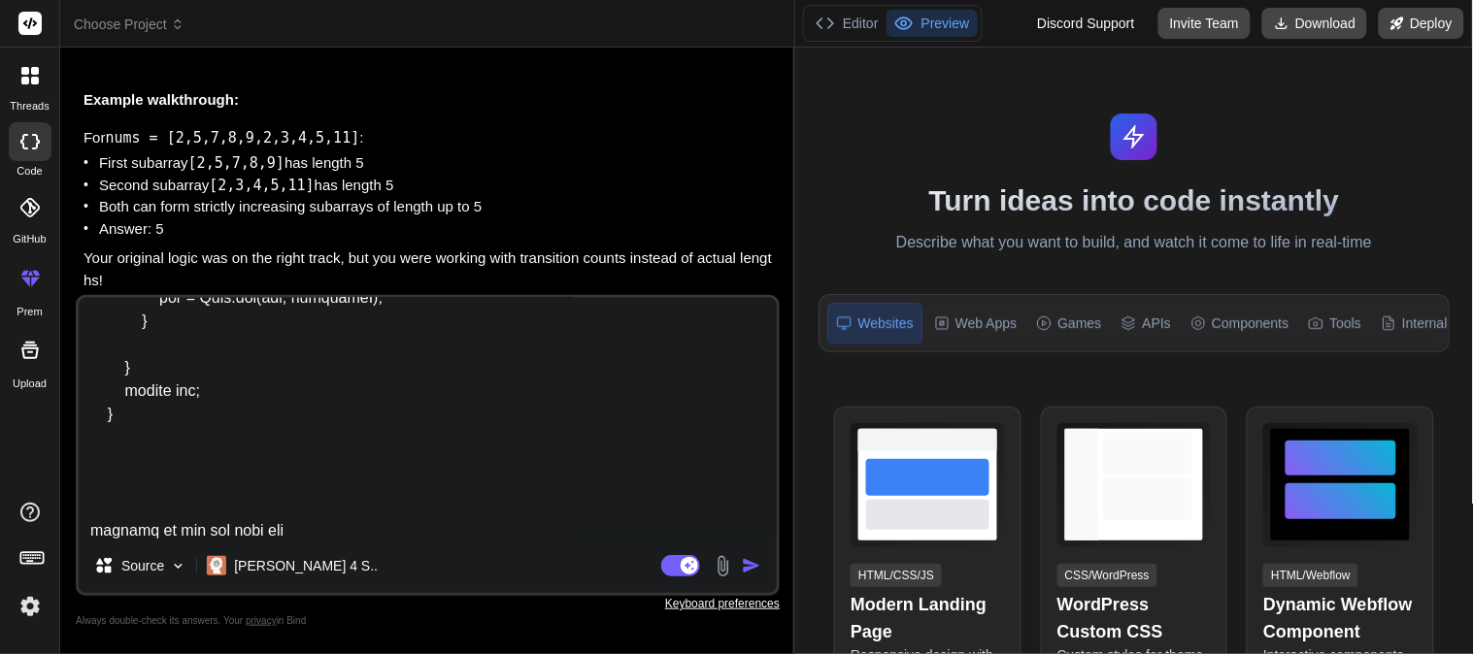
type textarea "public int maxIncreasingSubarrays(List<Integer> nums) { if (nums.size() < 2) { …"
type textarea "x"
type textarea "public int maxIncreasingSubarrays(List<Integer> nums) { if (nums.size() < 2) { …"
type textarea "x"
type textarea "public int maxIncreasingSubarrays(List<Integer> nums) { if (nums.size() < 2) { …"
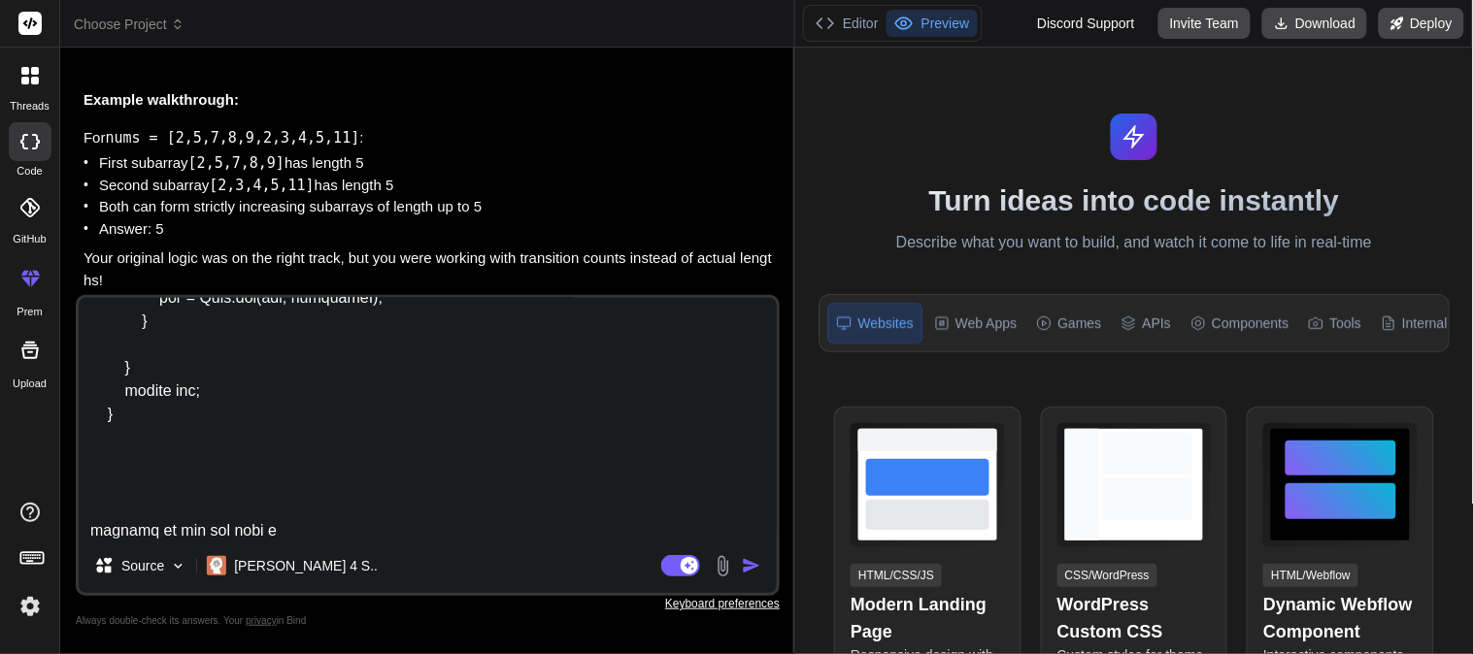
type textarea "x"
type textarea "public int maxIncreasingSubarrays(List<Integer> nums) { if (nums.size() < 2) { …"
type textarea "x"
type textarea "public int maxIncreasingSubarrays(List<Integer> nums) { if (nums.size() < 2) { …"
type textarea "x"
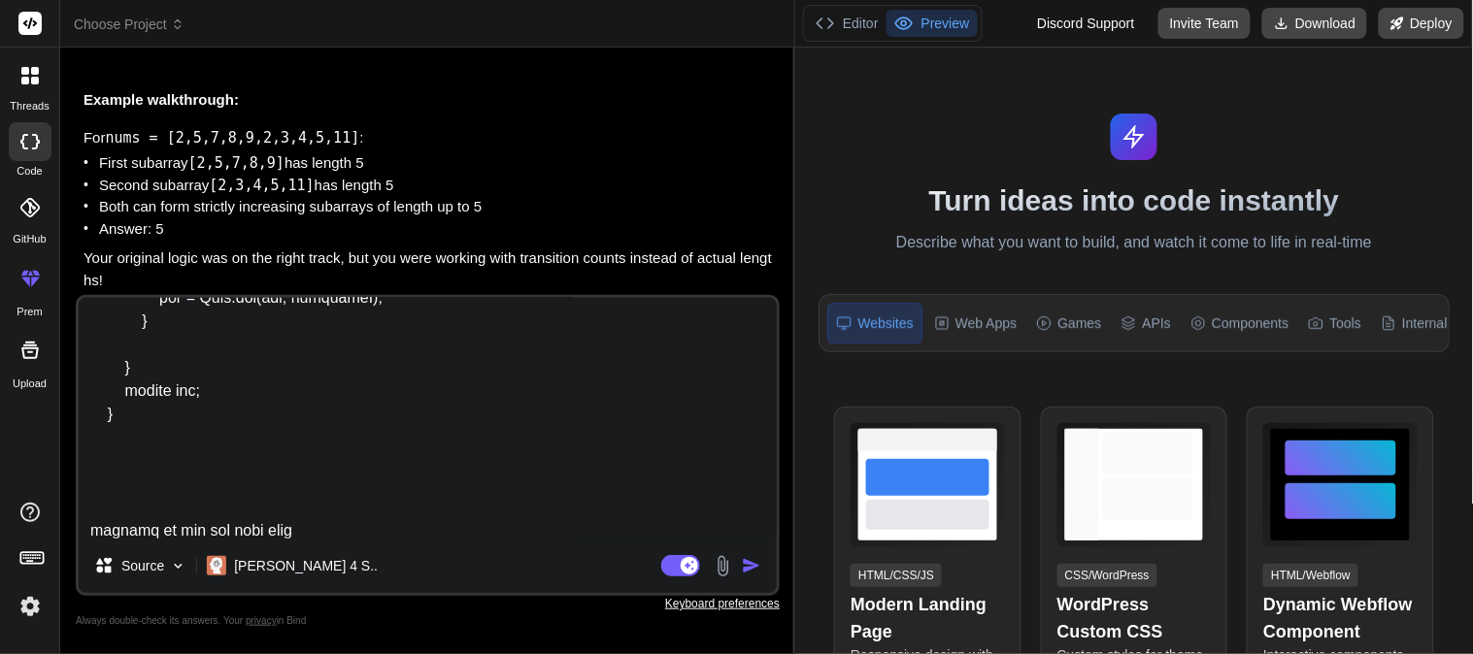
type textarea "public int maxIncreasingSubarrays(List<Integer> nums) { if (nums.size() < 2) { …"
type textarea "x"
type textarea "public int maxIncreasingSubarrays(List<Integer> nums) { if (nums.size() < 2) { …"
type textarea "x"
type textarea "public int maxIncreasingSubarrays(List<Integer> nums) { if (nums.size() < 2) { …"
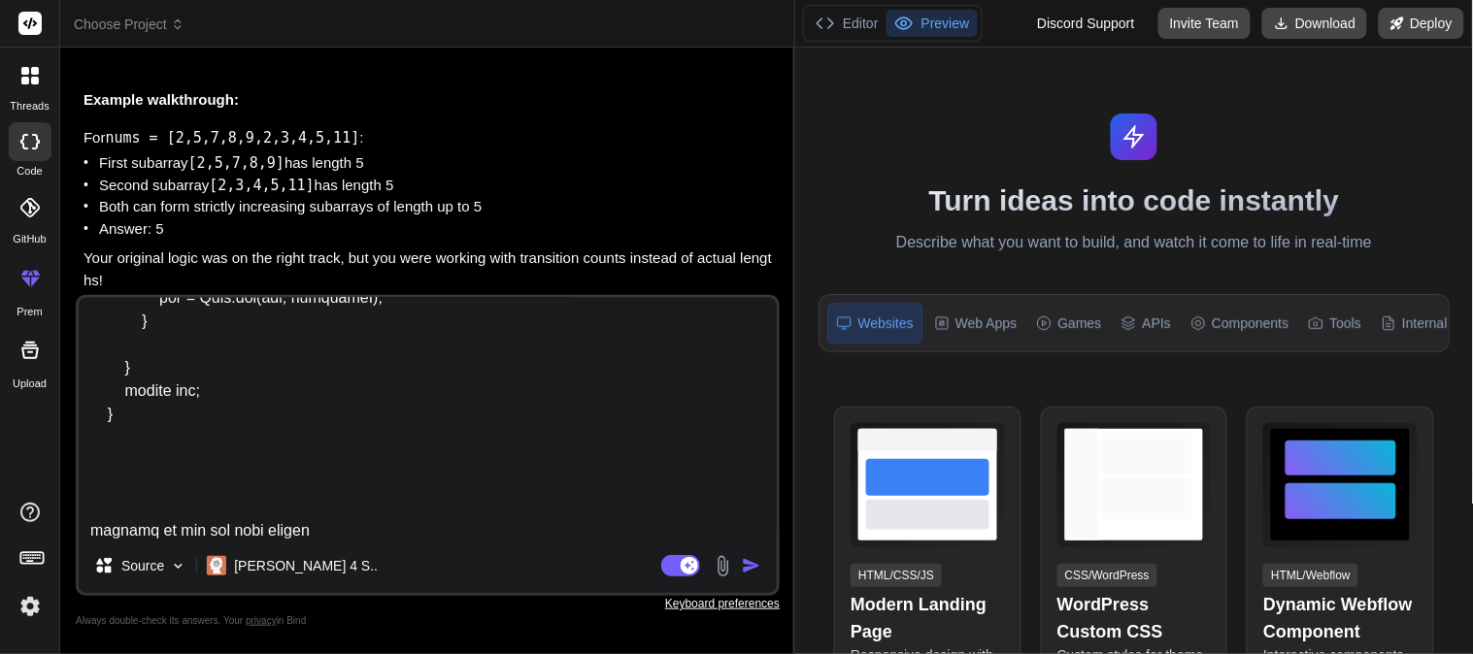
type textarea "x"
type textarea "public int maxIncreasingSubarrays(List<Integer> nums) { if (nums.size() < 2) { …"
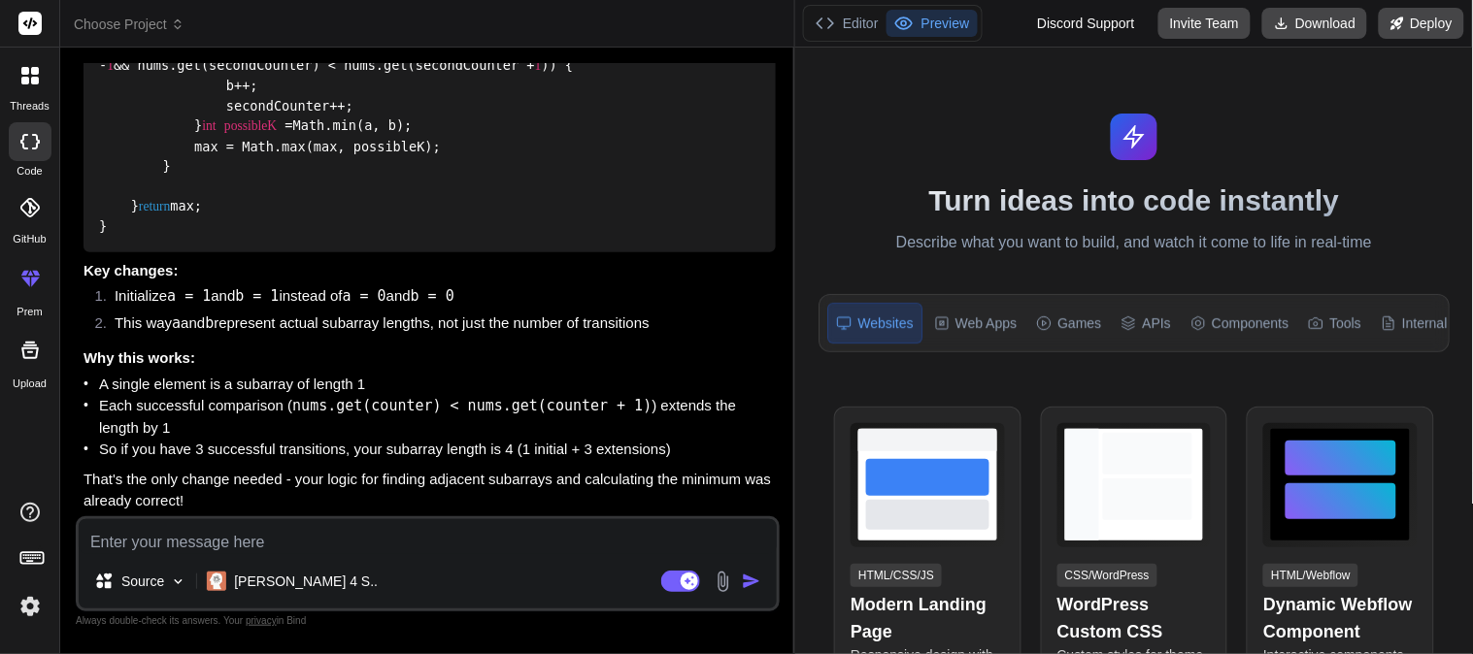
scroll to position [3059, 0]
click at [383, 327] on li "This way a and b represent actual subarray lengths, not just the number of tran…" at bounding box center [437, 326] width 677 height 27
click at [492, 327] on li "This way a and b represent actual subarray lengths, not just the number of tran…" at bounding box center [437, 326] width 677 height 27
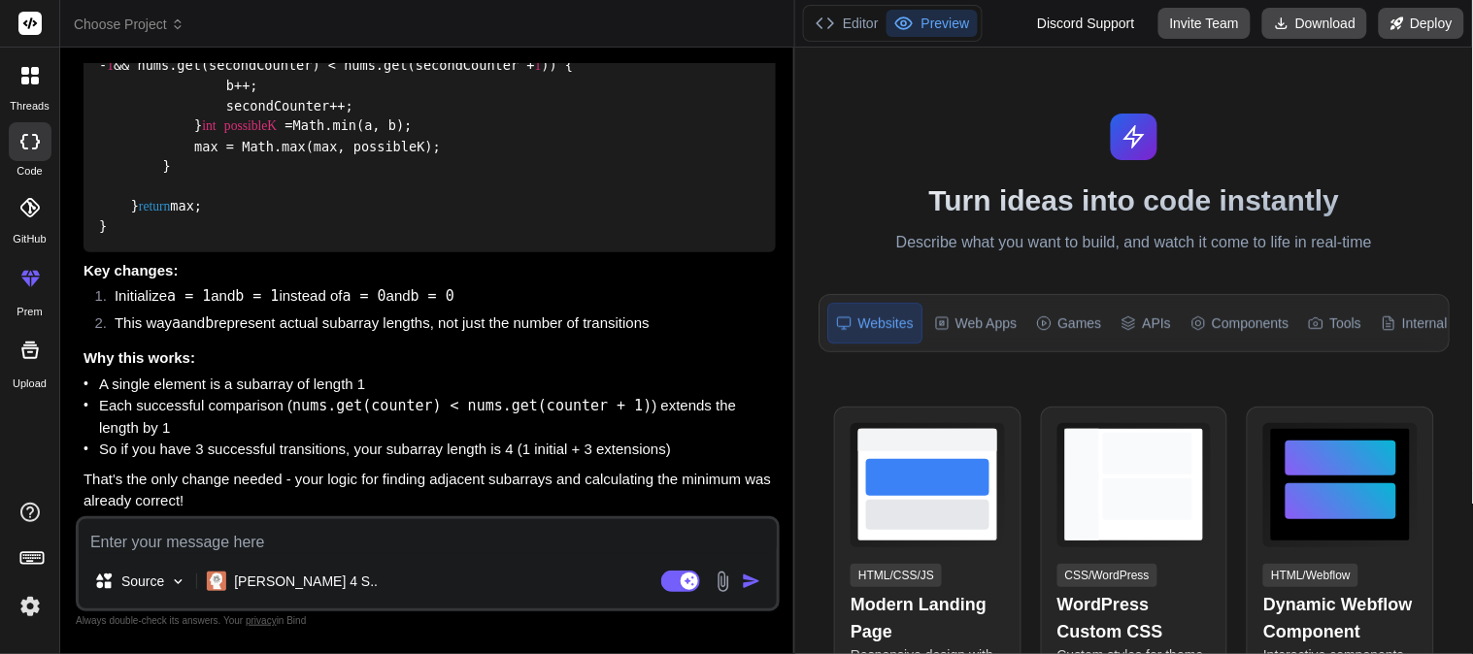
drag, startPoint x: 152, startPoint y: 223, endPoint x: 92, endPoint y: 199, distance: 64.9
click at [92, 199] on div "public int maxIncreasingSubarrays (List<Integer> nums) { if (nums.size() < 2 ) …" at bounding box center [430, 44] width 692 height 417
copy code "public int maxIncreasingSubarrays (List<Integer> nums) { if (nums.size() < 2 ) …"
click at [393, 452] on li "So if you have 3 successful transitions, your subarray length is 4 (1 initial +…" at bounding box center [437, 450] width 677 height 22
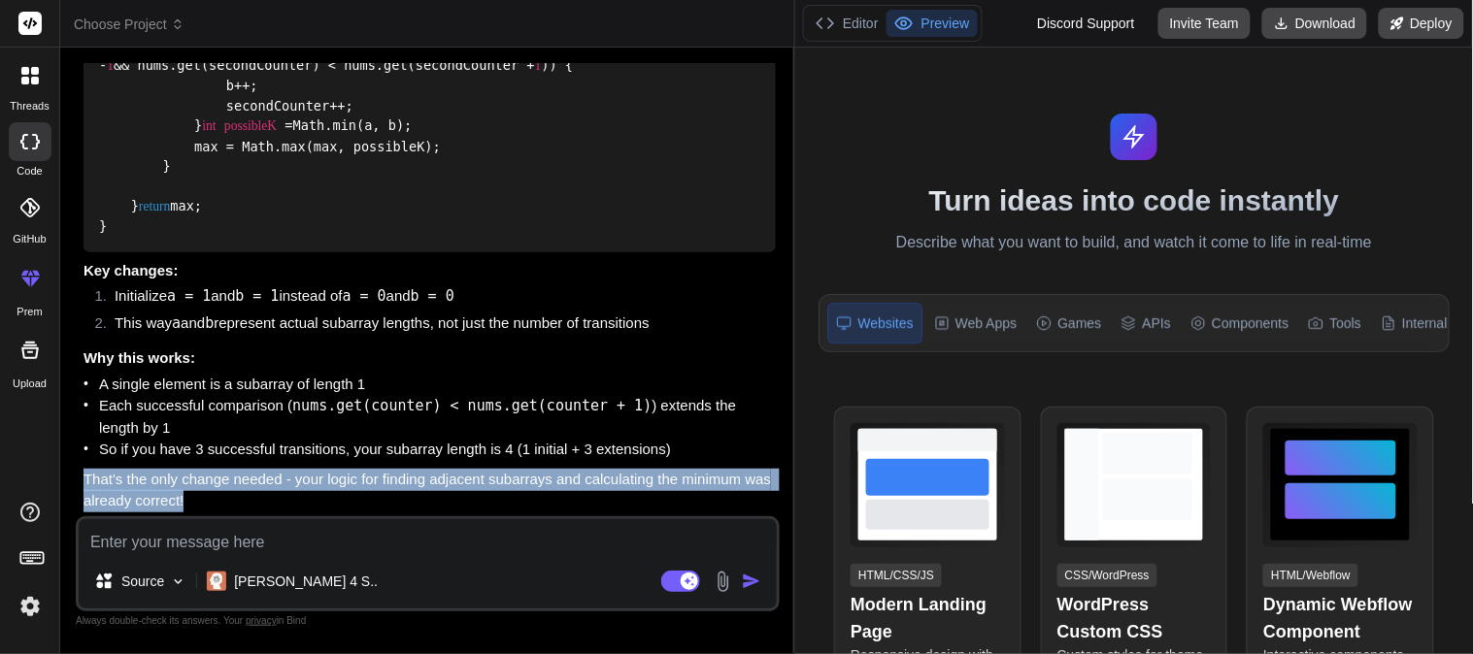
drag, startPoint x: 221, startPoint y: 493, endPoint x: 80, endPoint y: 481, distance: 142.3
click at [80, 481] on div "You hello You Bind AI Looking at your code, I can see a few issues with your ap…" at bounding box center [430, 289] width 700 height 453
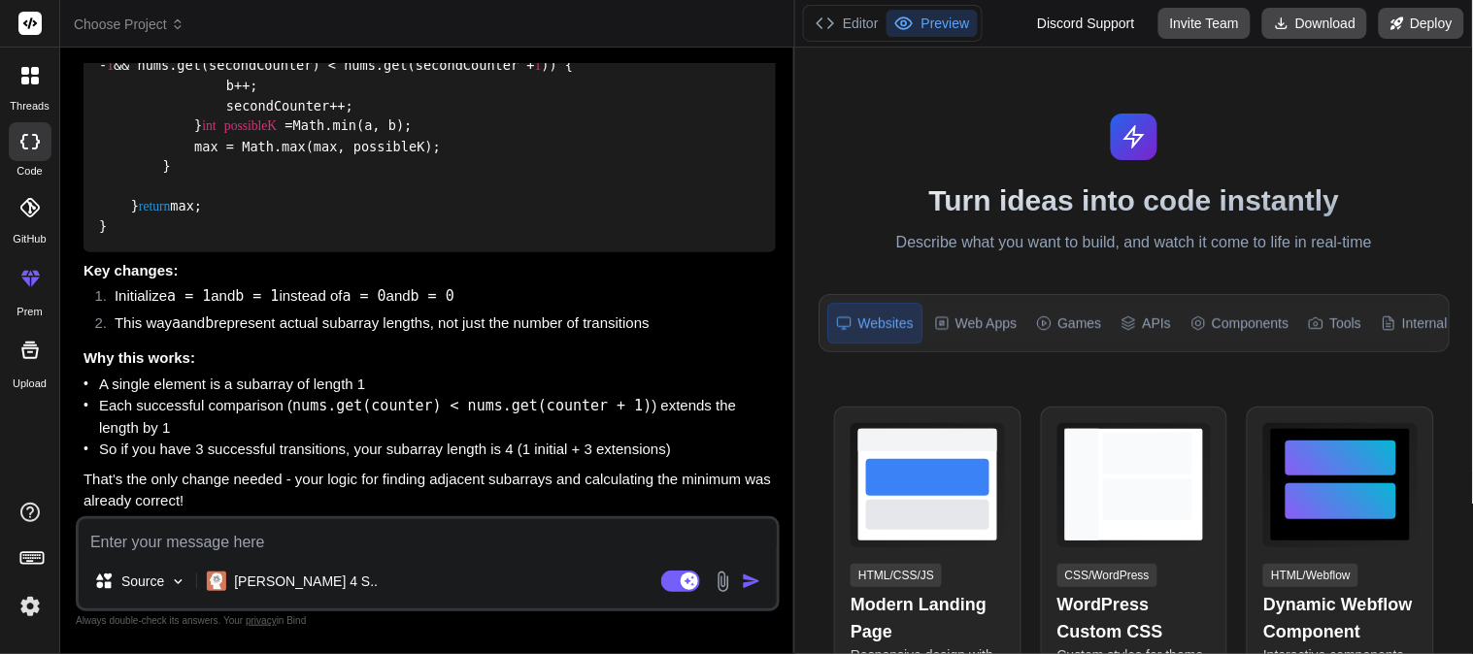
click at [209, 539] on textarea at bounding box center [428, 537] width 698 height 35
paste textarea "[1,2,3,4,4,4,4,5,6,7]"
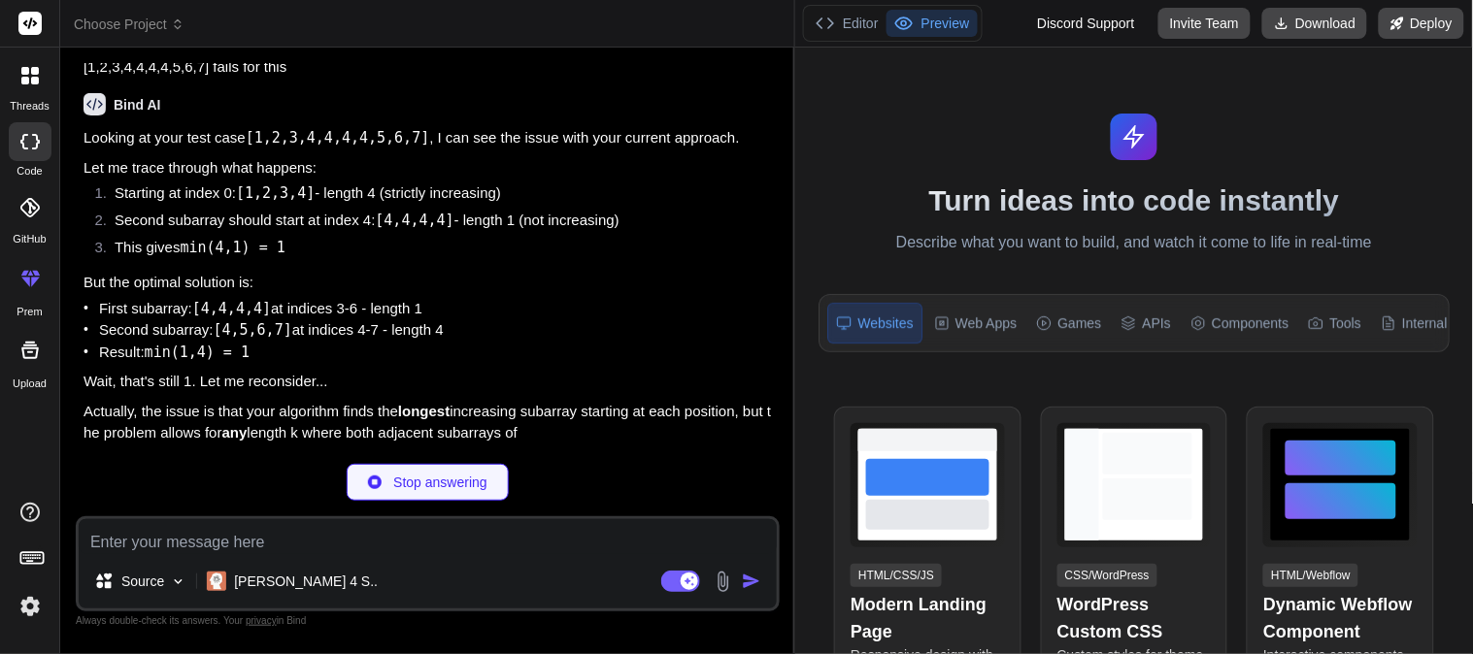
scroll to position [3432, 0]
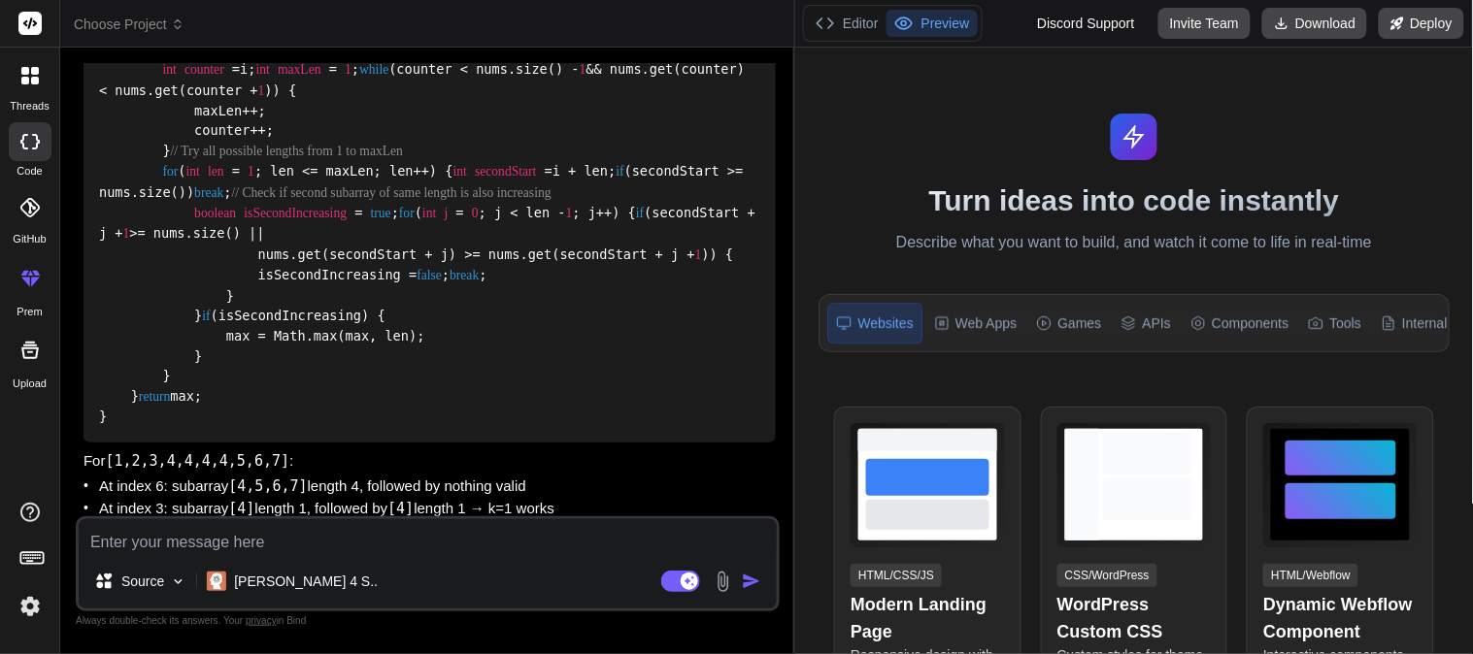
drag, startPoint x: 386, startPoint y: 356, endPoint x: 442, endPoint y: 355, distance: 55.4
drag, startPoint x: 270, startPoint y: 381, endPoint x: 288, endPoint y: 381, distance: 18.4
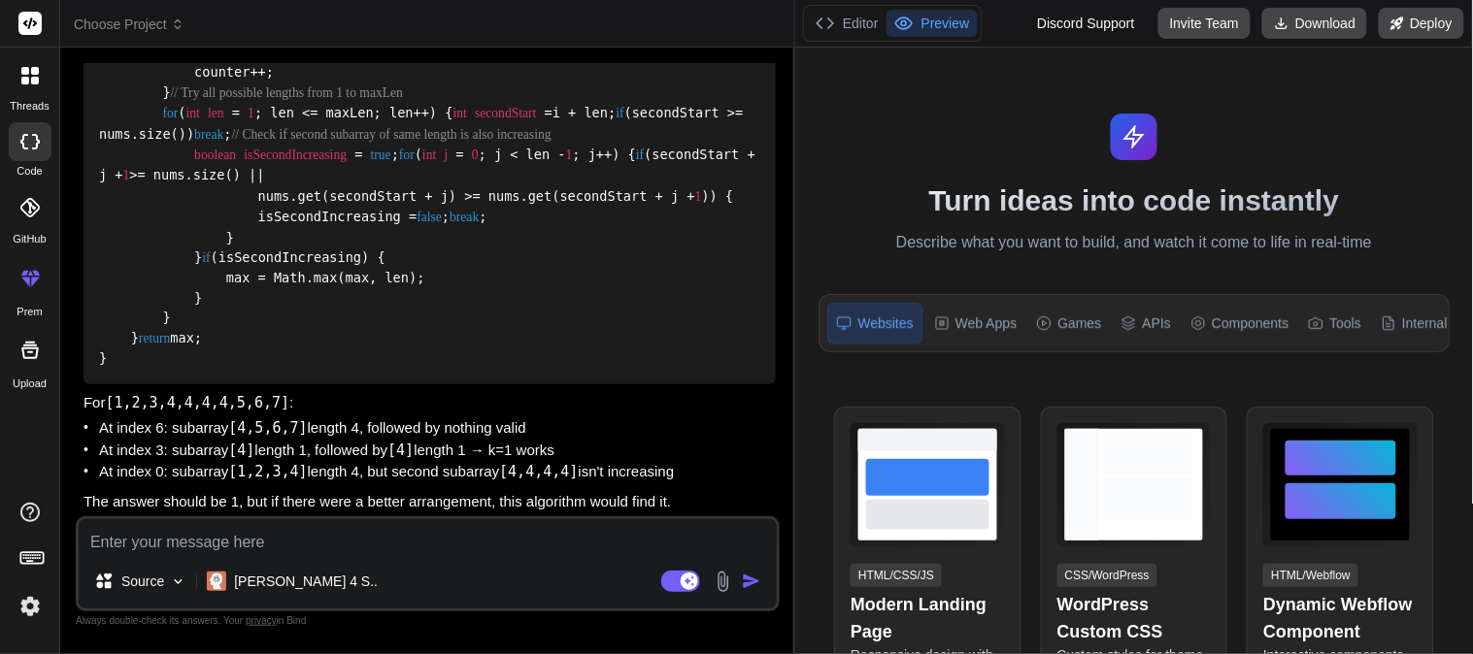
drag, startPoint x: 338, startPoint y: 330, endPoint x: 353, endPoint y: 332, distance: 15.7
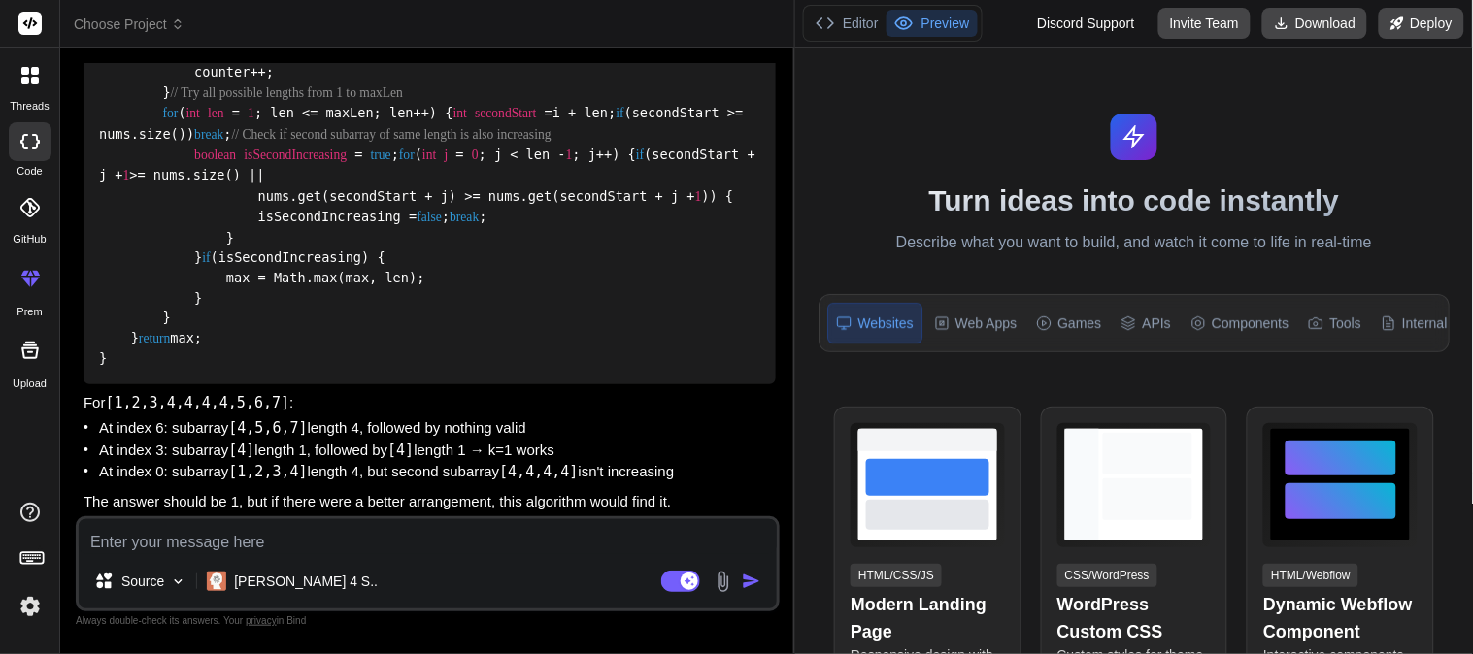
drag, startPoint x: 226, startPoint y: 357, endPoint x: 280, endPoint y: 356, distance: 53.4
drag, startPoint x: 97, startPoint y: 379, endPoint x: 272, endPoint y: 380, distance: 174.8
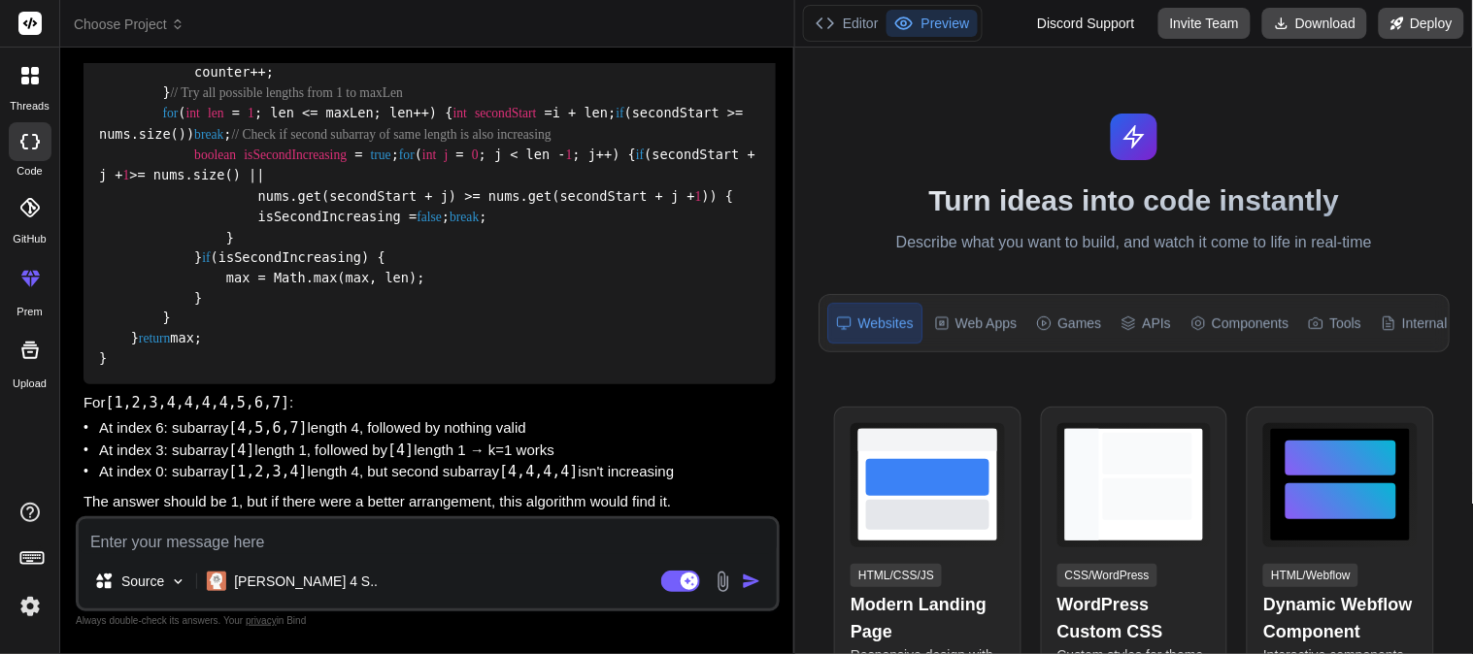
drag, startPoint x: 183, startPoint y: 303, endPoint x: 200, endPoint y: 299, distance: 17.9
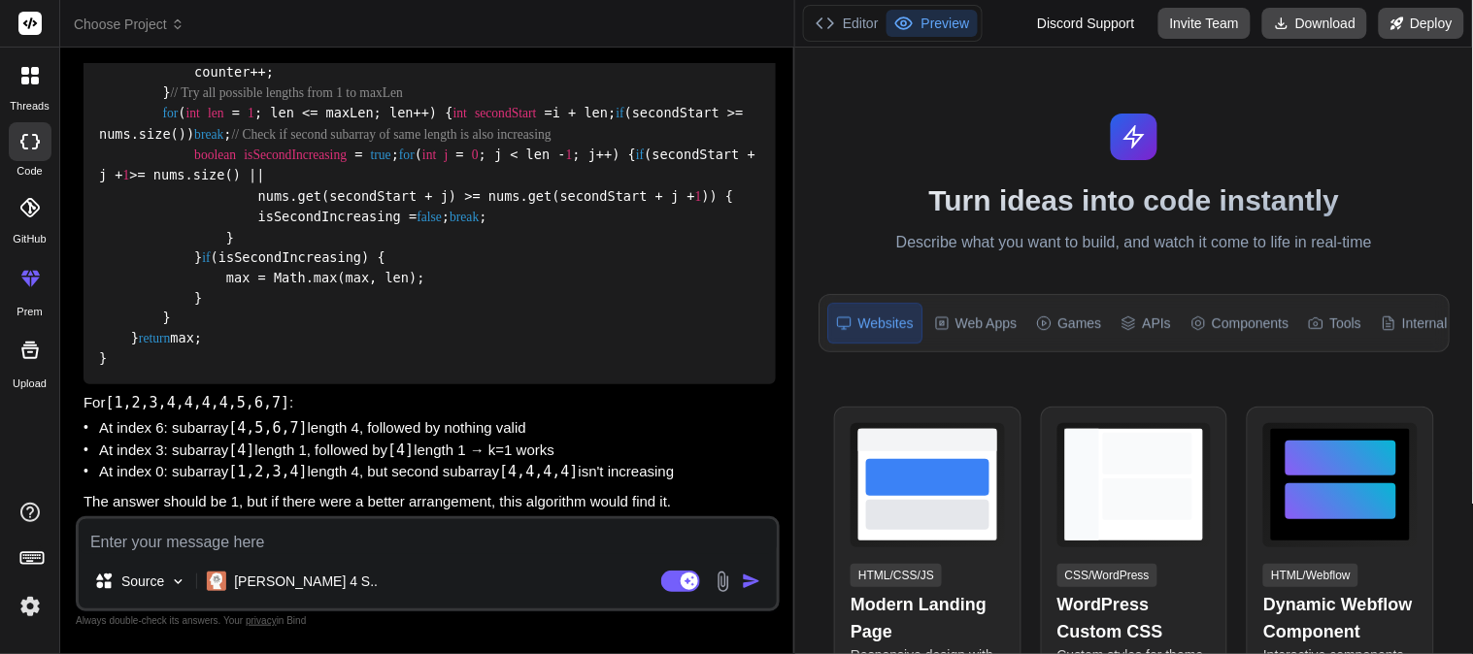
drag, startPoint x: 152, startPoint y: 386, endPoint x: 486, endPoint y: 386, distance: 333.1
click at [486, 384] on div "public int maxIncreasingSubarrays (List<Integer> nums) { if (nums.size() < 2 ) …" at bounding box center [430, 153] width 692 height 460
drag, startPoint x: 151, startPoint y: 296, endPoint x: 241, endPoint y: 288, distance: 89.7
click at [241, 288] on code "public int maxIncreasingSubarrays (List<Integer> nums) { if (nums.size() < 2 ) …" at bounding box center [431, 154] width 664 height 428
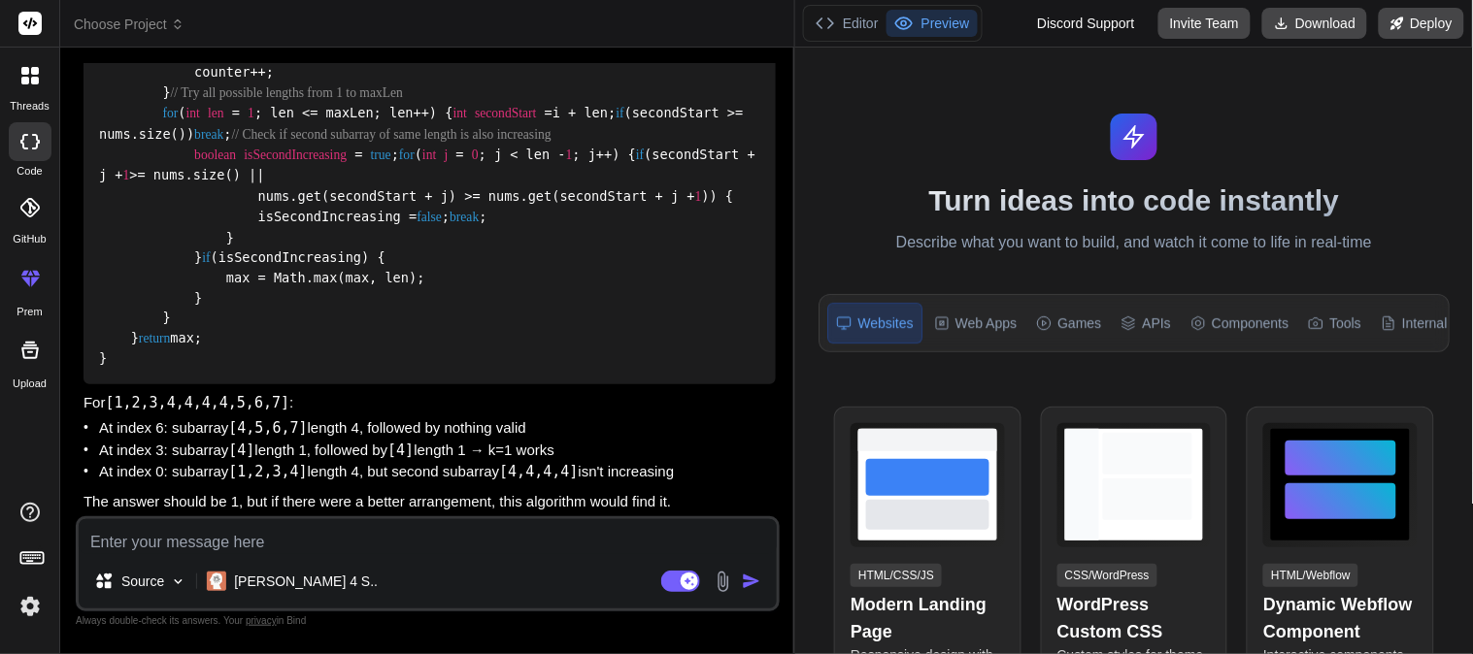
drag, startPoint x: 148, startPoint y: 316, endPoint x: 272, endPoint y: 314, distance: 124.3
click at [272, 314] on div "public int maxIncreasingSubarrays (List<Integer> nums) { if (nums.size() < 2 ) …" at bounding box center [430, 153] width 692 height 460
click at [359, 19] on span "while" at bounding box center [373, 12] width 29 height 15
drag, startPoint x: 184, startPoint y: 357, endPoint x: 280, endPoint y: 355, distance: 95.2
click at [280, 355] on div "public int maxIncreasingSubarrays (List<Integer> nums) { if (nums.size() < 2 ) …" at bounding box center [430, 153] width 692 height 460
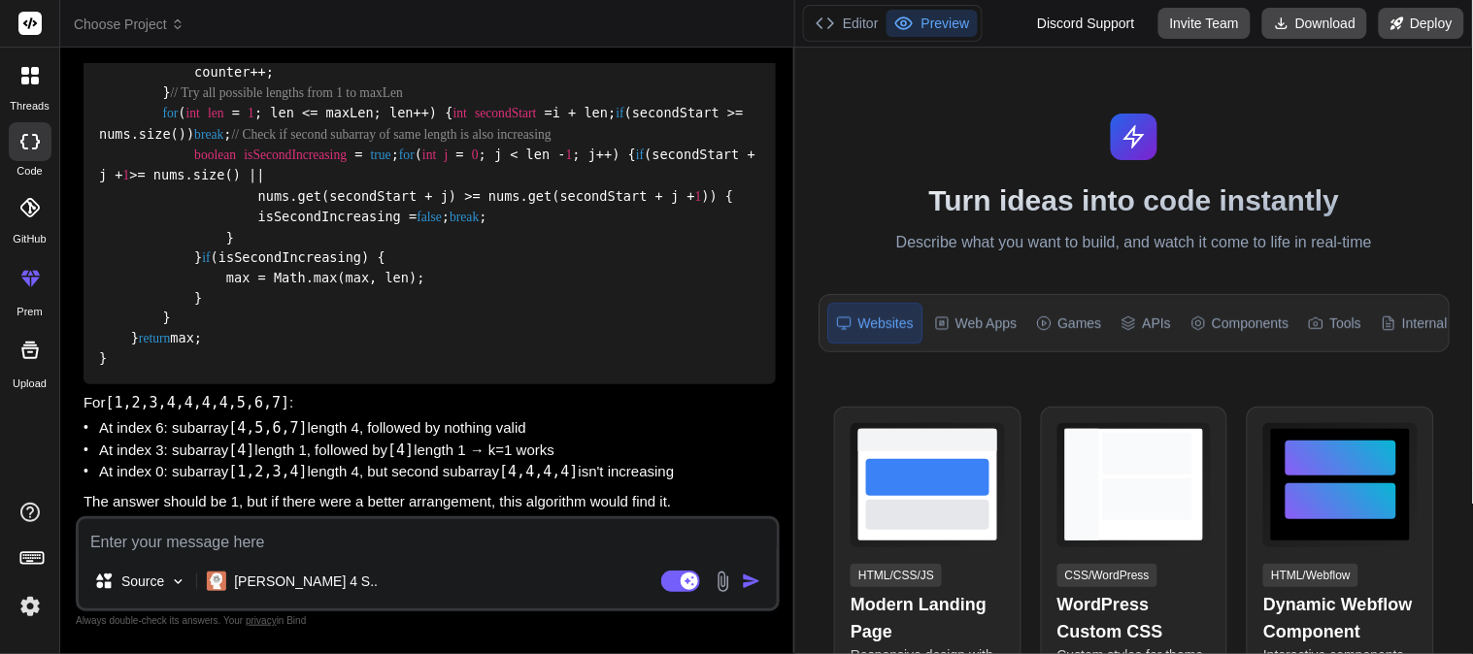
drag, startPoint x: 152, startPoint y: 280, endPoint x: 484, endPoint y: 267, distance: 331.4
click at [484, 267] on div "public int maxIncreasingSubarrays (List<Integer> nums) { if (nums.size() < 2 ) …" at bounding box center [430, 153] width 692 height 460
drag, startPoint x: 185, startPoint y: 354, endPoint x: 280, endPoint y: 351, distance: 94.3
click at [280, 351] on div "public int maxIncreasingSubarrays (List<Integer> nums) { if (nums.size() < 2 ) …" at bounding box center [430, 153] width 692 height 460
click at [345, 19] on span "1" at bounding box center [348, 12] width 7 height 15
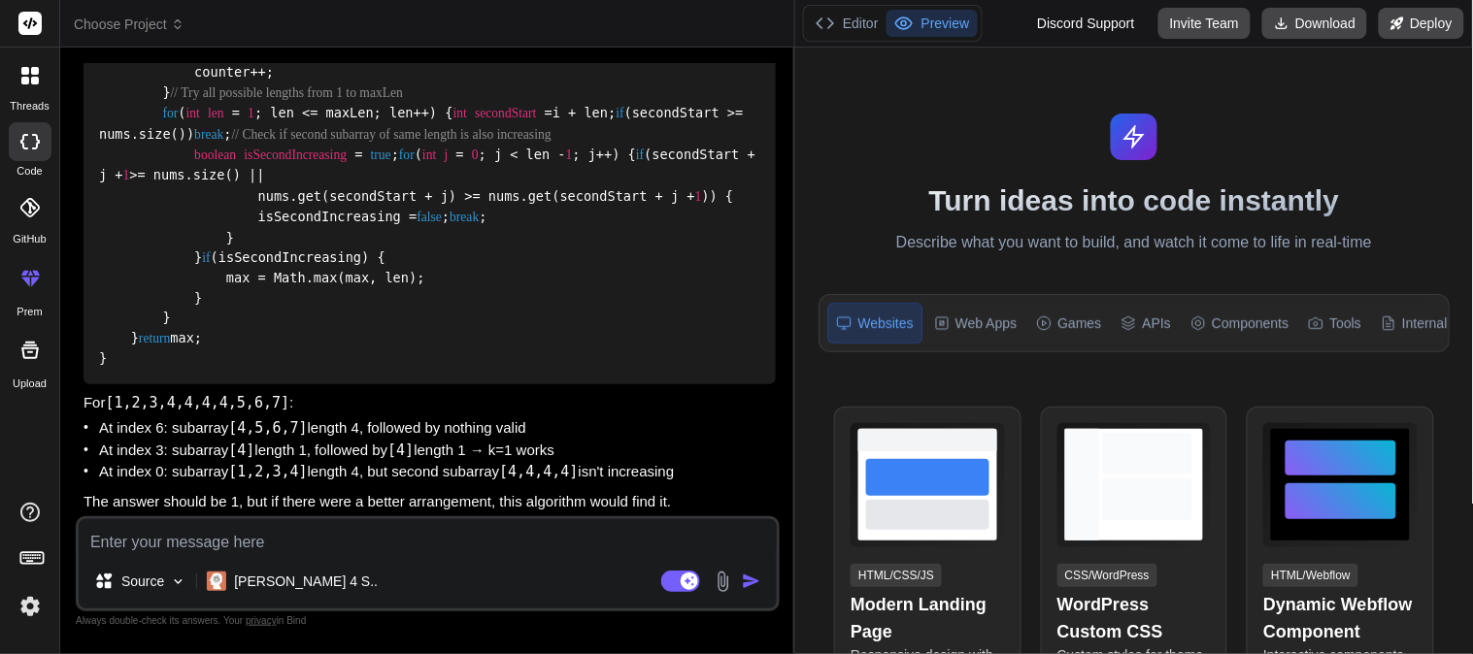
click at [345, 19] on span "1" at bounding box center [348, 12] width 7 height 15
click at [241, 283] on code "public int maxIncreasingSubarrays (List<Integer> nums) { if (nums.size() < 2 ) …" at bounding box center [431, 154] width 664 height 428
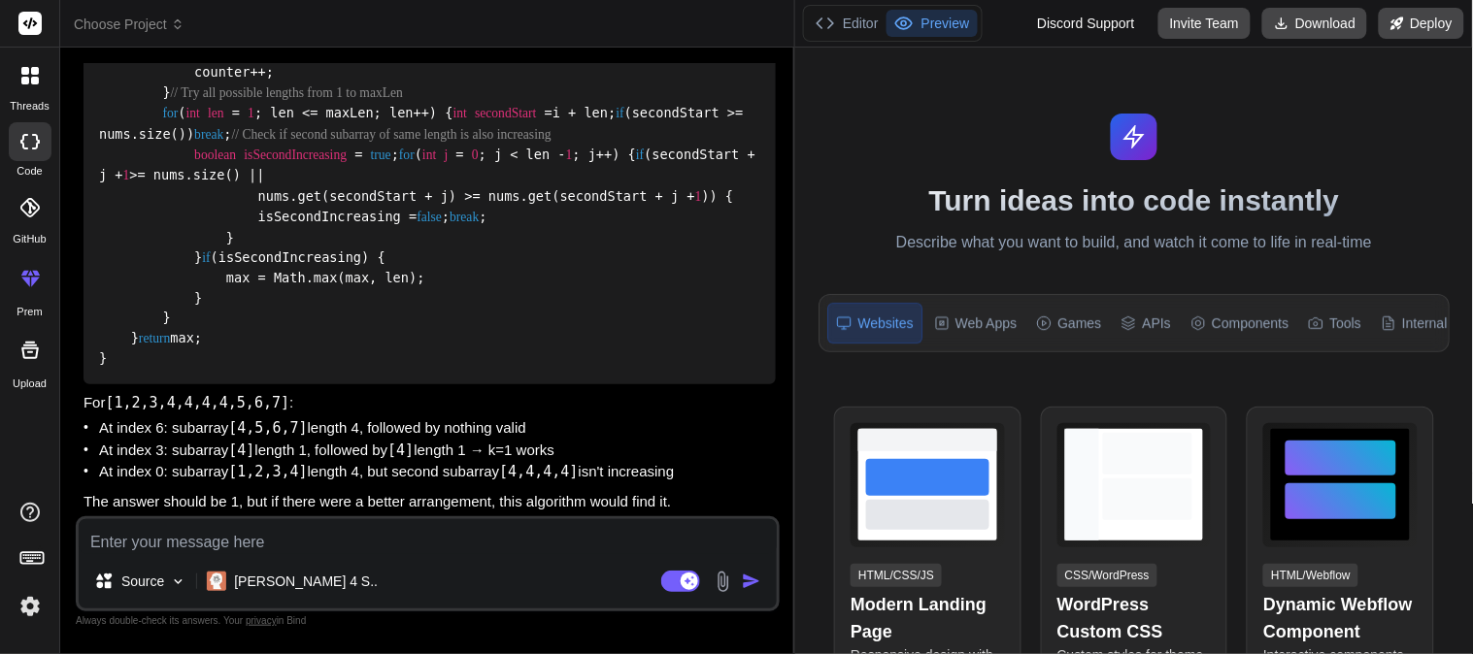
scroll to position [4138, 0]
drag, startPoint x: 151, startPoint y: 274, endPoint x: 411, endPoint y: 273, distance: 259.3
click at [411, 273] on div "public int maxIncreasingSubarrays (List<Integer> nums) { if (nums.size() < 2 ) …" at bounding box center [430, 153] width 692 height 460
click at [324, 100] on span "// Try all possible lengths from 1 to maxLen" at bounding box center [287, 92] width 232 height 15
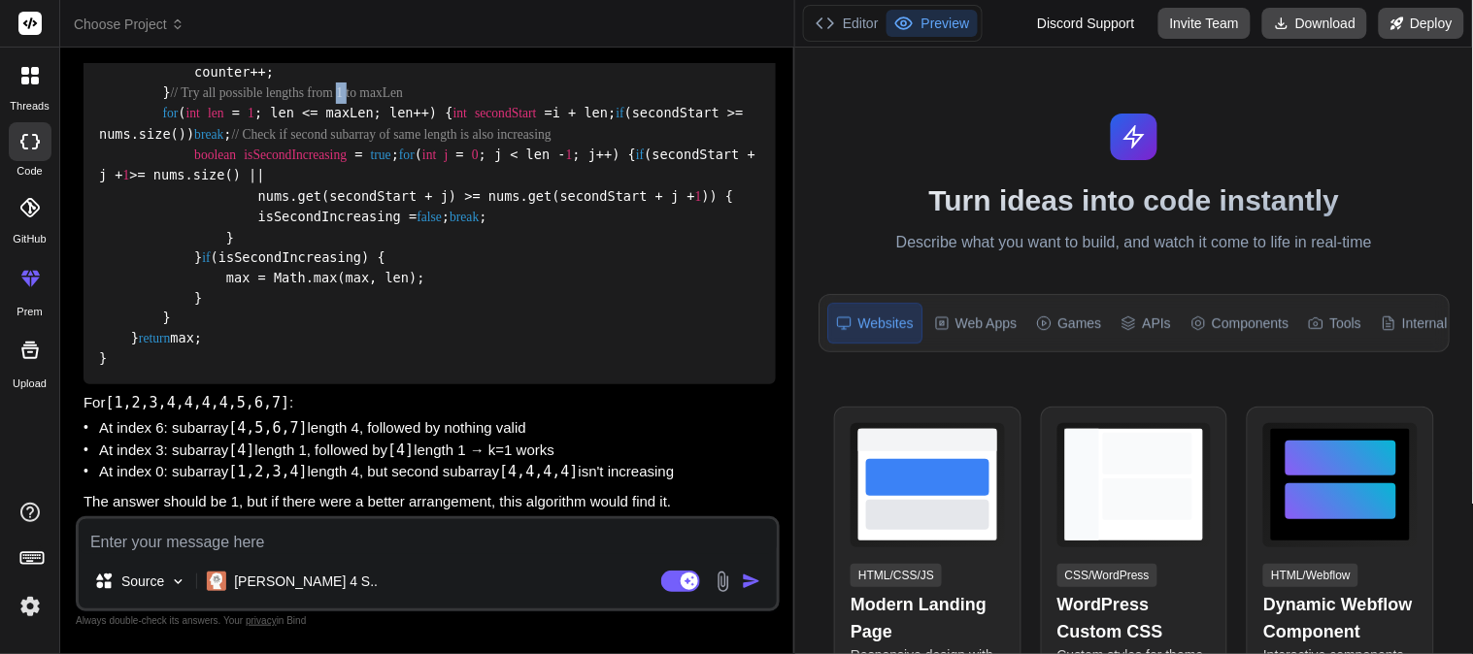
click at [324, 100] on span "// Try all possible lengths from 1 to maxLen" at bounding box center [287, 92] width 232 height 15
drag, startPoint x: 184, startPoint y: 289, endPoint x: 251, endPoint y: 292, distance: 66.1
click at [251, 292] on code "public int maxIncreasingSubarrays (List<Integer> nums) { if (nums.size() < 2 ) …" at bounding box center [431, 154] width 664 height 428
click at [177, 305] on code "public int maxIncreasingSubarrays (List<Integer> nums) { if (nums.size() < 2 ) …" at bounding box center [431, 154] width 664 height 428
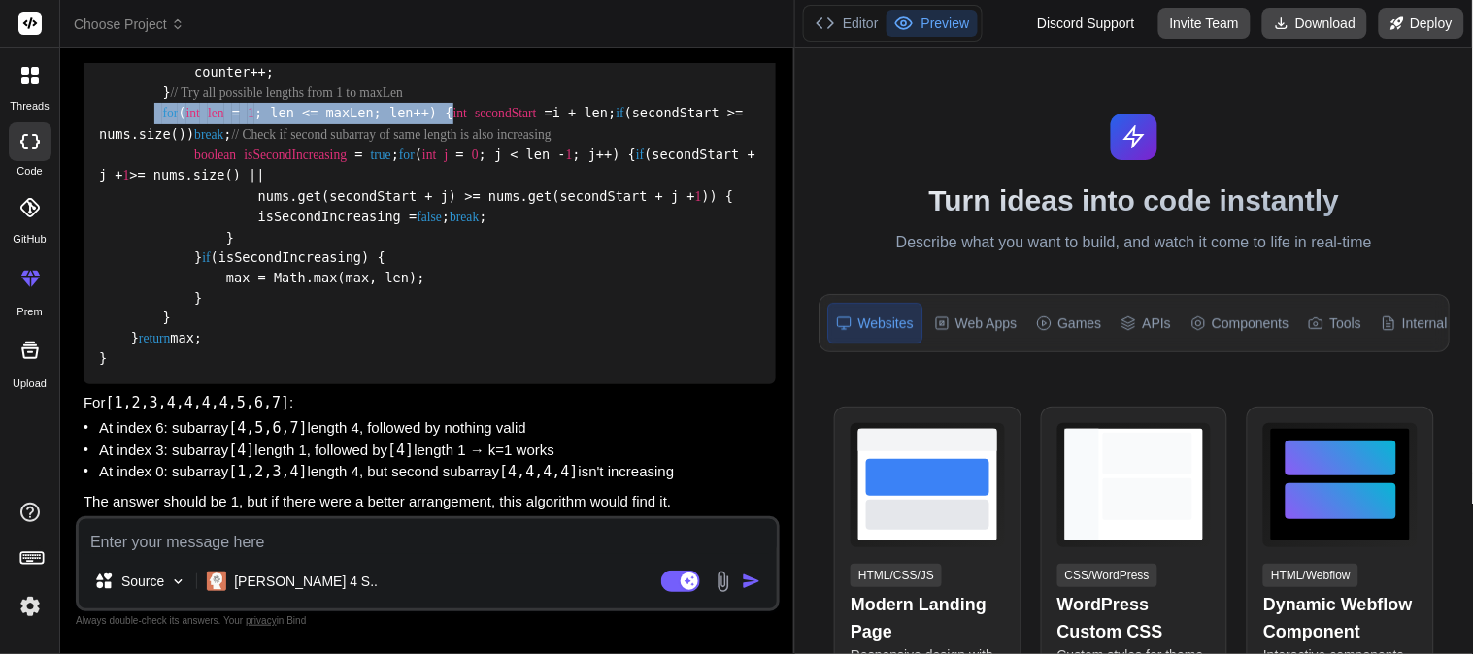
drag, startPoint x: 149, startPoint y: 287, endPoint x: 462, endPoint y: 287, distance: 313.6
click at [462, 287] on div "public int maxIncreasingSubarrays (List<Integer> nums) { if (nums.size() < 2 ) …" at bounding box center [430, 153] width 692 height 460
click at [343, 292] on code "public int maxIncreasingSubarrays (List<Integer> nums) { if (nums.size() < 2 ) …" at bounding box center [431, 154] width 664 height 428
drag, startPoint x: 268, startPoint y: 287, endPoint x: 288, endPoint y: 287, distance: 20.4
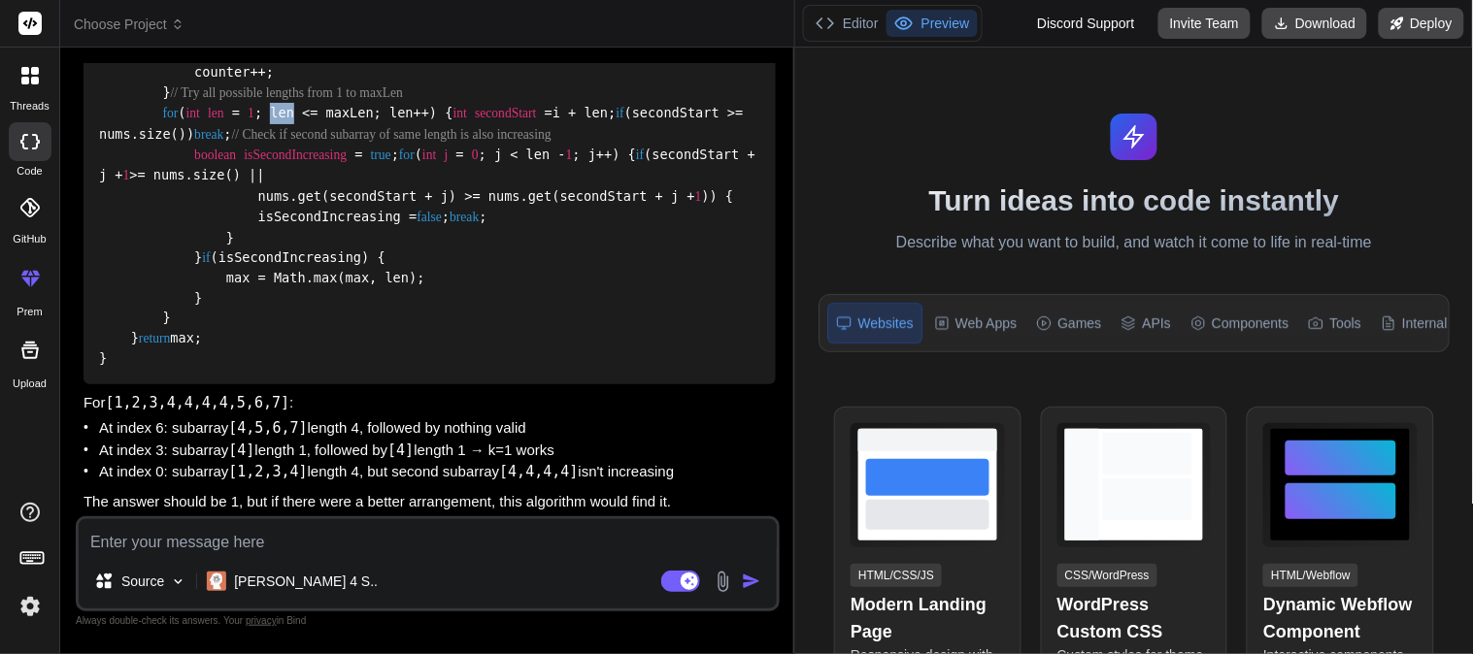
click at [288, 287] on code "public int maxIncreasingSubarrays (List<Integer> nums) { if (nums.size() < 2 ) …" at bounding box center [431, 154] width 664 height 428
drag, startPoint x: 183, startPoint y: 280, endPoint x: 422, endPoint y: 282, distance: 239.9
click at [422, 282] on div "public int maxIncreasingSubarrays (List<Integer> nums) { if (nums.size() < 2 ) …" at bounding box center [430, 153] width 692 height 460
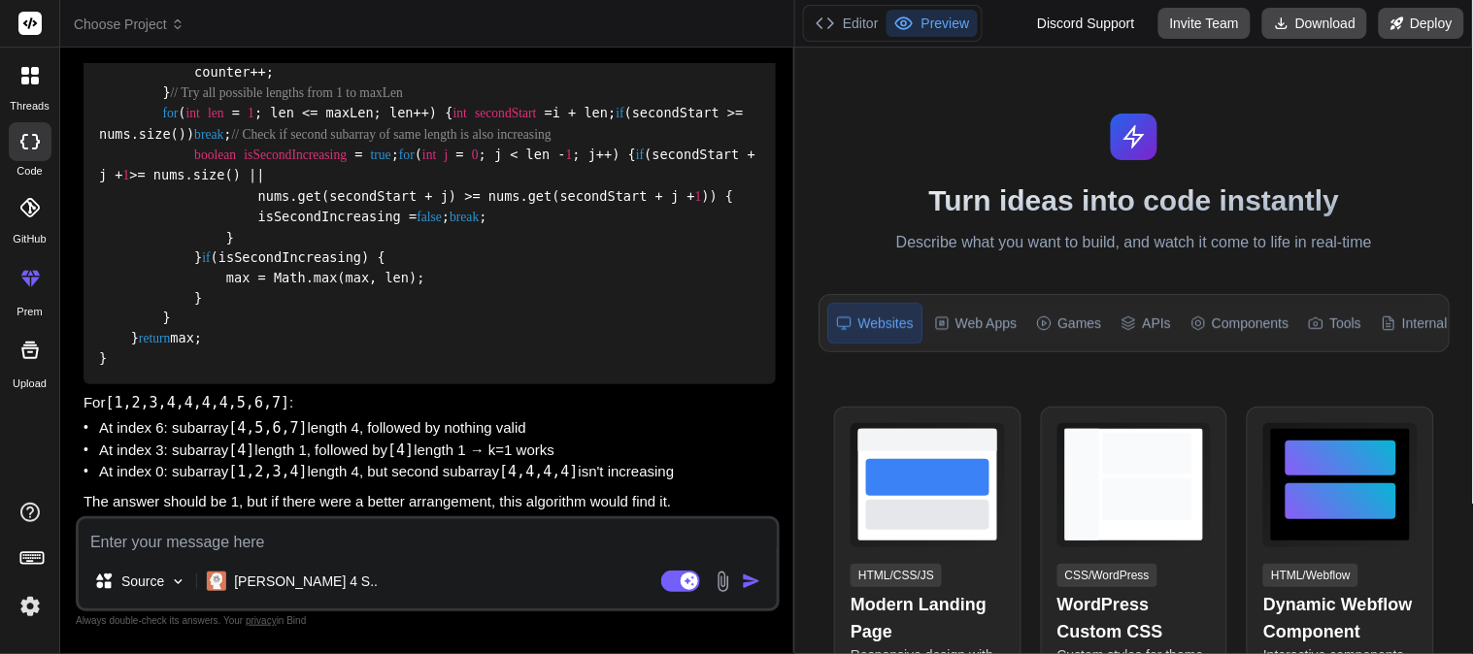
drag, startPoint x: 153, startPoint y: 149, endPoint x: 294, endPoint y: 147, distance: 140.8
click at [294, 147] on div "public int maxIncreasingSubarrays (List<Integer> nums) { if (nums.size() < 2 ) …" at bounding box center [430, 153] width 692 height 460
drag, startPoint x: 182, startPoint y: 309, endPoint x: 370, endPoint y: 312, distance: 188.4
click at [370, 312] on div "public int maxIncreasingSubarrays (List<Integer> nums) { if (nums.size() < 2 ) …" at bounding box center [430, 153] width 692 height 460
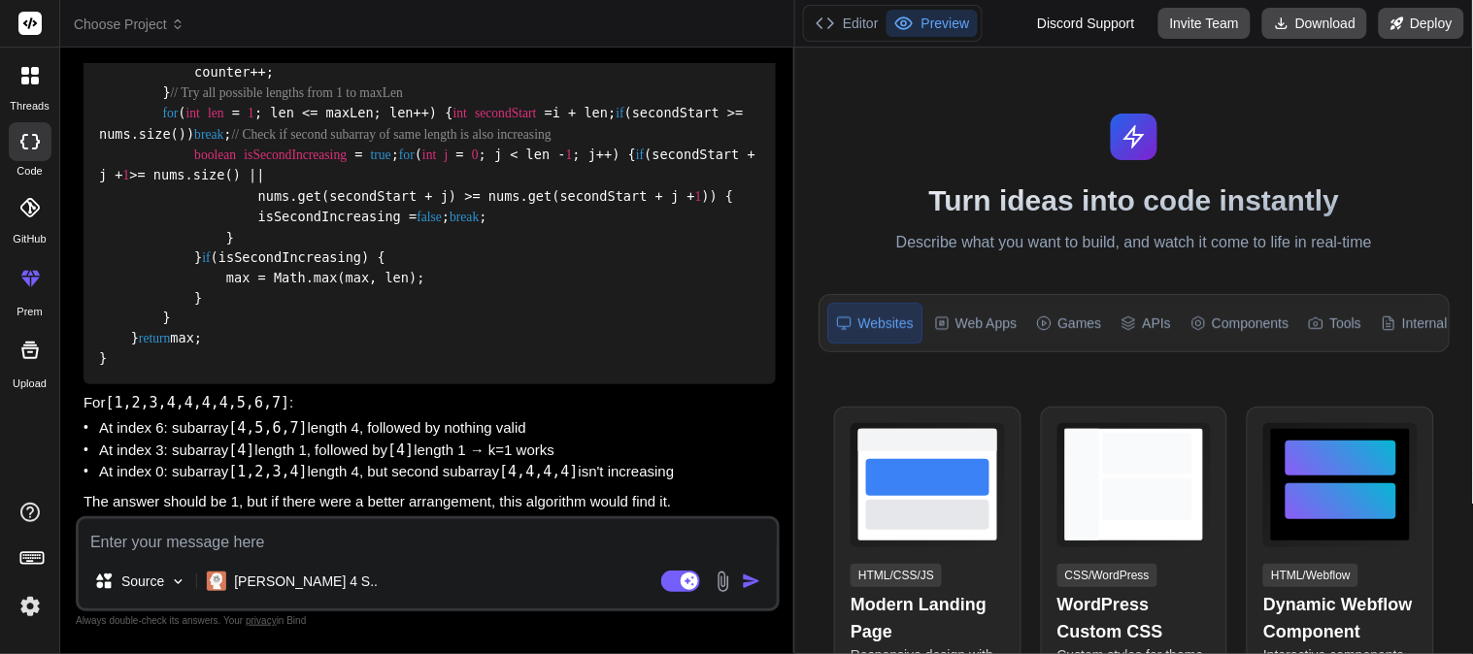
scroll to position [4245, 0]
drag, startPoint x: 185, startPoint y: 220, endPoint x: 486, endPoint y: 220, distance: 300.1
click at [486, 220] on div "public int maxIncreasingSubarrays (List<Integer> nums) { if (nums.size() < 2 ) …" at bounding box center [430, 153] width 692 height 460
copy code "if (secondStart >= nums.size()) break ;"
drag, startPoint x: 184, startPoint y: 277, endPoint x: 408, endPoint y: 280, distance: 223.4
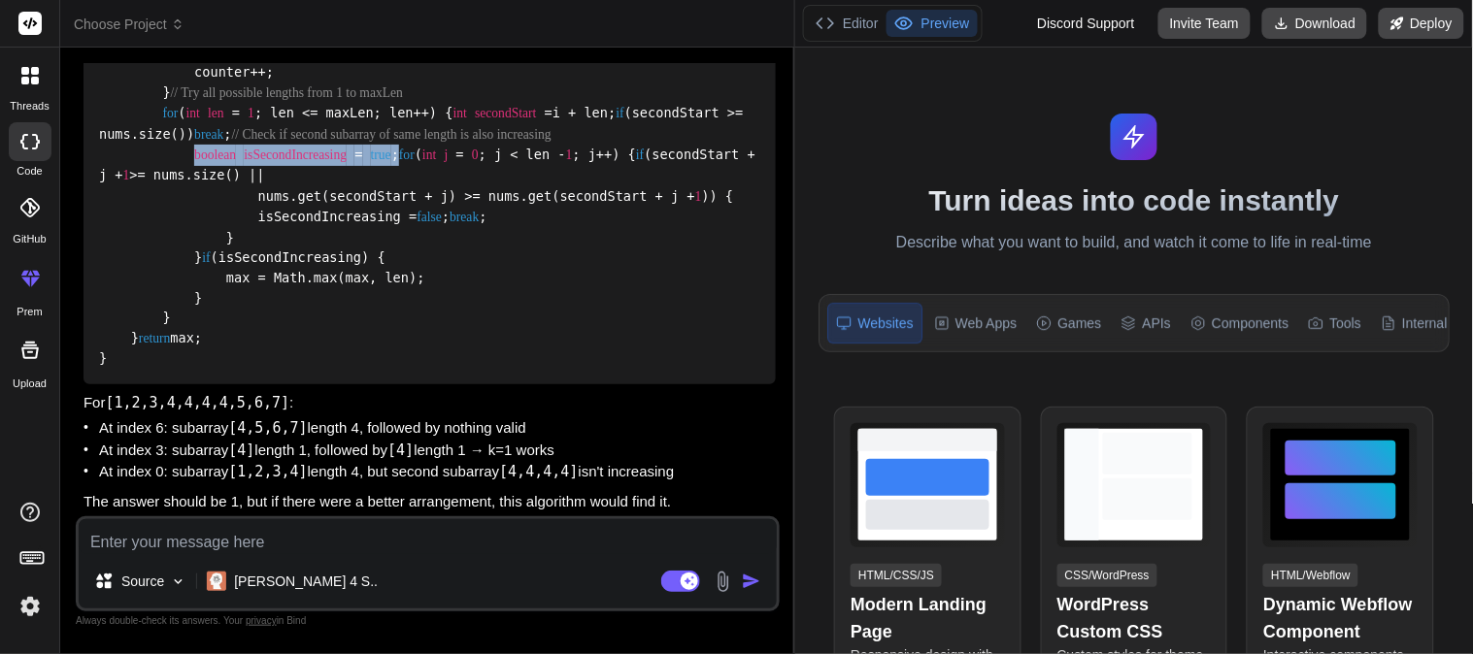
click at [408, 280] on div "public int maxIncreasingSubarrays (List<Integer> nums) { if (nums.size() < 2 ) …" at bounding box center [430, 153] width 692 height 460
copy code "boolean isSecondIncreasing = true ;"
drag, startPoint x: 202, startPoint y: 389, endPoint x: 173, endPoint y: 199, distance: 192.5
click at [173, 199] on div "public int maxIncreasingSubarrays (List<Integer> nums) { if (nums.size() < 2 ) …" at bounding box center [430, 153] width 692 height 460
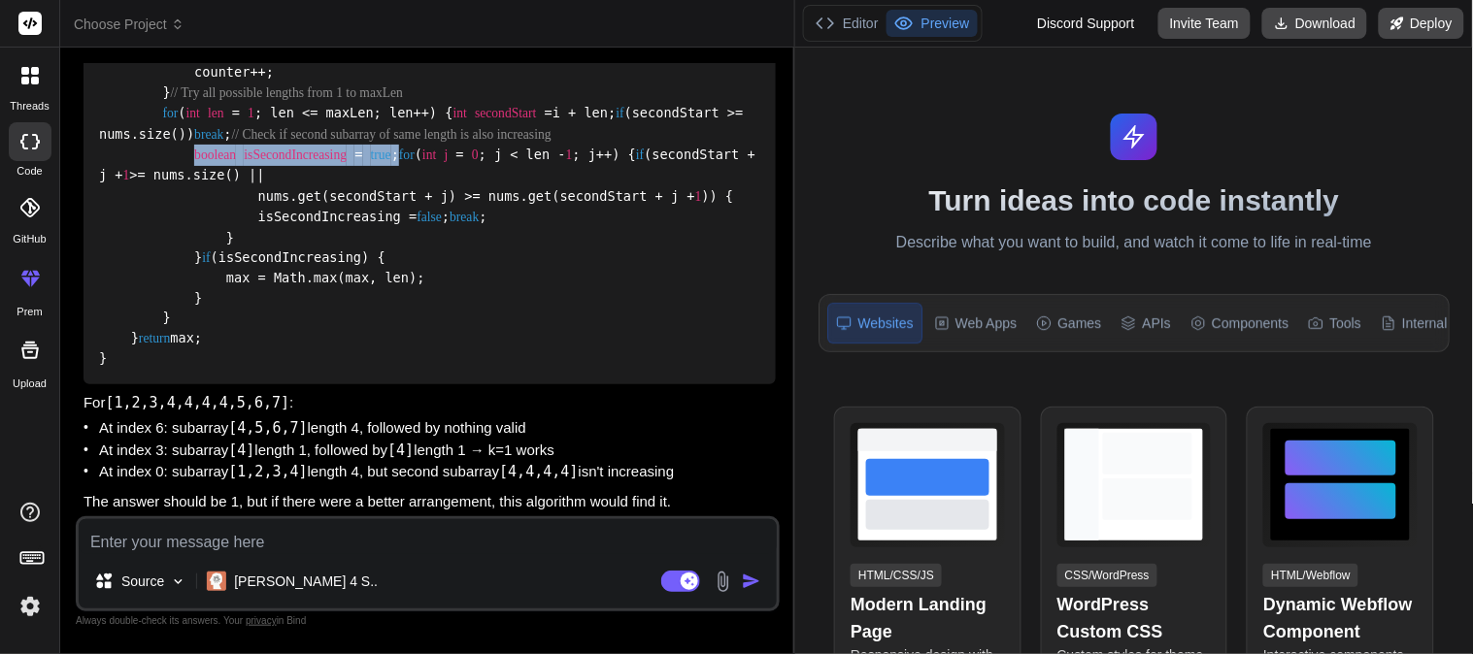
copy code "for ( int j = 0 ; j < len - 1 ; j++) { if (secondStart + j + 1 >= nums.size() |…"
click at [148, 437] on li "At index 6: subarray [4,5,6,7] length 4, followed by nothing valid" at bounding box center [437, 429] width 677 height 22
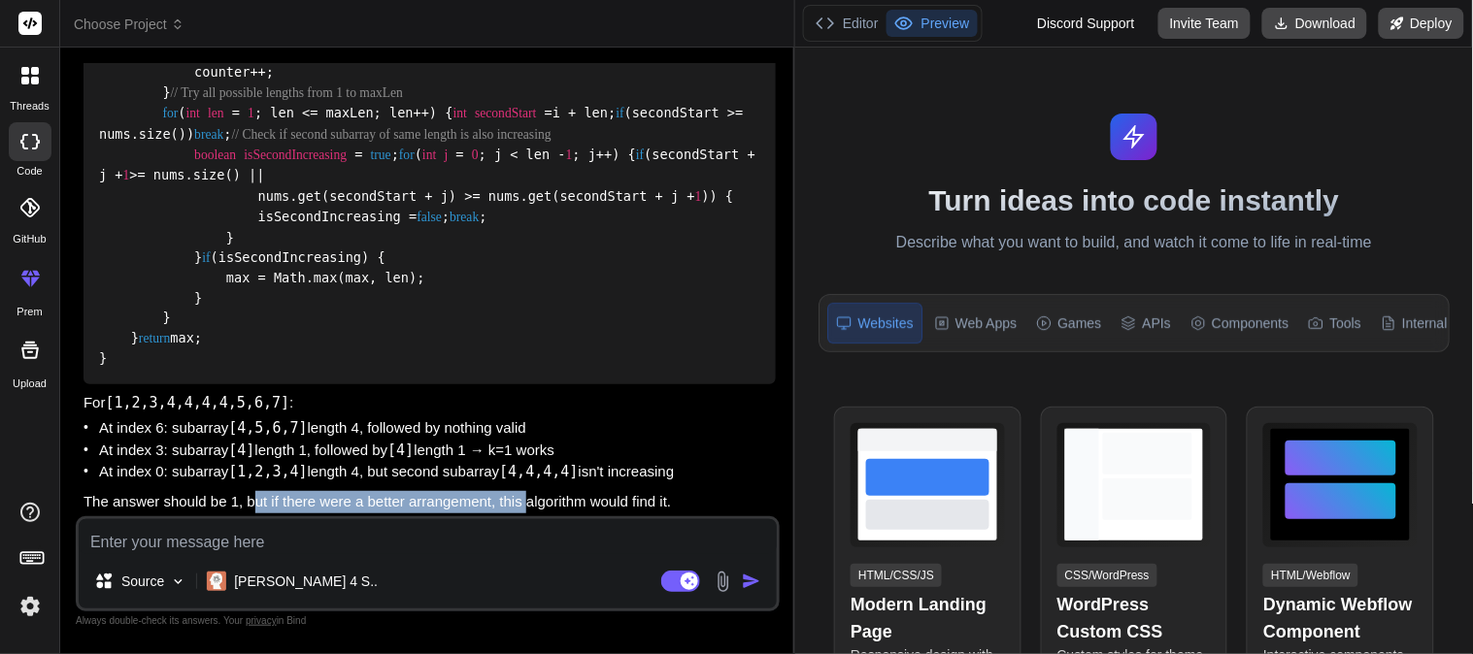
drag, startPoint x: 270, startPoint y: 498, endPoint x: 537, endPoint y: 491, distance: 267.1
click at [537, 492] on p "The answer should be 1, but if there were a better arrangement, this algorithm …" at bounding box center [430, 502] width 692 height 22
click at [325, 498] on p "The answer should be 1, but if there were a better arrangement, this algorithm …" at bounding box center [430, 502] width 692 height 22
drag, startPoint x: 178, startPoint y: 263, endPoint x: 521, endPoint y: 254, distance: 343.9
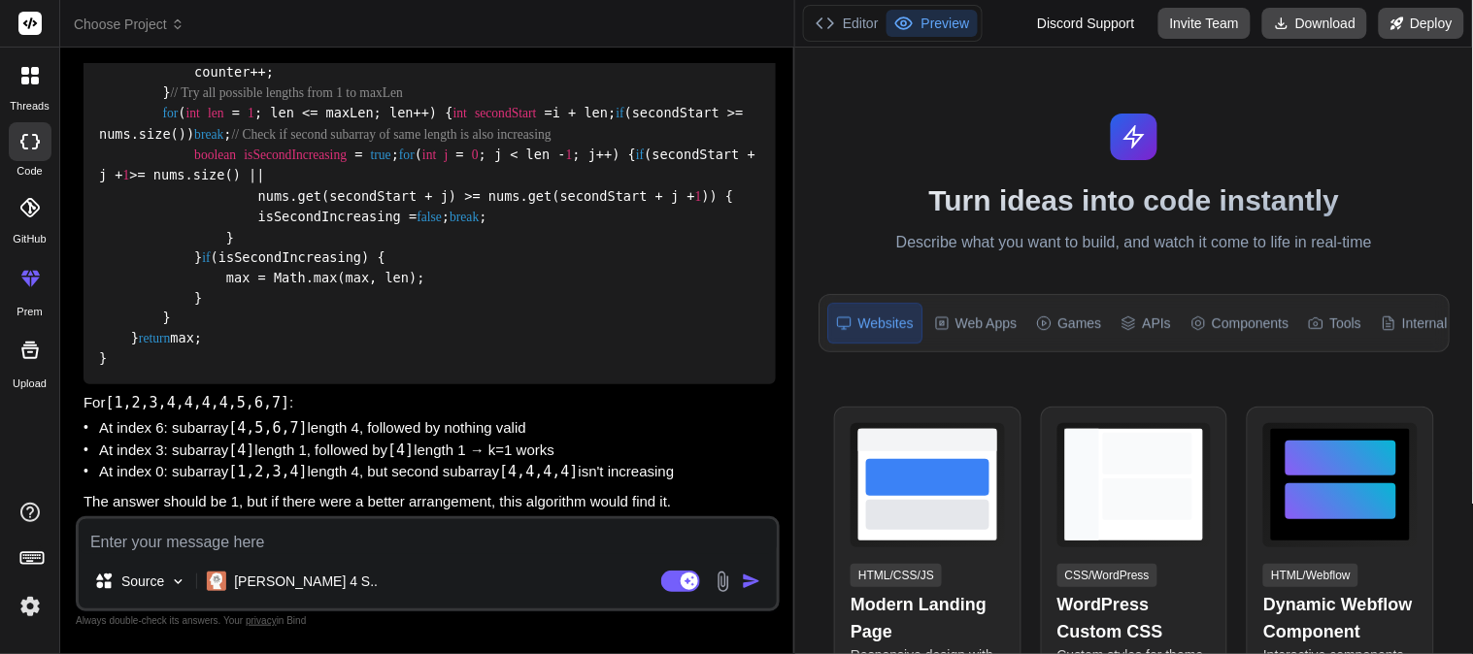
click at [521, 254] on div "public int maxIncreasingSubarrays (List<Integer> nums) { if (nums.size() < 2 ) …" at bounding box center [430, 153] width 692 height 460
click at [302, 162] on span "isSecondIncreasing" at bounding box center [295, 155] width 103 height 15
click at [143, 180] on code "public int maxIncreasingSubarrays (List<Integer> nums) { if (nums.size() < 2 ) …" at bounding box center [431, 154] width 664 height 428
drag, startPoint x: 151, startPoint y: 180, endPoint x: 416, endPoint y: 180, distance: 264.1
click at [416, 180] on code "public int maxIncreasingSubarrays (List<Integer> nums) { if (nums.size() < 2 ) …" at bounding box center [431, 154] width 664 height 428
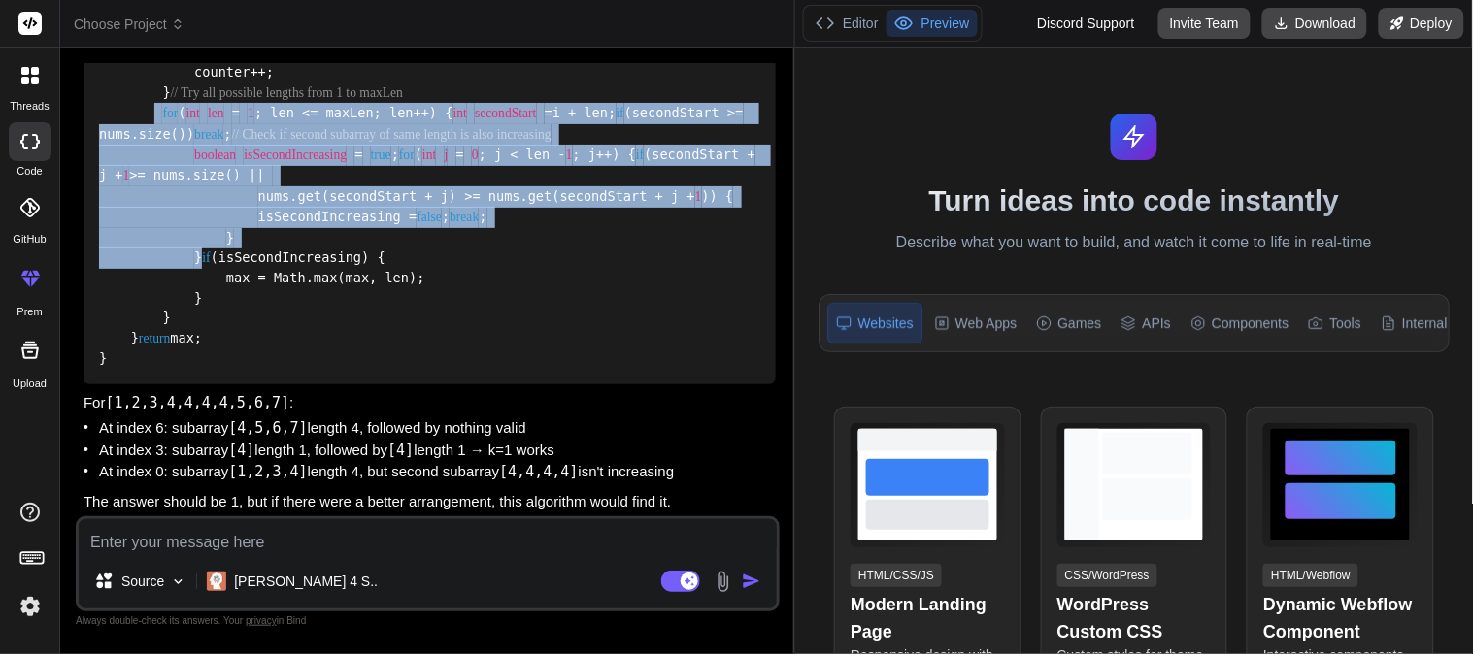
drag, startPoint x: 202, startPoint y: 419, endPoint x: 151, endPoint y: 183, distance: 242.5
click at [151, 183] on div "public int maxIncreasingSubarrays (List<Integer> nums) { if (nums.size() < 2 ) …" at bounding box center [430, 153] width 692 height 460
copy code "for ( int len = 1 ; len <= maxLen; len++) { int secondStart = i + len; if (seco…"
click at [280, 230] on div "public int maxIncreasingSubarrays (List<Integer> nums) { if (nums.size() < 2 ) …" at bounding box center [430, 153] width 692 height 460
drag, startPoint x: 153, startPoint y: 180, endPoint x: 199, endPoint y: 416, distance: 240.3
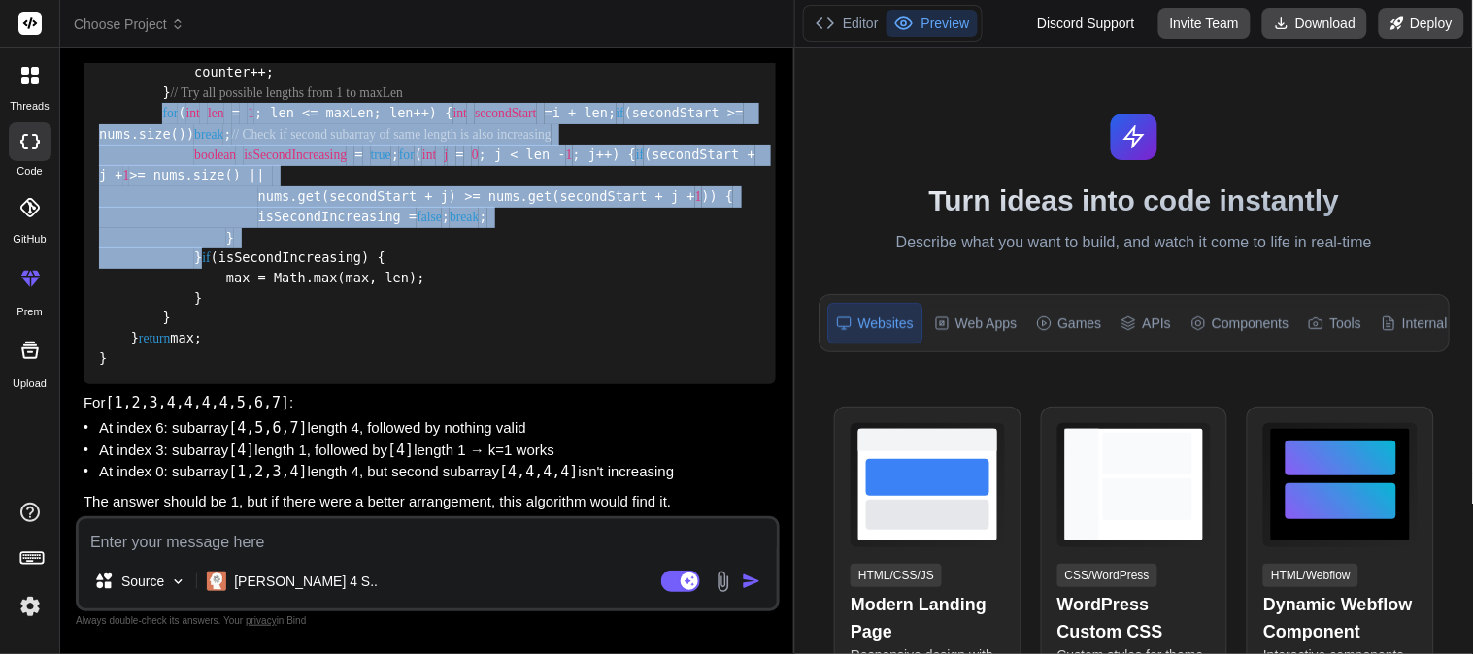
click at [199, 384] on div "public int maxIncreasingSubarrays (List<Integer> nums) { if (nums.size() < 2 ) …" at bounding box center [430, 153] width 692 height 460
copy code "for ( int len = 1 ; len <= maxLen; len++) { int secondStart = i + len; if (seco…"
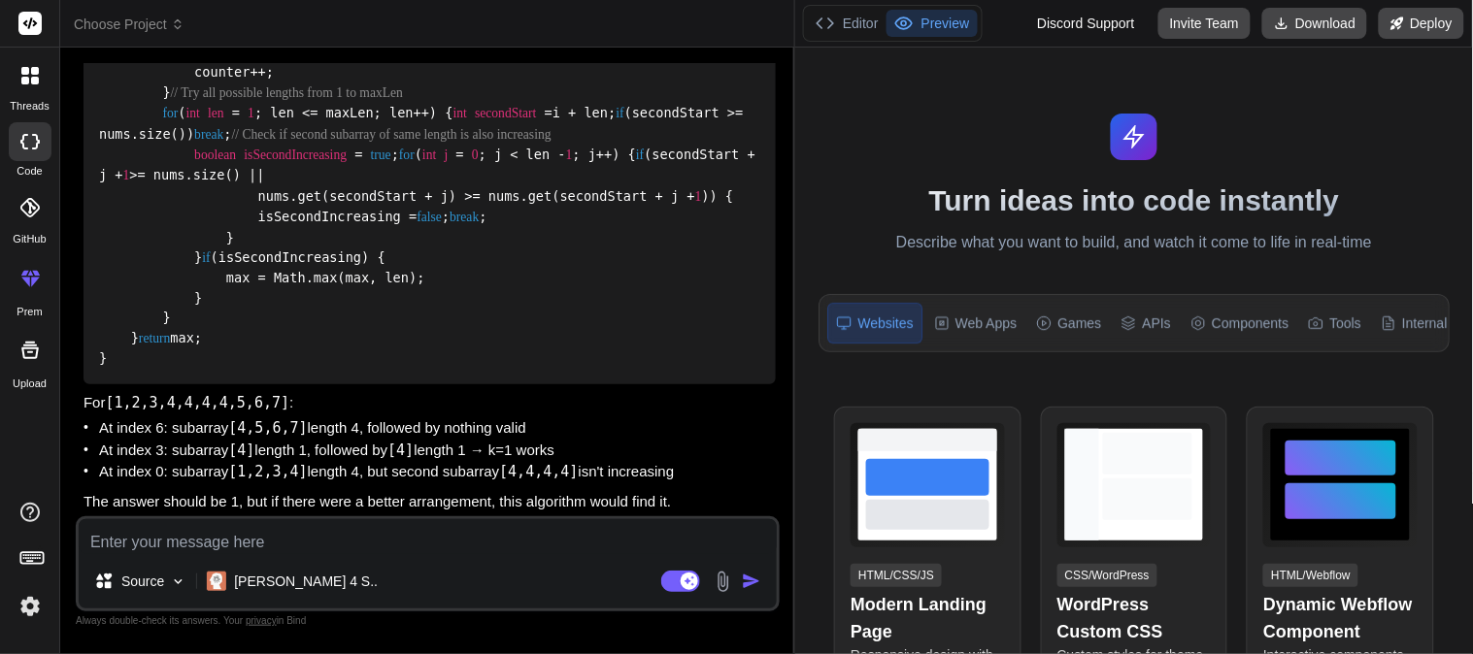
click at [223, 544] on textarea at bounding box center [428, 537] width 698 height 35
paste textarea "for (int len = 1; len <= maxLen; len++) { int secondStart = i + len; if (second…"
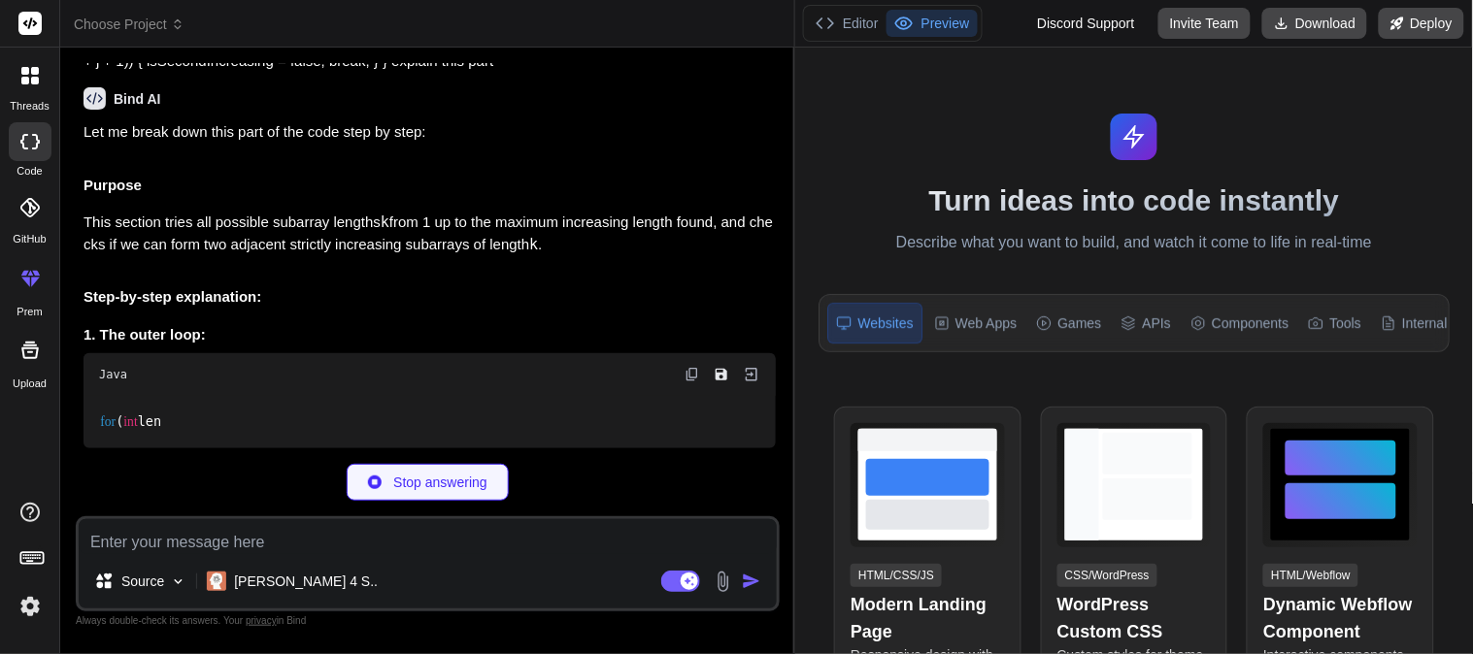
scroll to position [4945, 0]
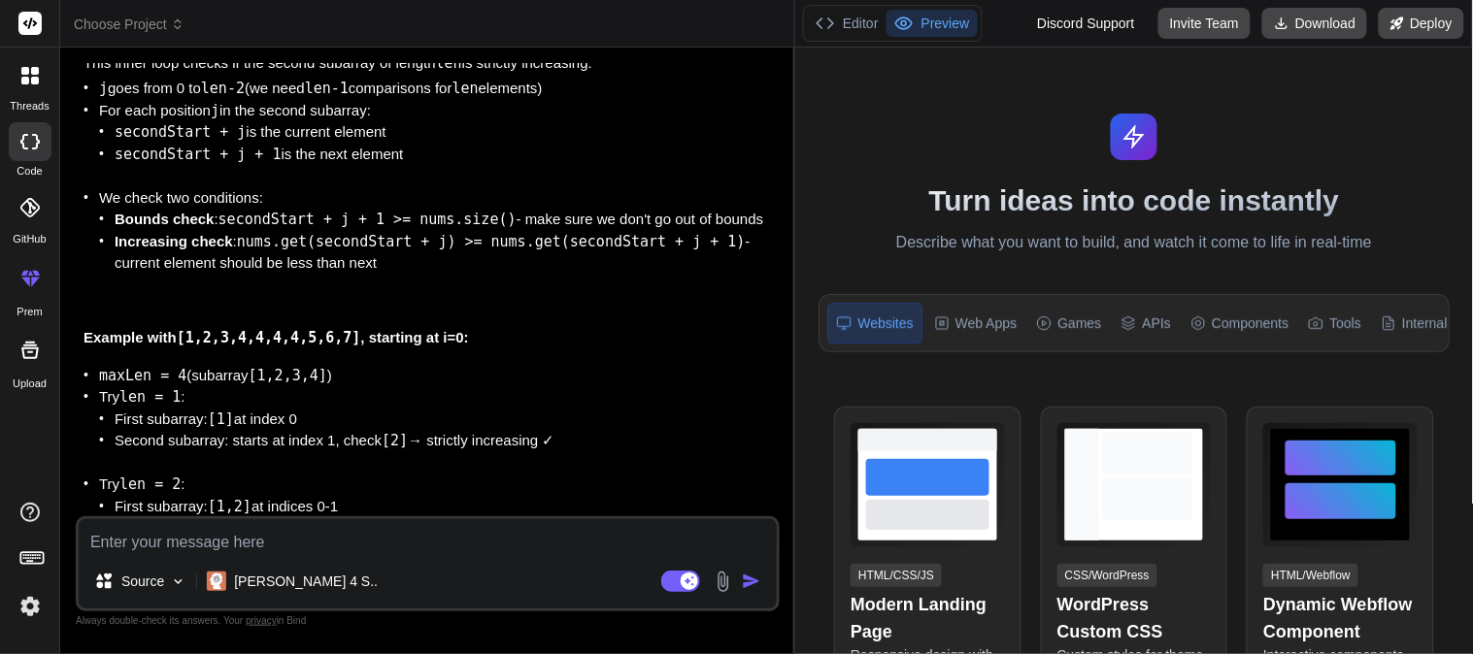
scroll to position [5052, 0]
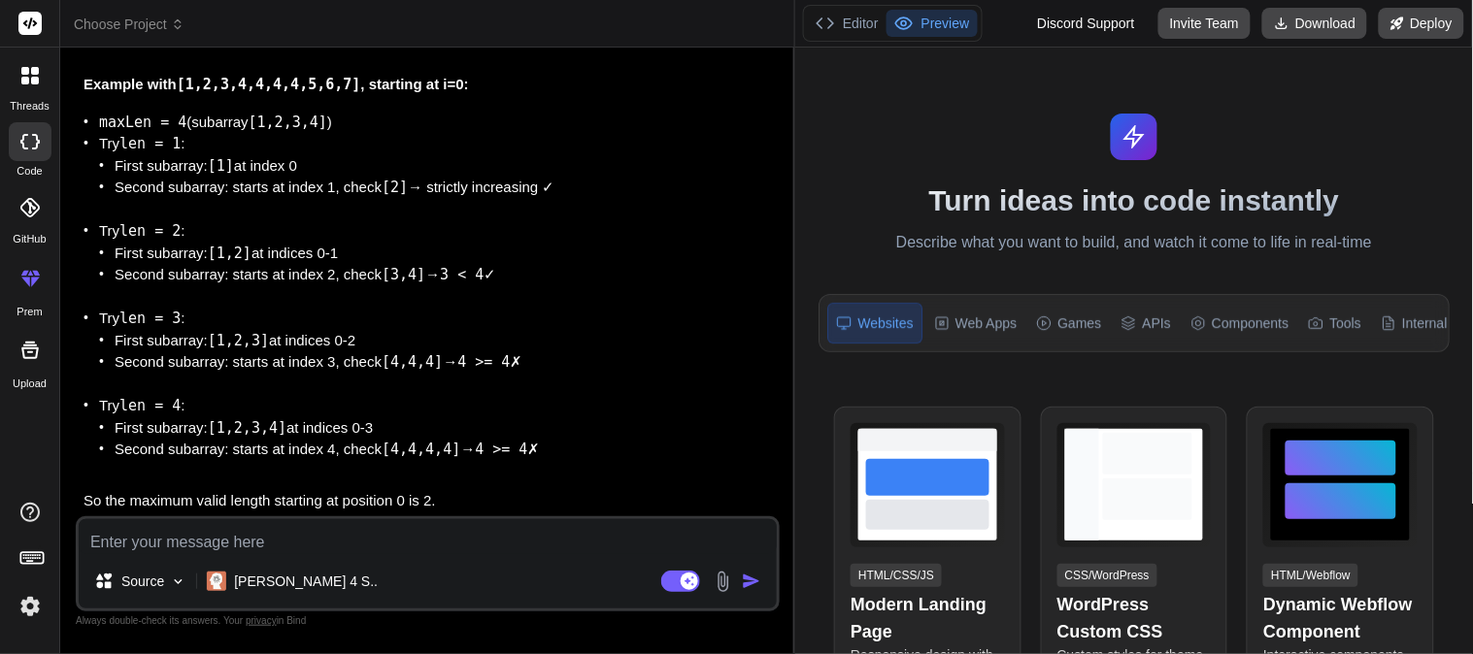
scroll to position [5700, 0]
drag, startPoint x: 381, startPoint y: 393, endPoint x: 605, endPoint y: 391, distance: 224.3
click at [202, 538] on textarea at bounding box center [428, 537] width 698 height 35
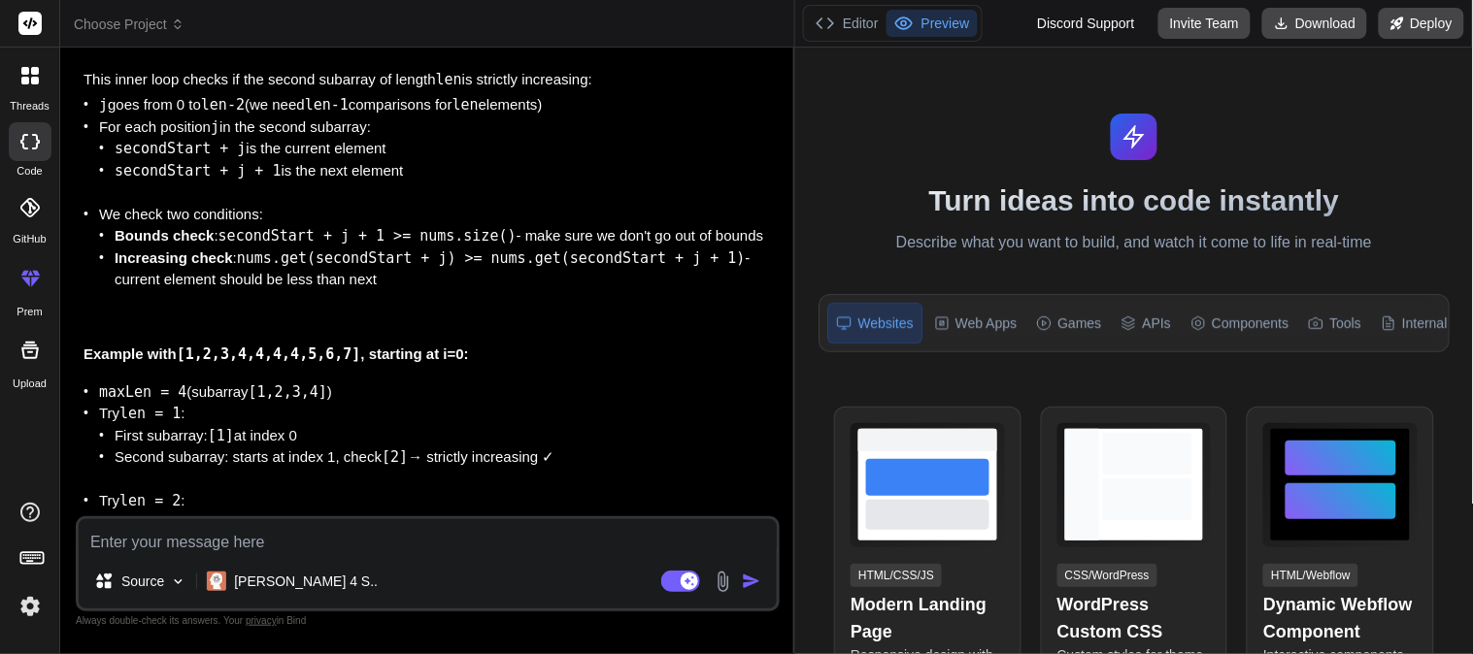
scroll to position [4878, 0]
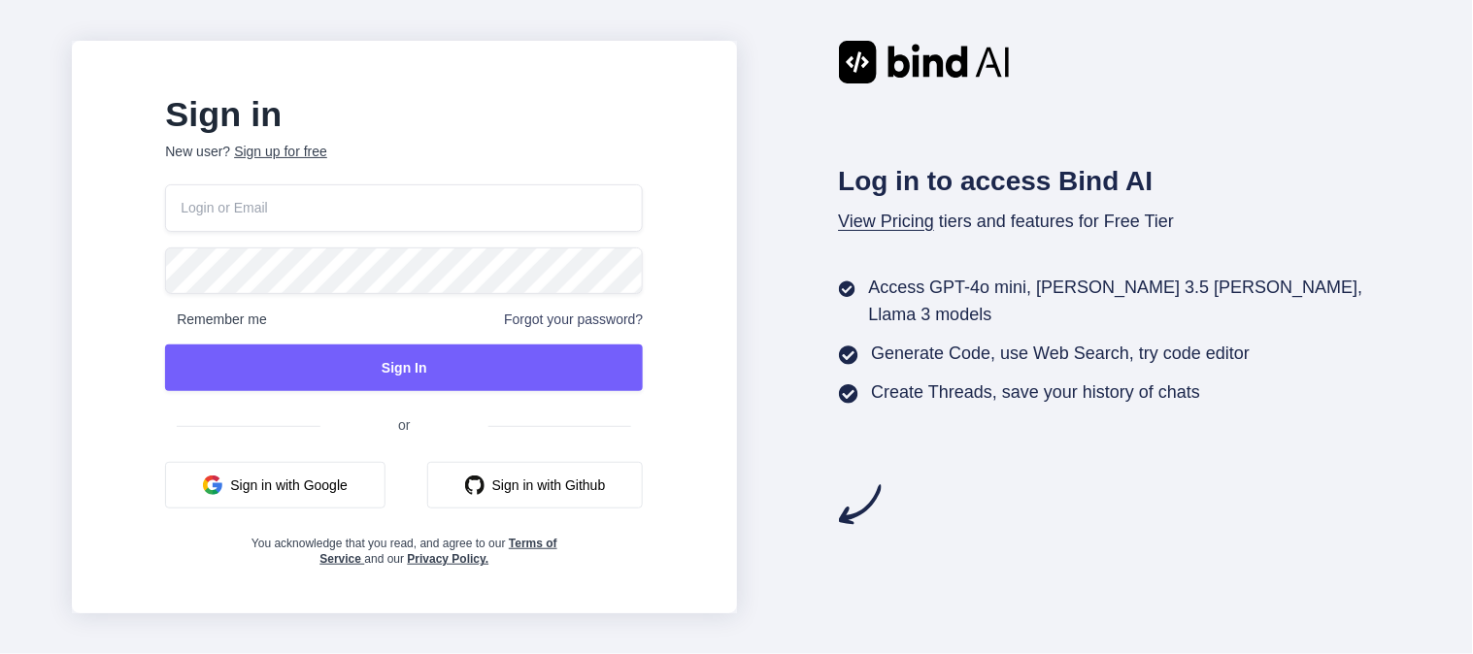
click at [354, 210] on input "email" at bounding box center [404, 208] width 478 height 48
type input "alokm@chetu.com"
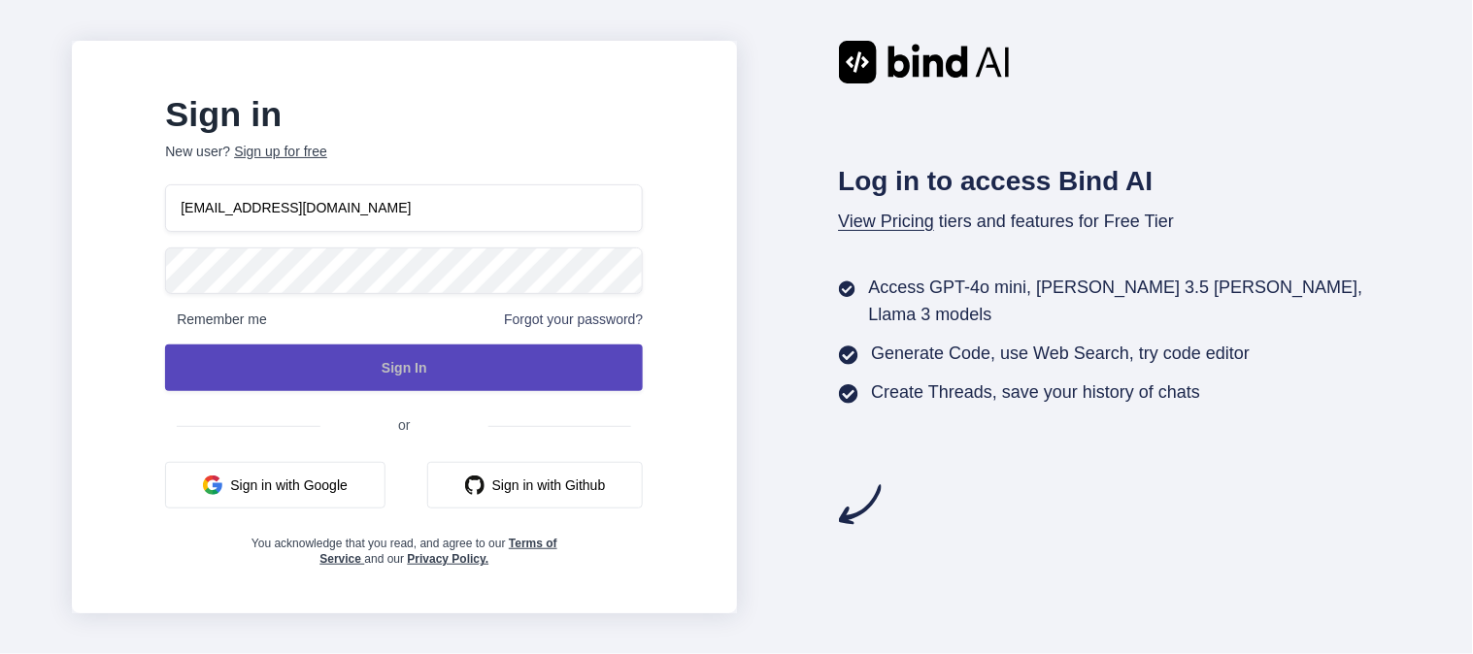
click at [484, 371] on button "Sign In" at bounding box center [404, 368] width 478 height 47
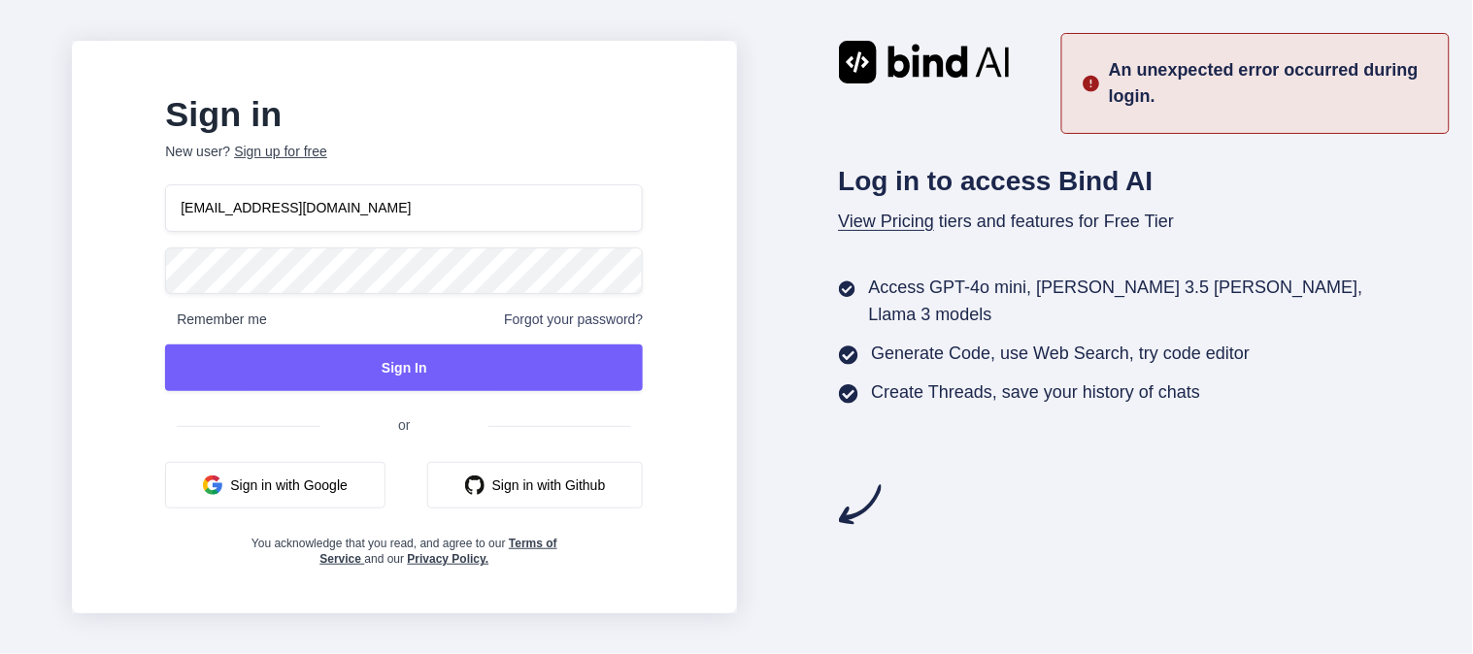
click at [159, 278] on div "Sign in New user? Sign up for free alokm@chetu.com Remember me Forgot your pass…" at bounding box center [736, 327] width 1473 height 654
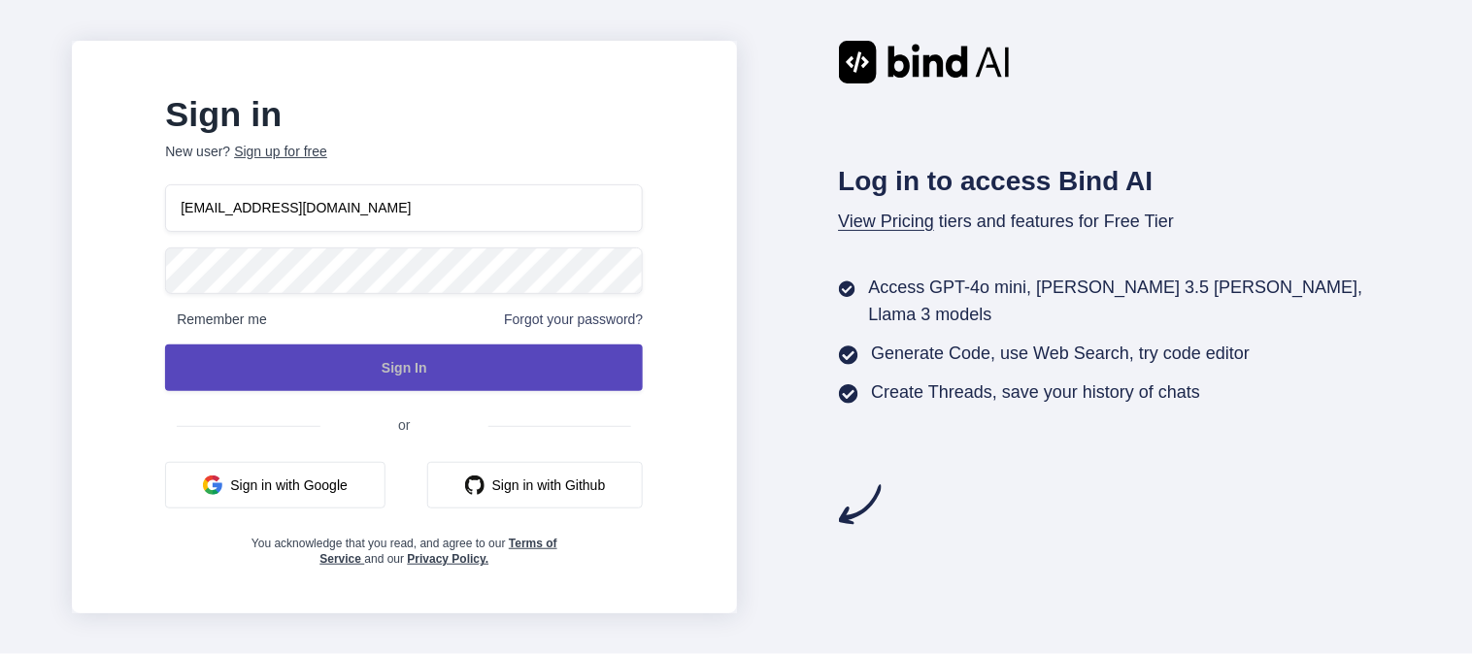
click at [327, 381] on button "Sign In" at bounding box center [404, 368] width 478 height 47
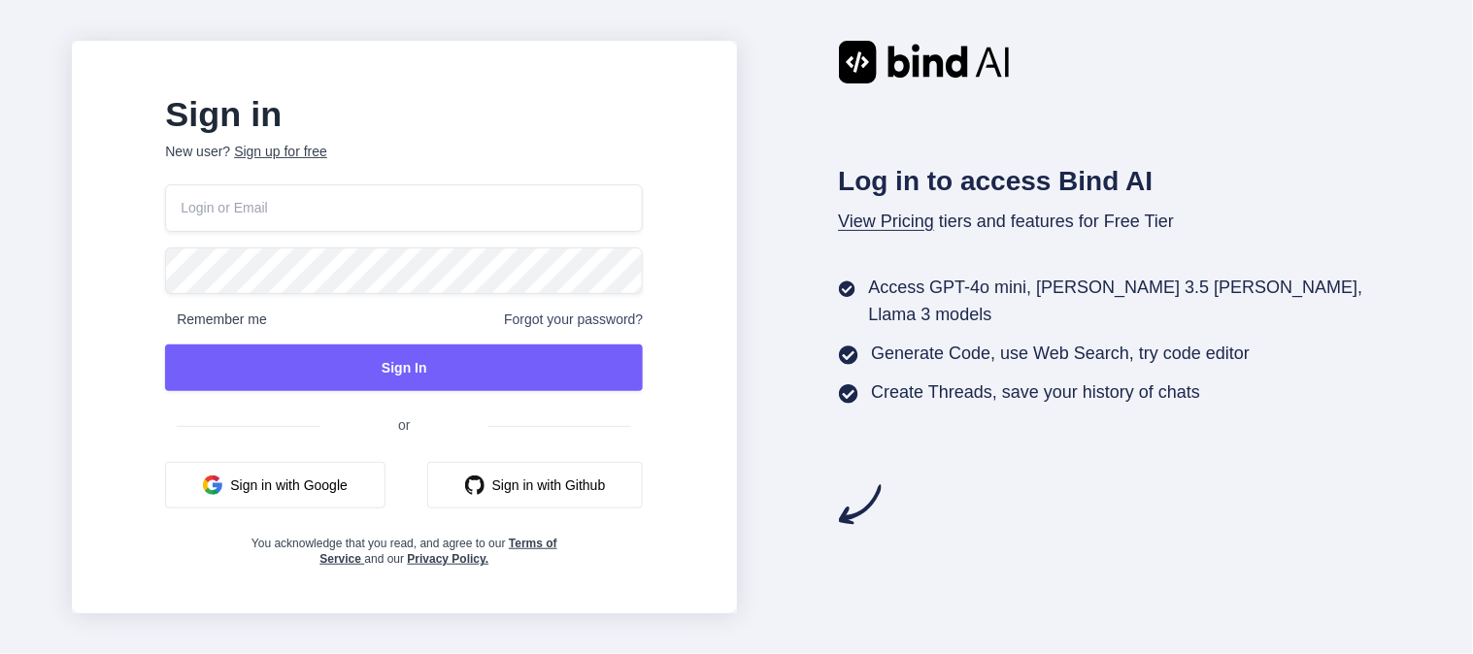
type input "[EMAIL_ADDRESS][DOMAIN_NAME]"
click at [451, 195] on input "[EMAIL_ADDRESS][DOMAIN_NAME]" at bounding box center [404, 208] width 478 height 48
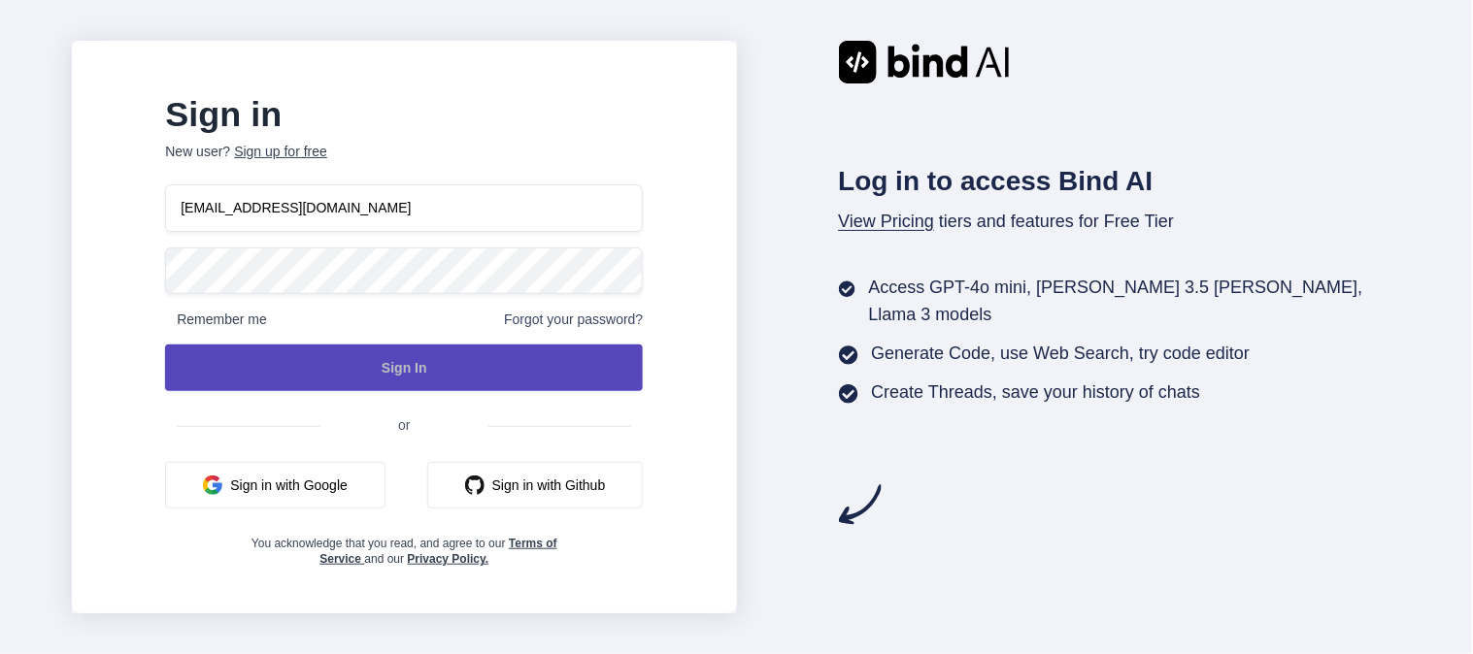
click at [341, 379] on button "Sign In" at bounding box center [404, 368] width 478 height 47
